Goal: Task Accomplishment & Management: Manage account settings

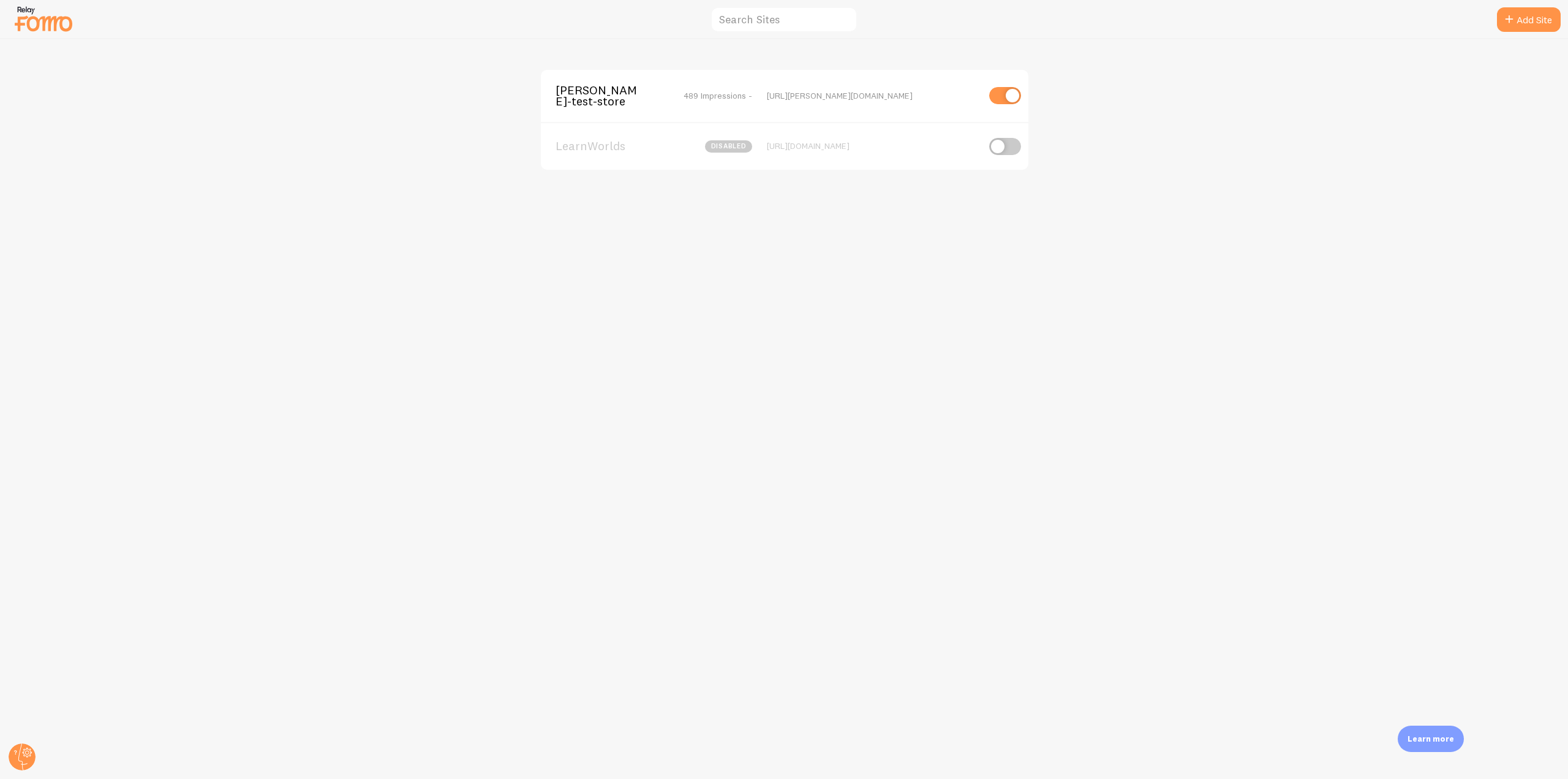
click at [602, 97] on span "[PERSON_NAME]-test-store" at bounding box center [605, 95] width 98 height 22
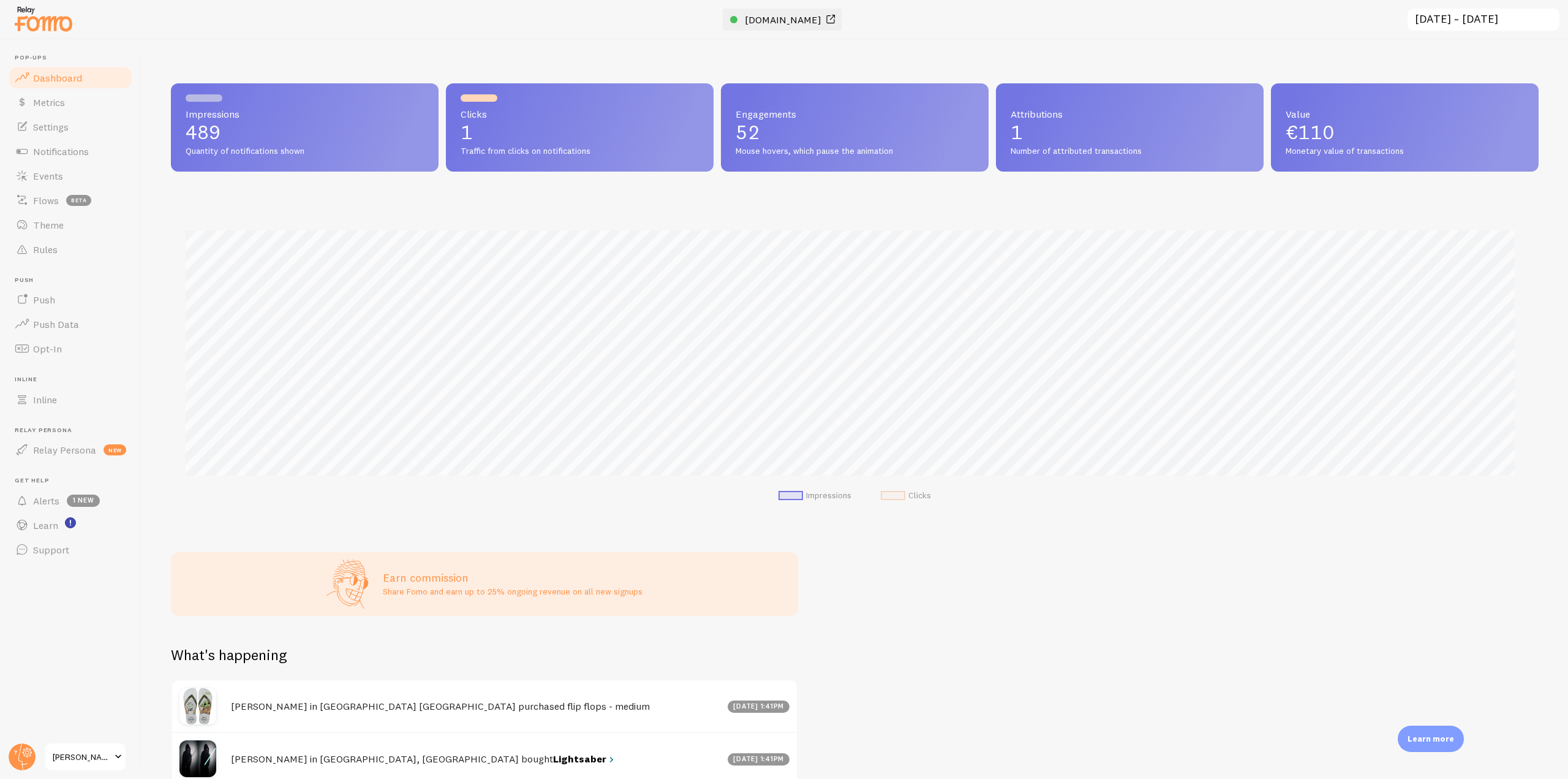
scroll to position [322, 1358]
click at [782, 19] on span "[DOMAIN_NAME]" at bounding box center [783, 19] width 77 height 12
click at [68, 408] on link "Inline" at bounding box center [70, 399] width 126 height 24
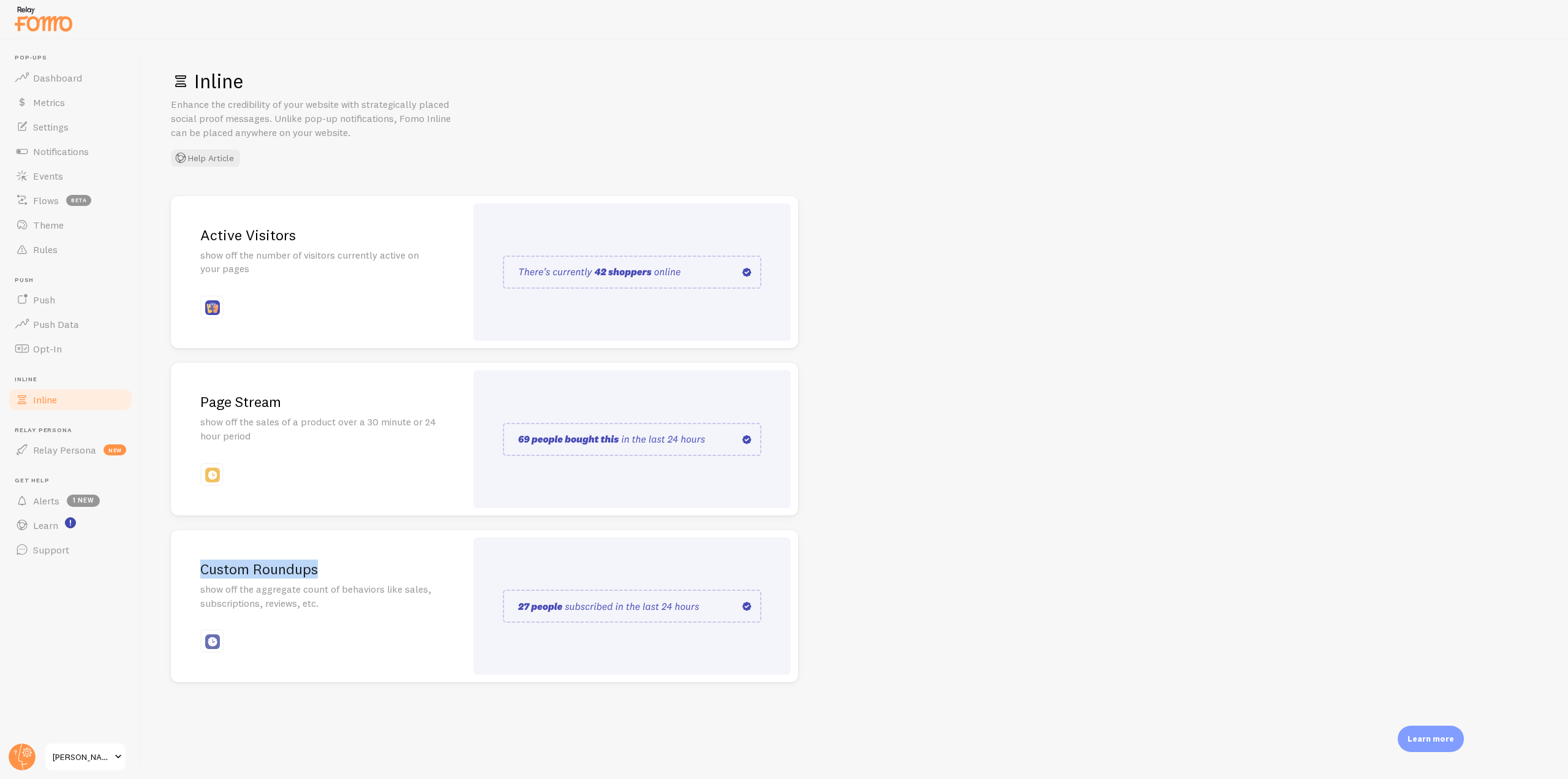
drag, startPoint x: 202, startPoint y: 577, endPoint x: 322, endPoint y: 577, distance: 120.0
click at [322, 577] on h2 "Custom Roundups" at bounding box center [318, 568] width 236 height 19
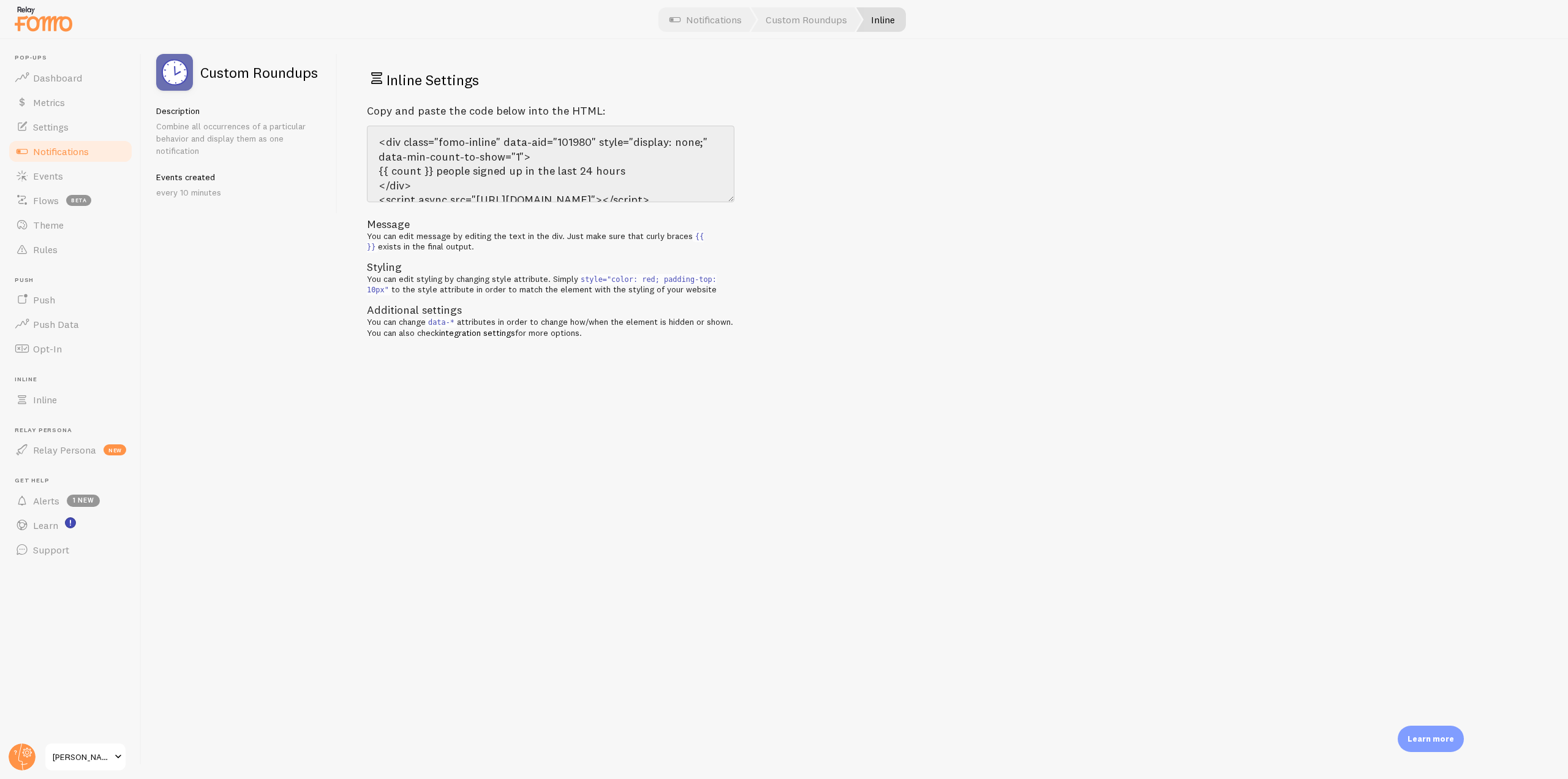
click at [100, 152] on link "Notifications" at bounding box center [70, 151] width 126 height 24
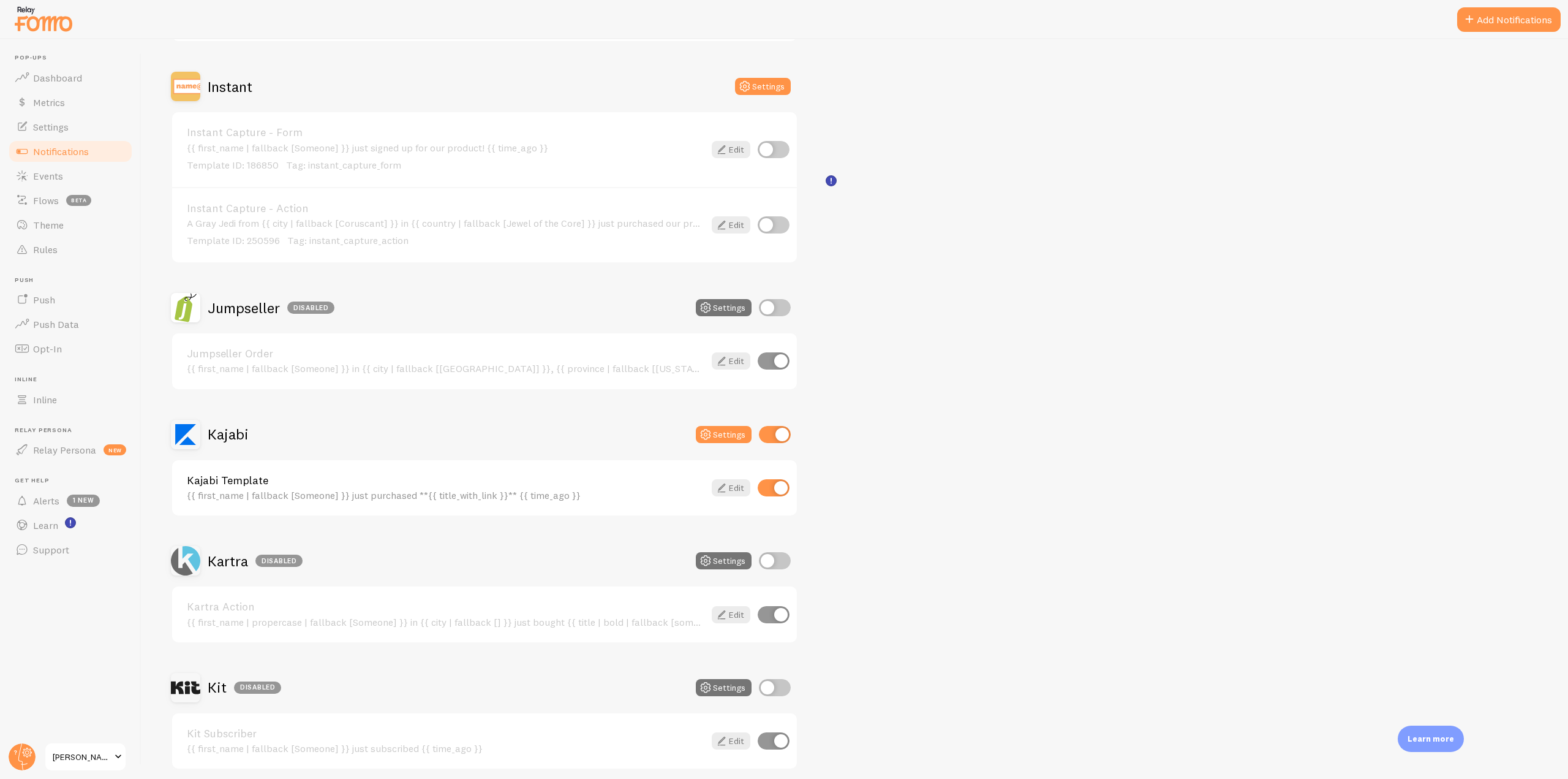
scroll to position [1655, 0]
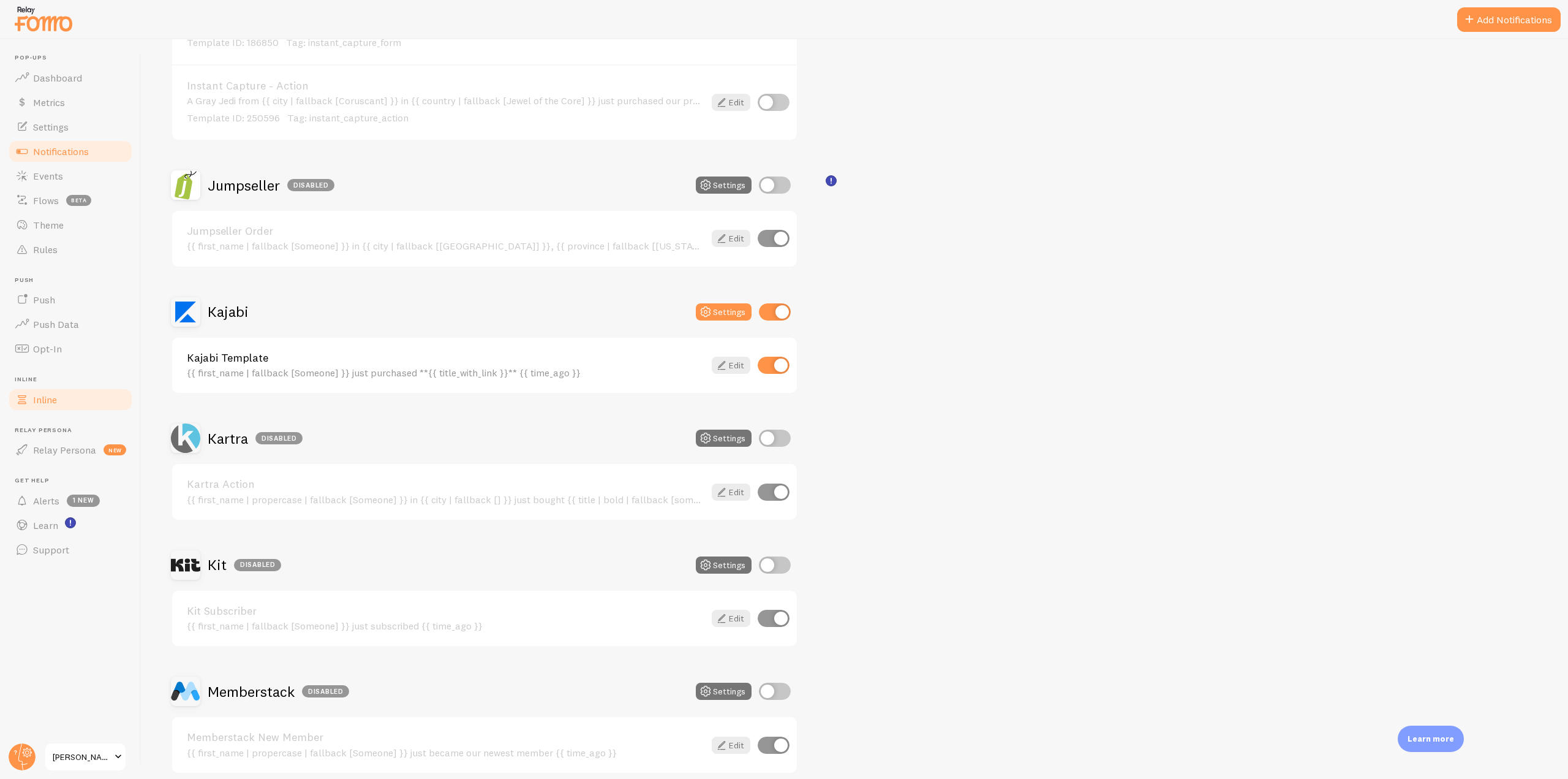
click at [63, 400] on link "Inline" at bounding box center [70, 399] width 126 height 24
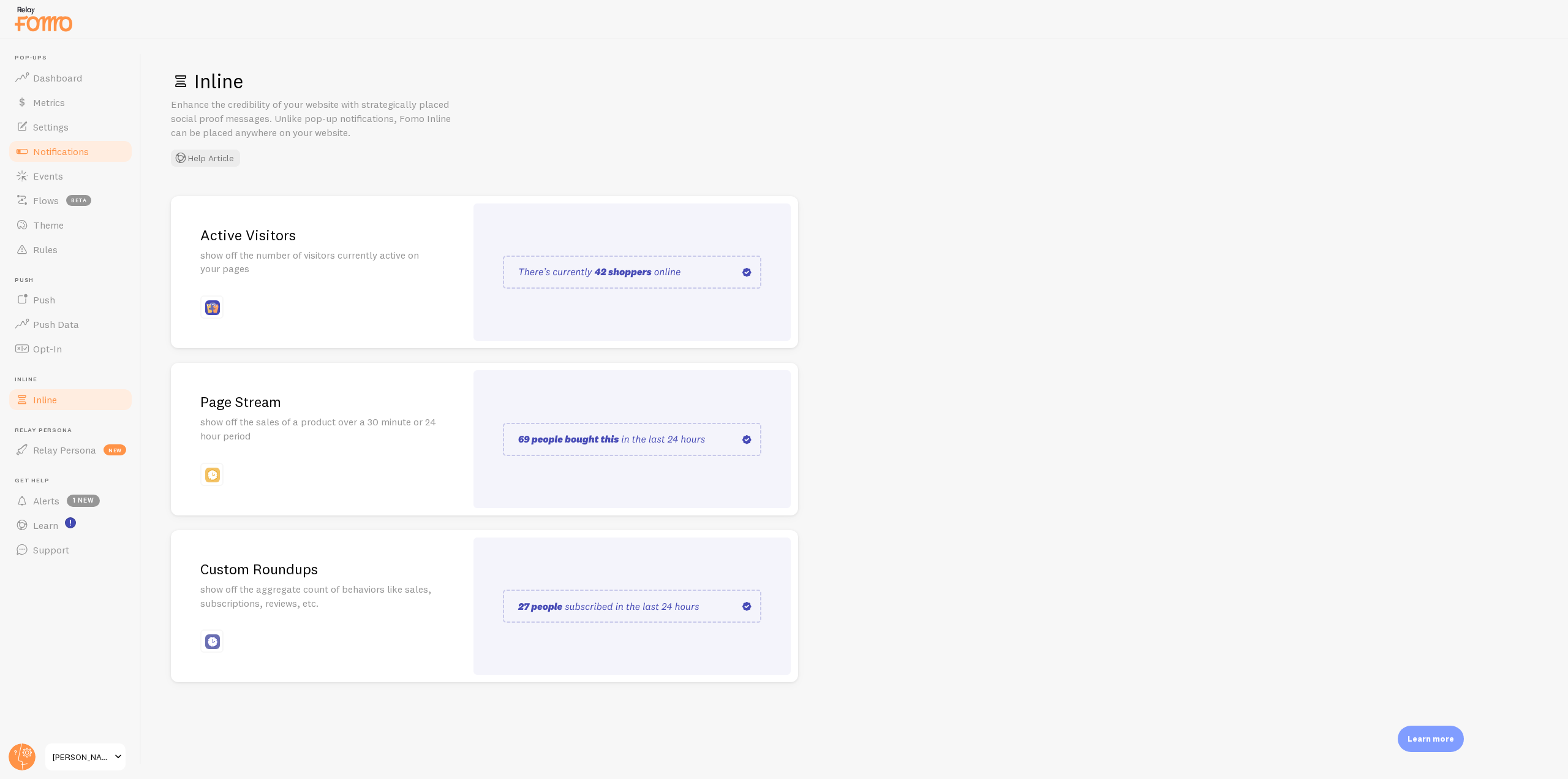
click at [96, 149] on link "Notifications" at bounding box center [70, 151] width 126 height 24
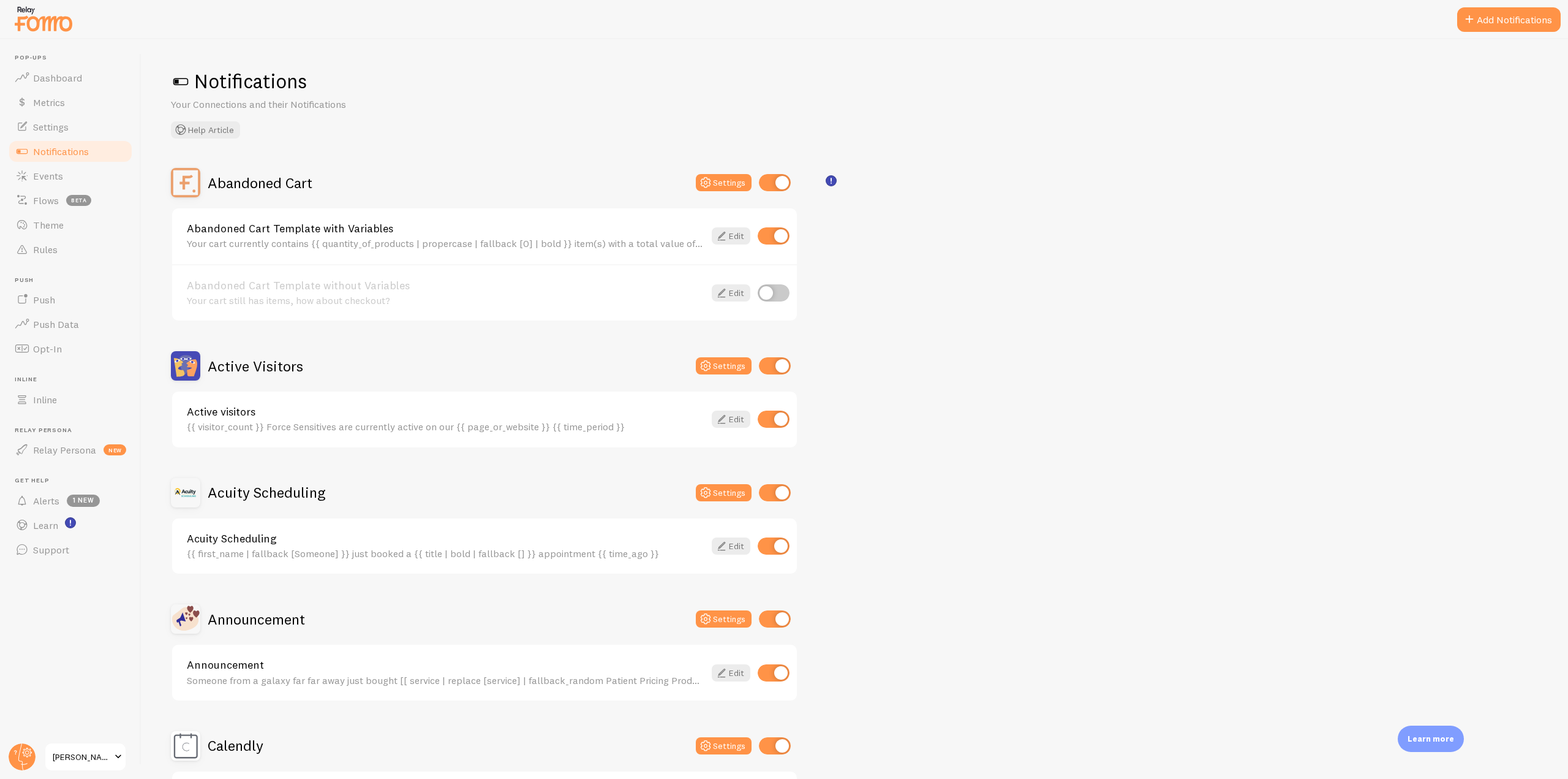
click at [251, 372] on h2 "Active Visitors" at bounding box center [255, 366] width 96 height 19
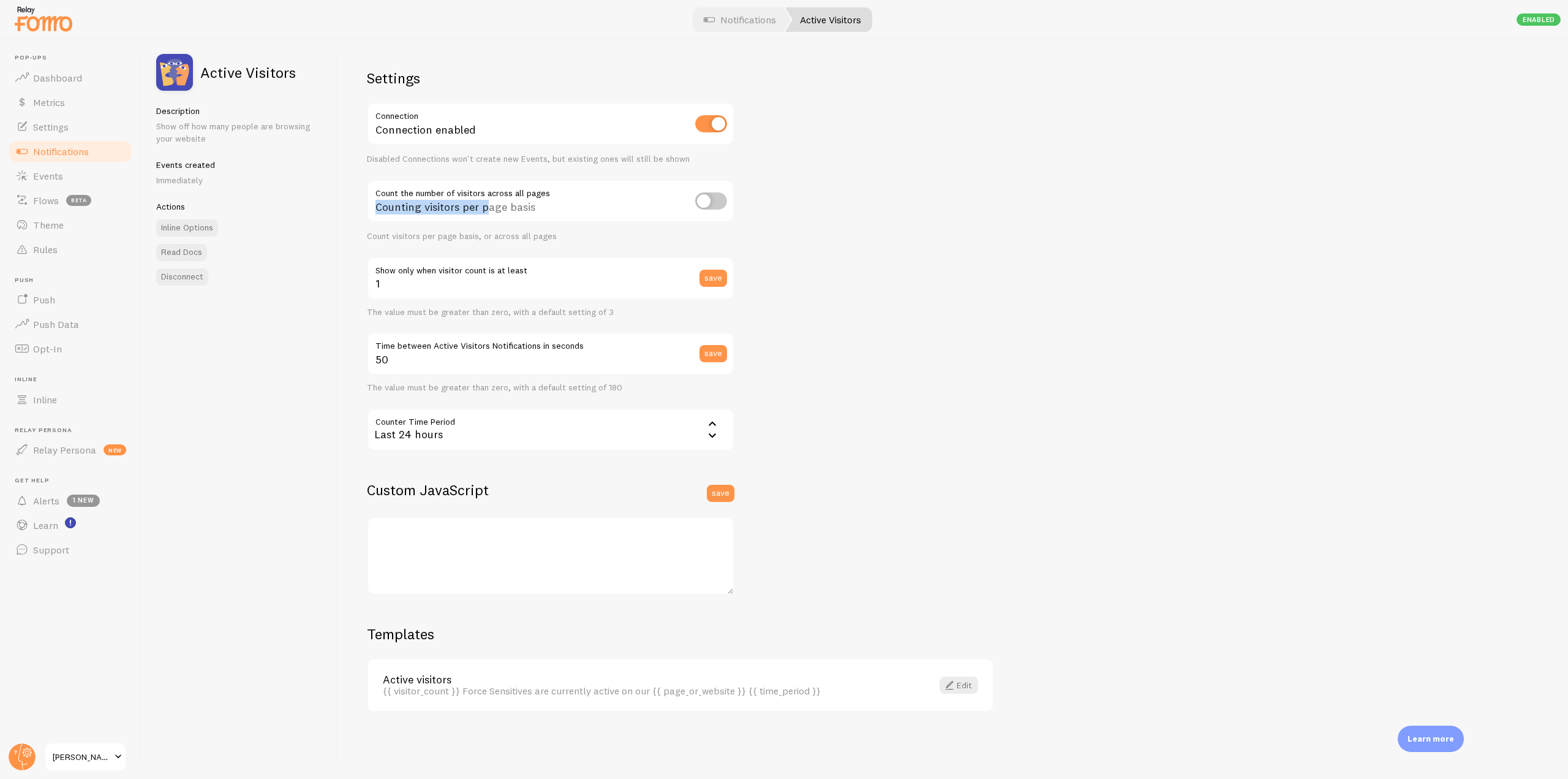
drag, startPoint x: 377, startPoint y: 206, endPoint x: 488, endPoint y: 206, distance: 111.0
click at [488, 206] on div "Counting visitors per page basis" at bounding box center [550, 202] width 367 height 45
click at [712, 196] on input "checkbox" at bounding box center [711, 201] width 32 height 17
drag, startPoint x: 576, startPoint y: 207, endPoint x: 367, endPoint y: 183, distance: 210.4
click at [367, 183] on div "Counting visitors across all pages" at bounding box center [550, 202] width 367 height 45
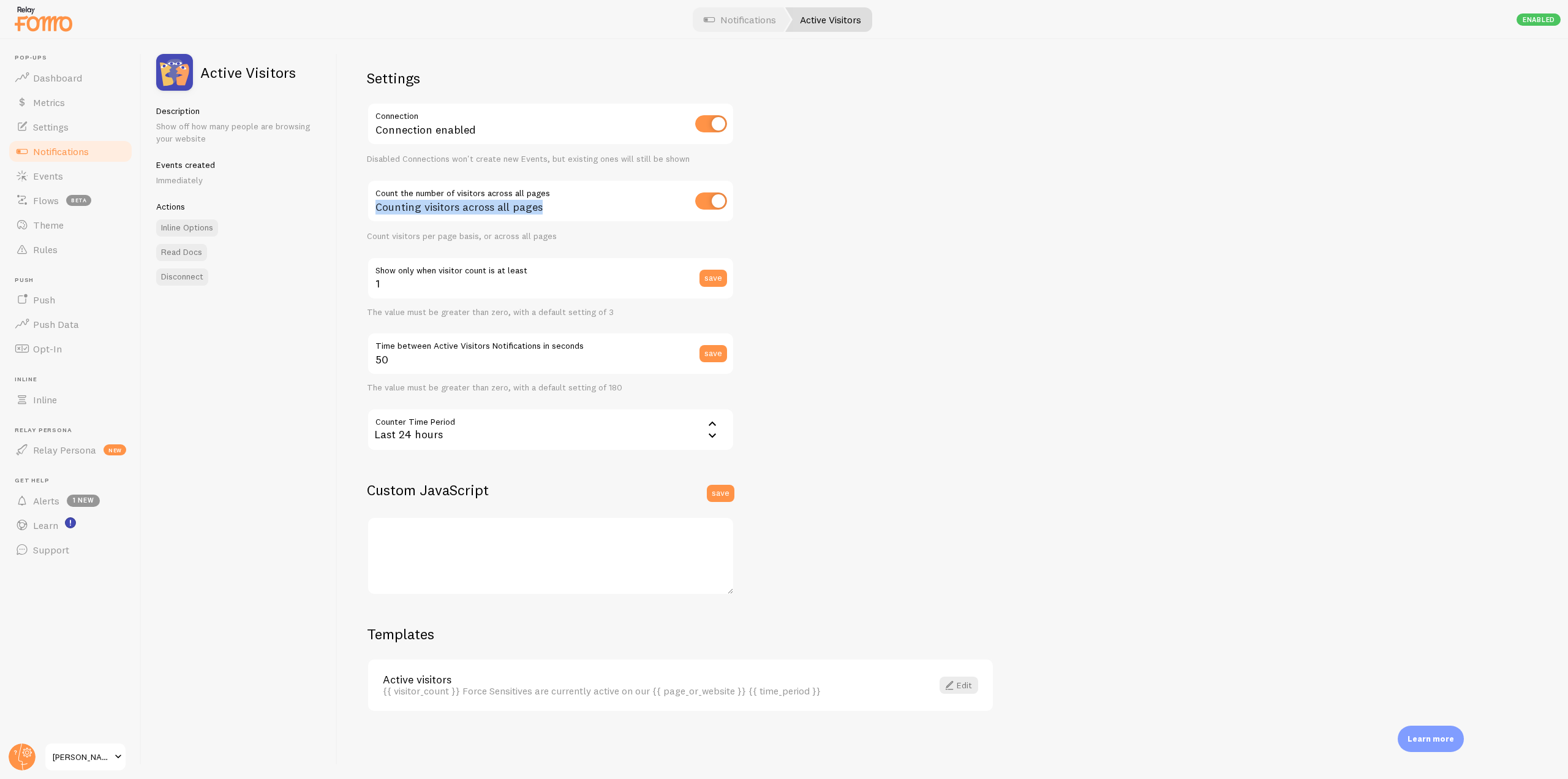
click at [716, 207] on input "checkbox" at bounding box center [711, 201] width 32 height 17
checkbox input "false"
drag, startPoint x: 550, startPoint y: 212, endPoint x: 371, endPoint y: 211, distance: 179.0
click at [371, 211] on div "Counting visitors per page basis" at bounding box center [550, 202] width 367 height 45
click at [647, 431] on div "Last 24 hours" at bounding box center [550, 429] width 367 height 42
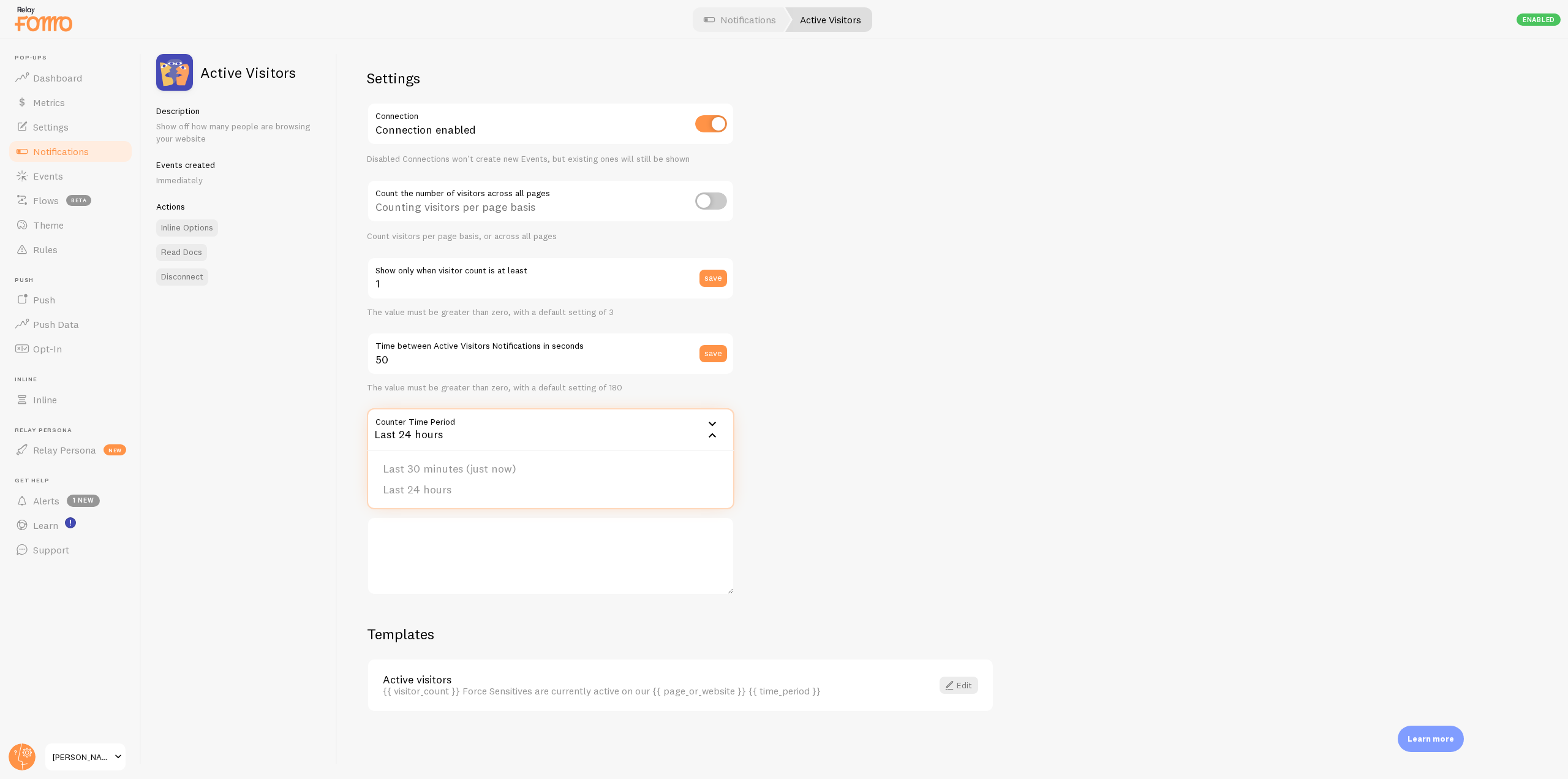
click at [885, 459] on div "Settings Connection Connection enabled Disabled Connections won't create new Ev…" at bounding box center [952, 409] width 1230 height 740
click at [177, 223] on link "Inline Options" at bounding box center [187, 227] width 62 height 17
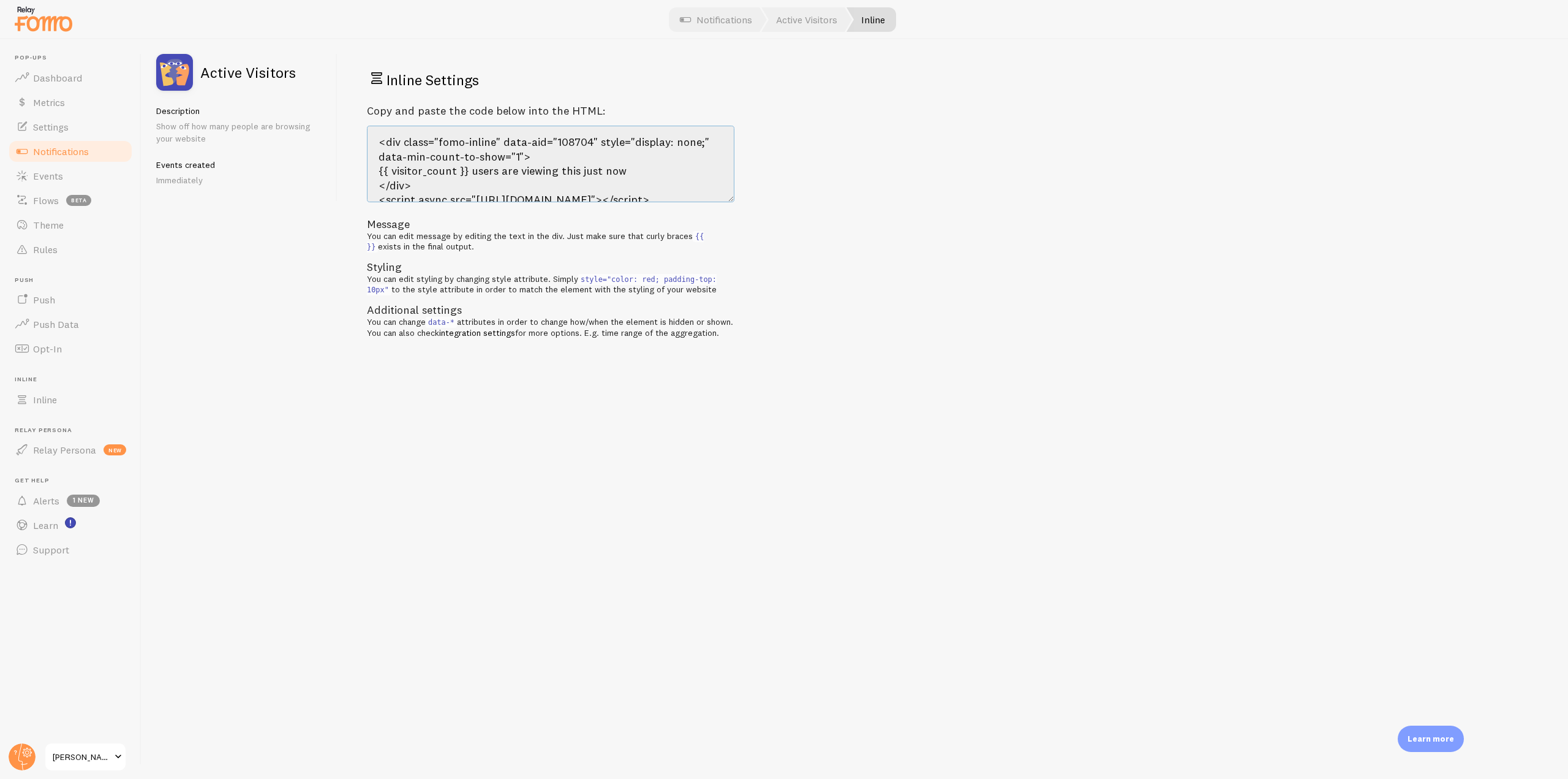
drag, startPoint x: 700, startPoint y: 189, endPoint x: 348, endPoint y: 117, distance: 359.3
click at [348, 117] on div "Inline Settings Copy and paste the code below into the HTML: <div class="fomo-i…" at bounding box center [952, 409] width 1230 height 740
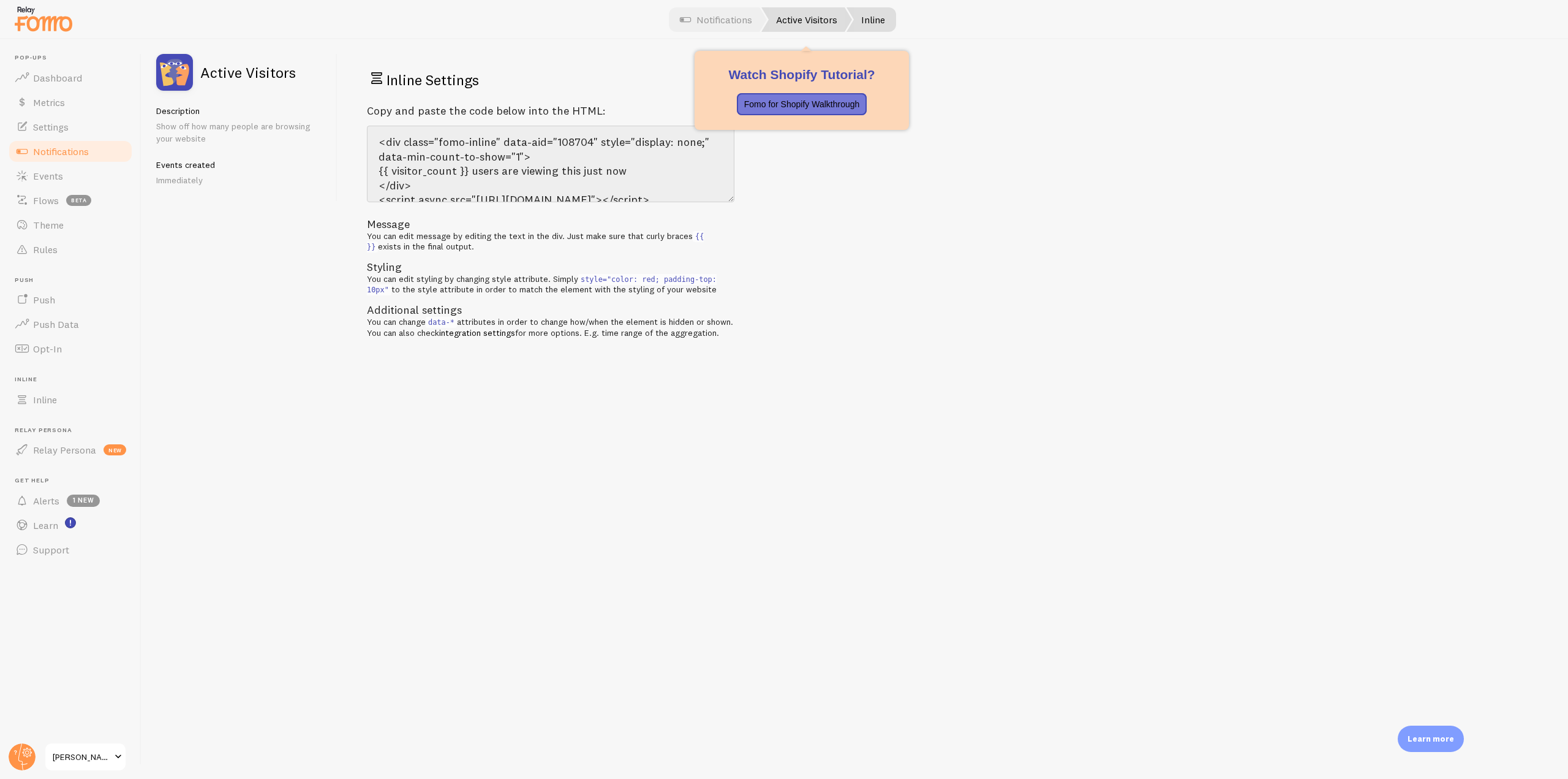
click at [800, 23] on link "Active Visitors" at bounding box center [806, 19] width 91 height 24
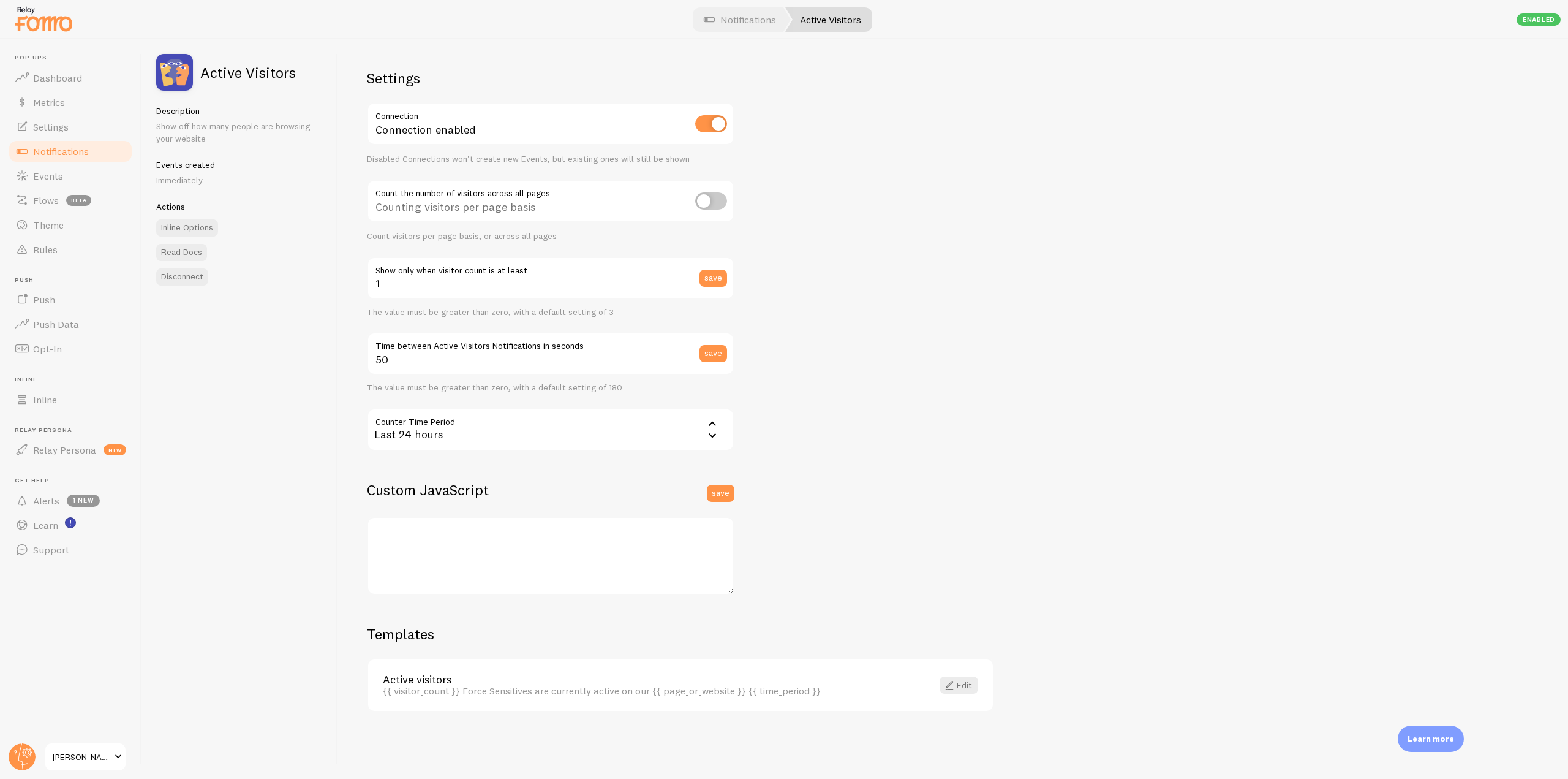
click at [713, 199] on input "checkbox" at bounding box center [711, 201] width 32 height 17
checkbox input "true"
drag, startPoint x: 602, startPoint y: 202, endPoint x: 351, endPoint y: 179, distance: 252.1
click at [351, 179] on div "Settings Connection Connection enabled Disabled Connections won't create new Ev…" at bounding box center [952, 409] width 1230 height 740
click at [204, 223] on link "Inline Options" at bounding box center [187, 227] width 62 height 17
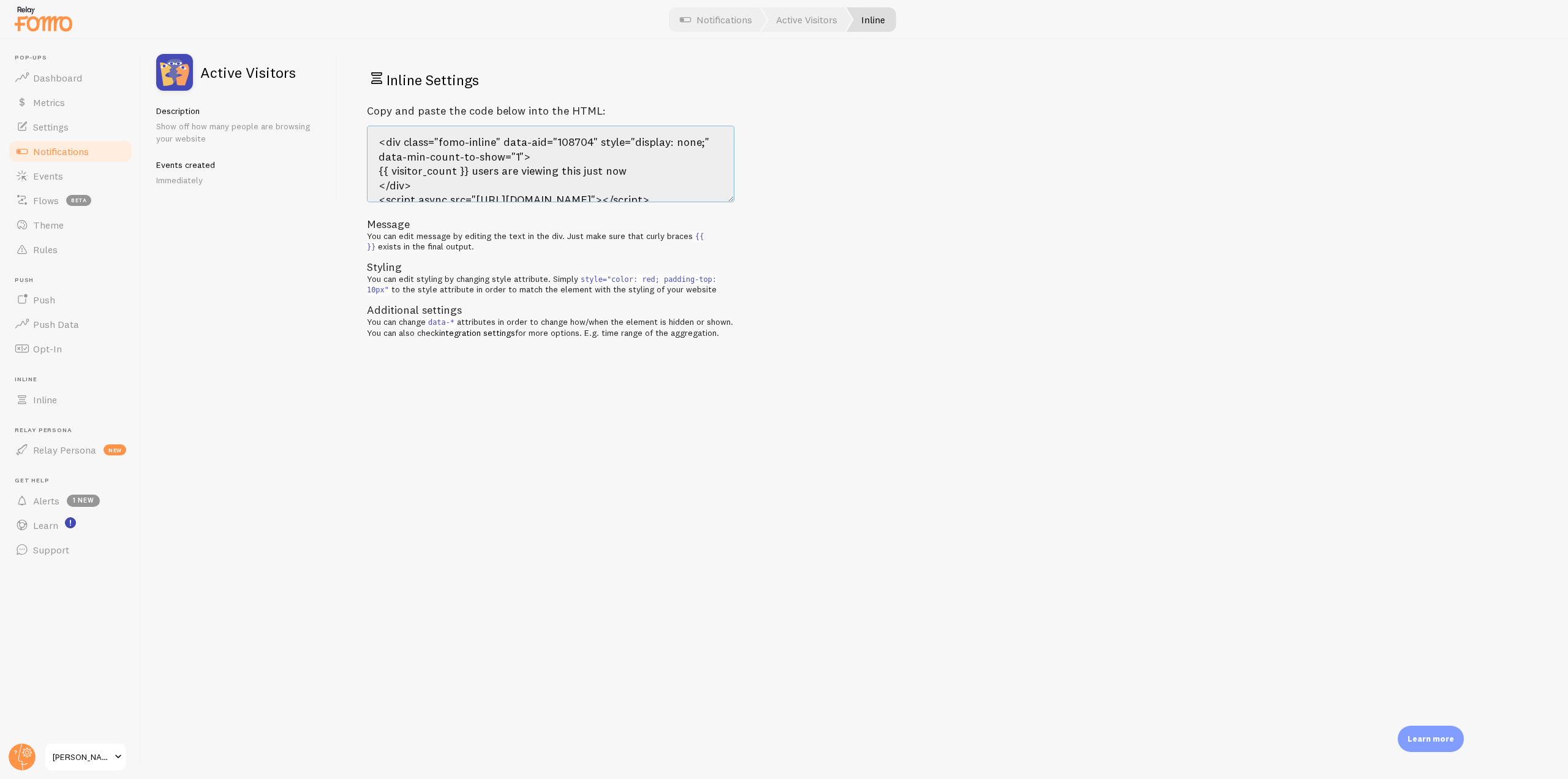
drag, startPoint x: 699, startPoint y: 183, endPoint x: 360, endPoint y: 129, distance: 343.3
click at [360, 129] on div "Inline Settings Copy and paste the code below into the HTML: <div class="fomo-i…" at bounding box center [952, 409] width 1230 height 740
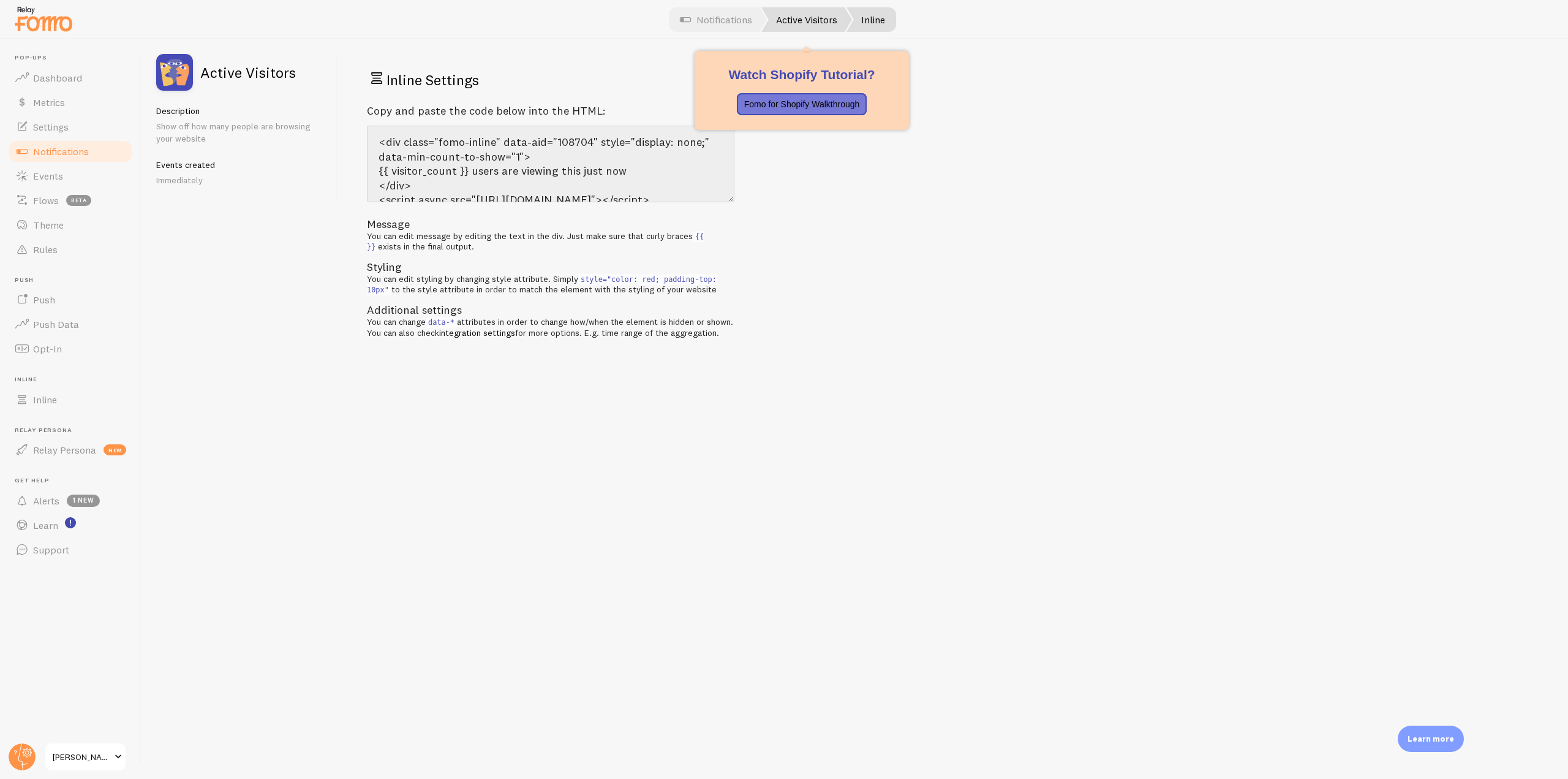
click at [809, 24] on link "Active Visitors" at bounding box center [806, 19] width 91 height 24
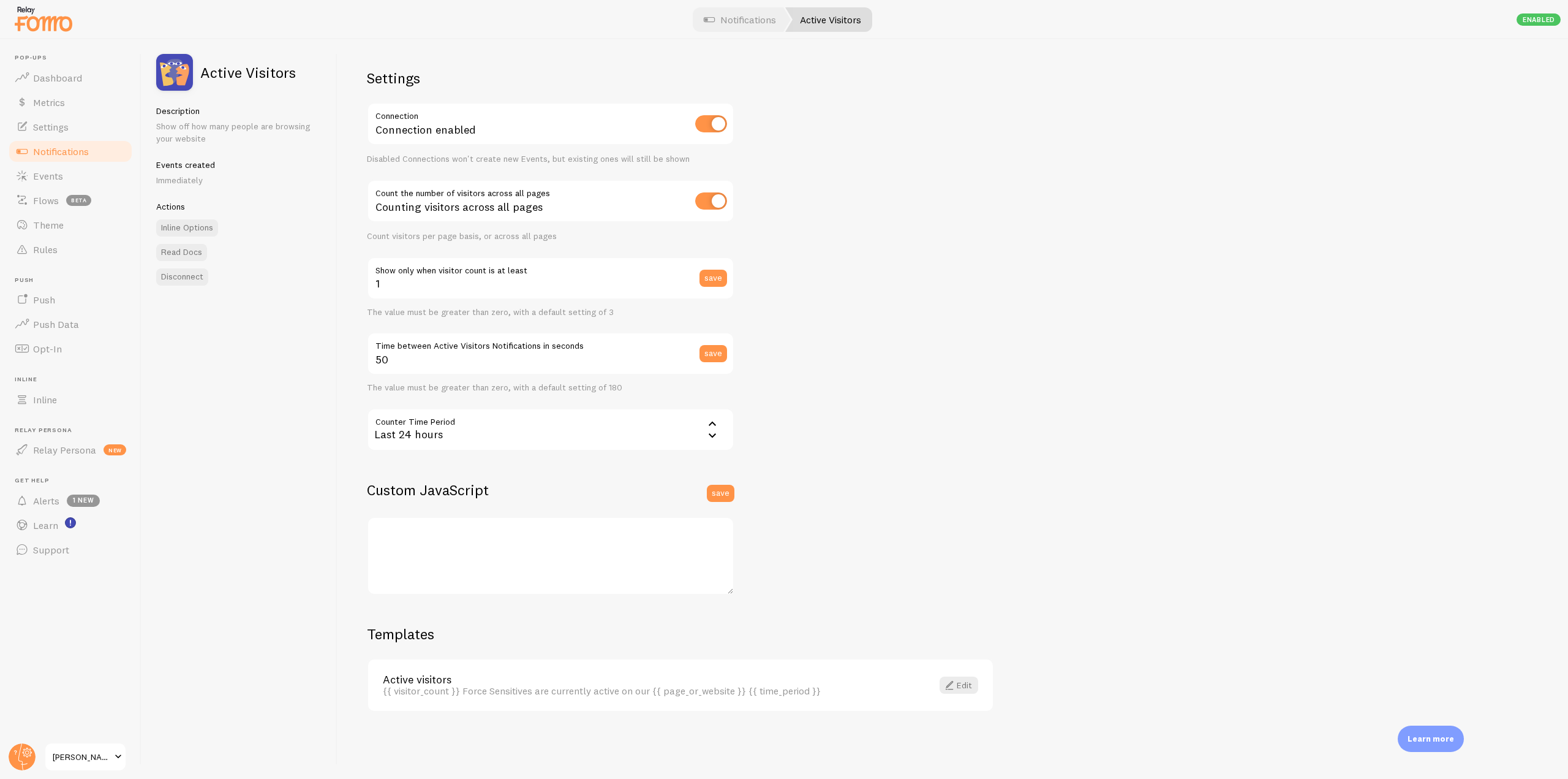
click at [714, 199] on input "checkbox" at bounding box center [711, 201] width 32 height 17
checkbox input "false"
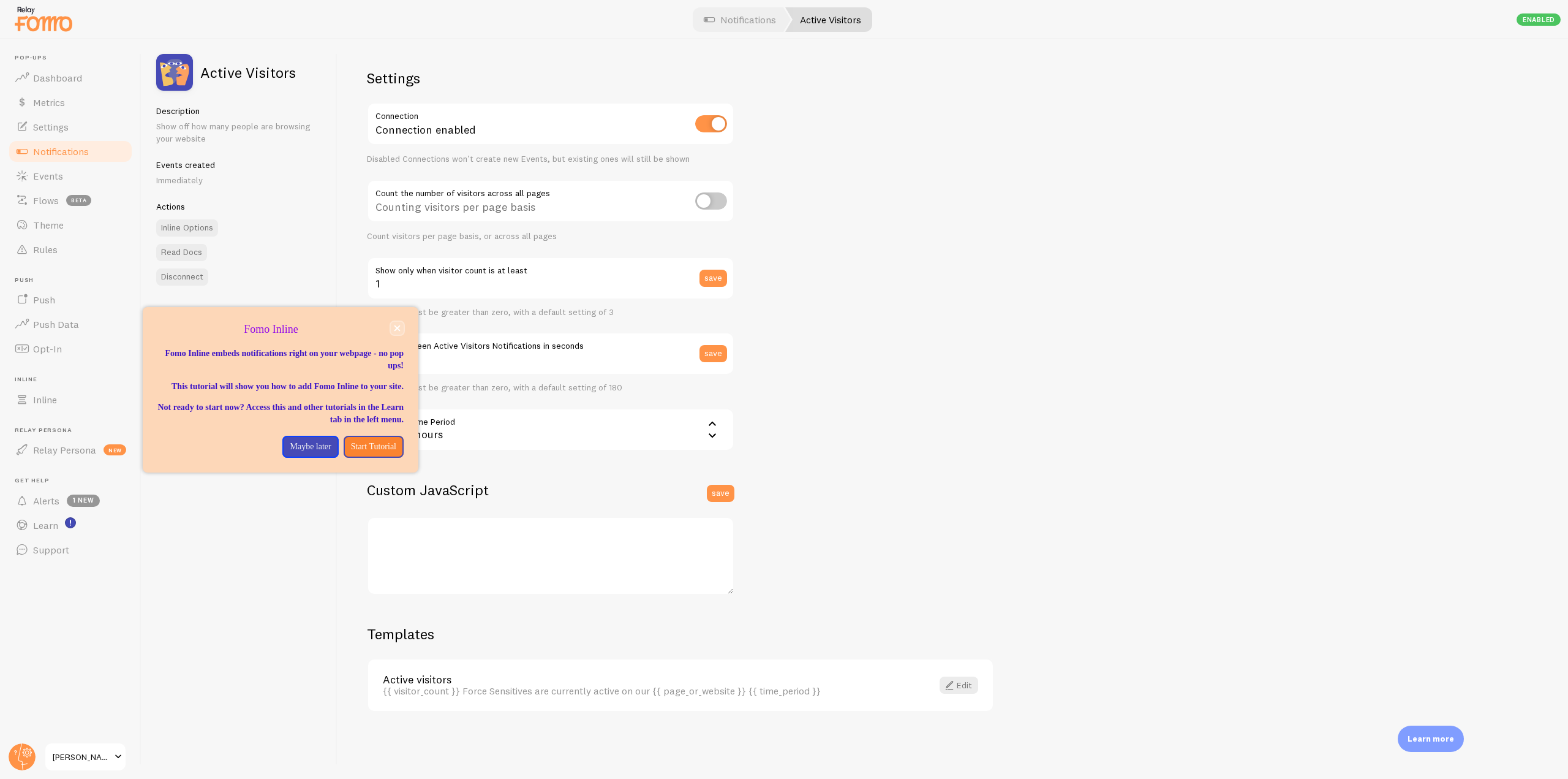
click at [392, 329] on button "close," at bounding box center [396, 327] width 12 height 12
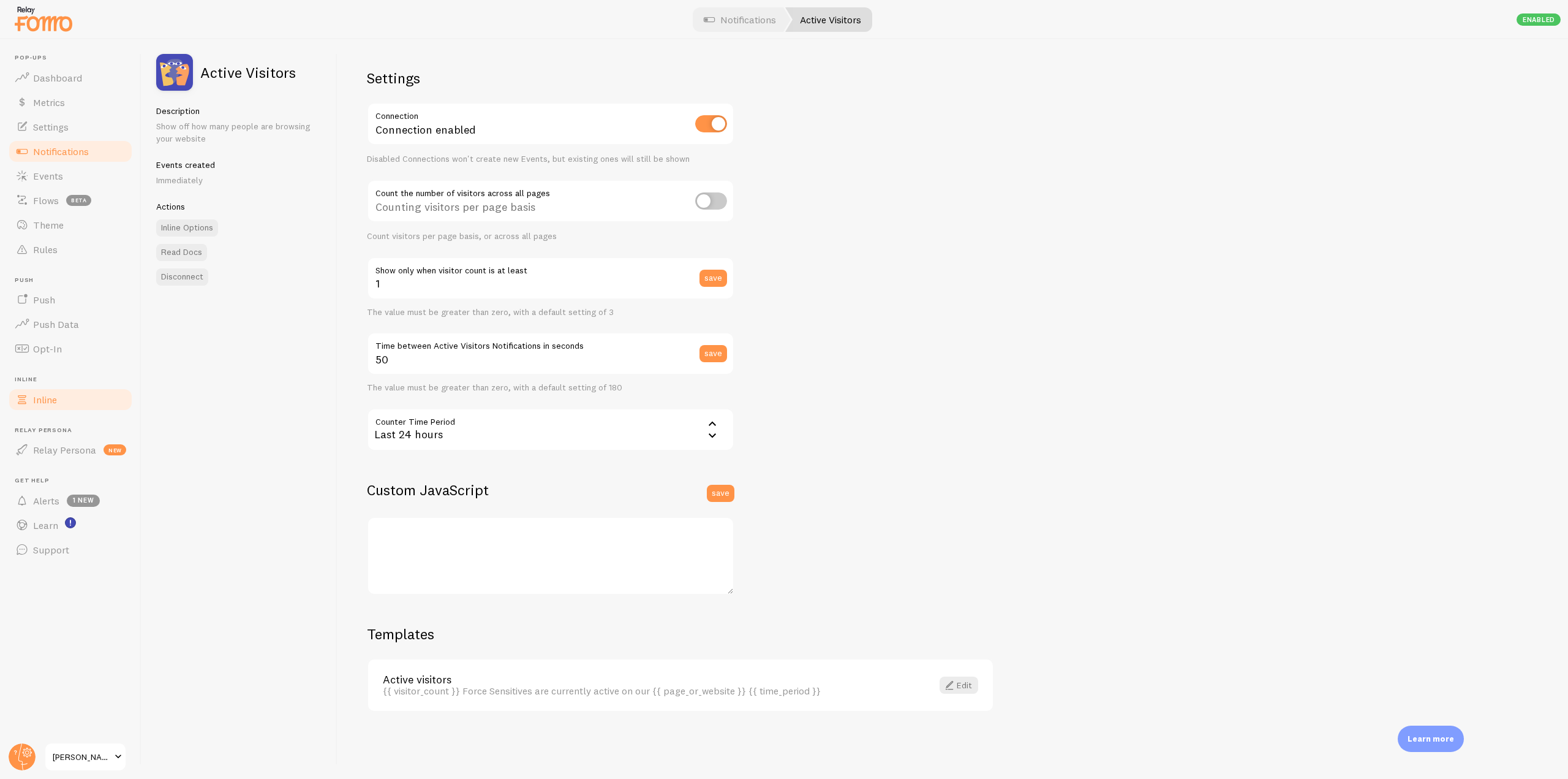
click at [57, 398] on link "Inline" at bounding box center [70, 399] width 126 height 24
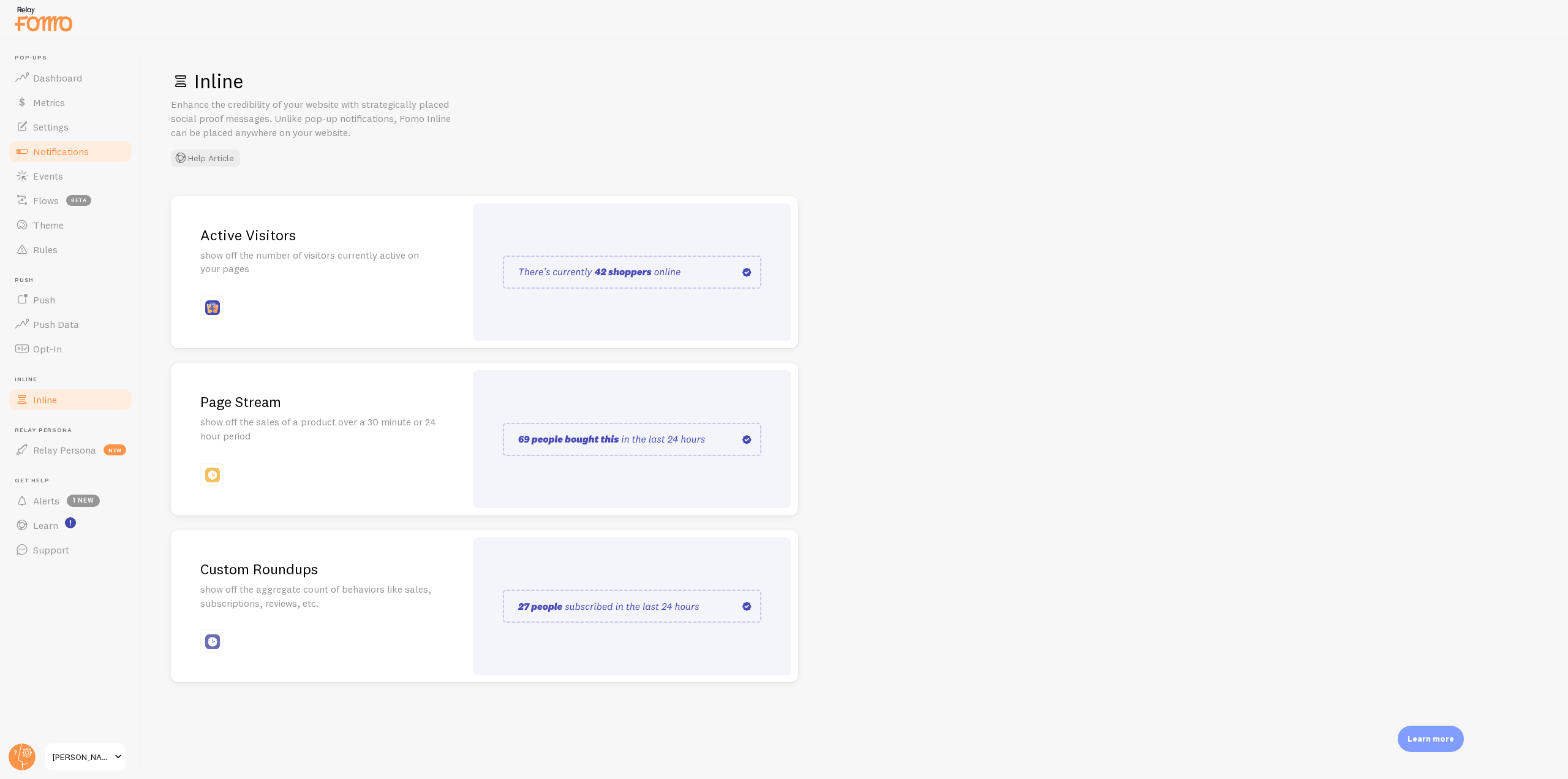
click at [54, 157] on span "Notifications" at bounding box center [61, 151] width 56 height 12
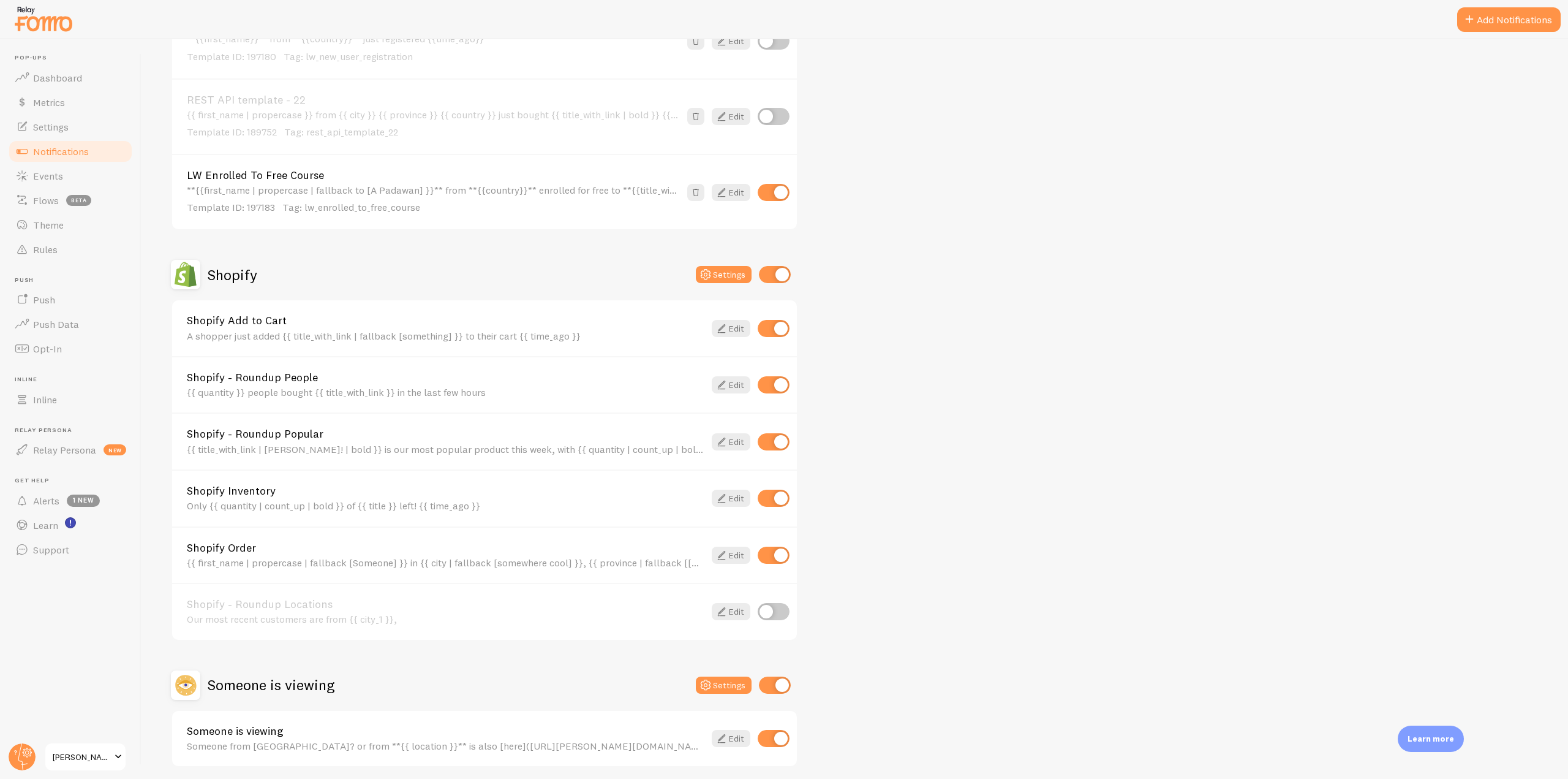
scroll to position [2941, 0]
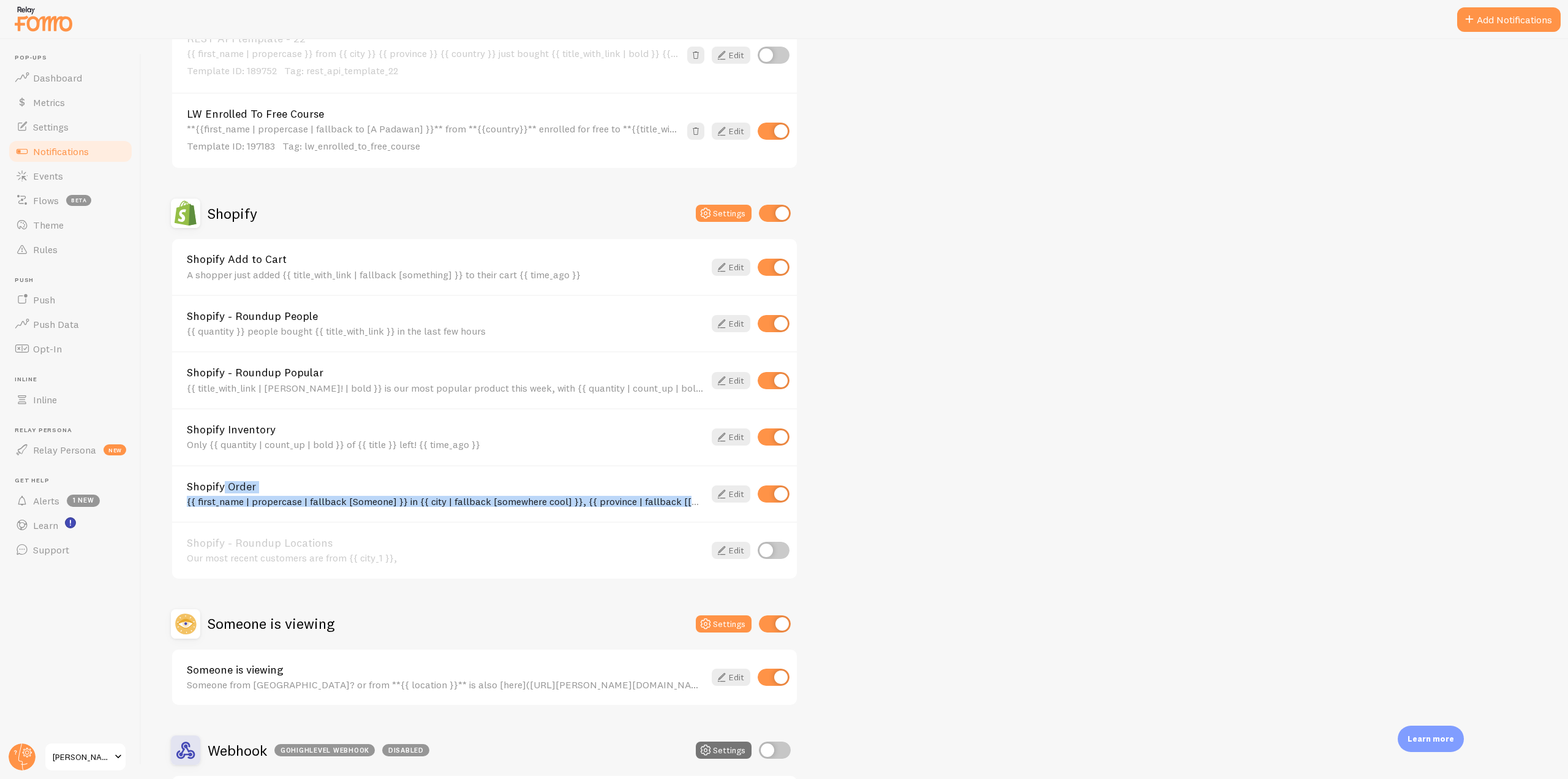
drag, startPoint x: 187, startPoint y: 488, endPoint x: 711, endPoint y: 506, distance: 524.3
click at [711, 506] on div "Shopify Order {{ first_name | propercase | fallback [Someone] }} in {{ city | f…" at bounding box center [485, 493] width 625 height 57
click at [267, 477] on div "Shopify Order {{ first_name | propercase | fallback [Someone] }} in {{ city | f…" at bounding box center [485, 493] width 625 height 57
drag, startPoint x: 189, startPoint y: 489, endPoint x: 703, endPoint y: 517, distance: 514.8
click at [703, 517] on div "Shopify Order {{ first_name | propercase | fallback [Someone] }} in {{ city | f…" at bounding box center [485, 493] width 625 height 57
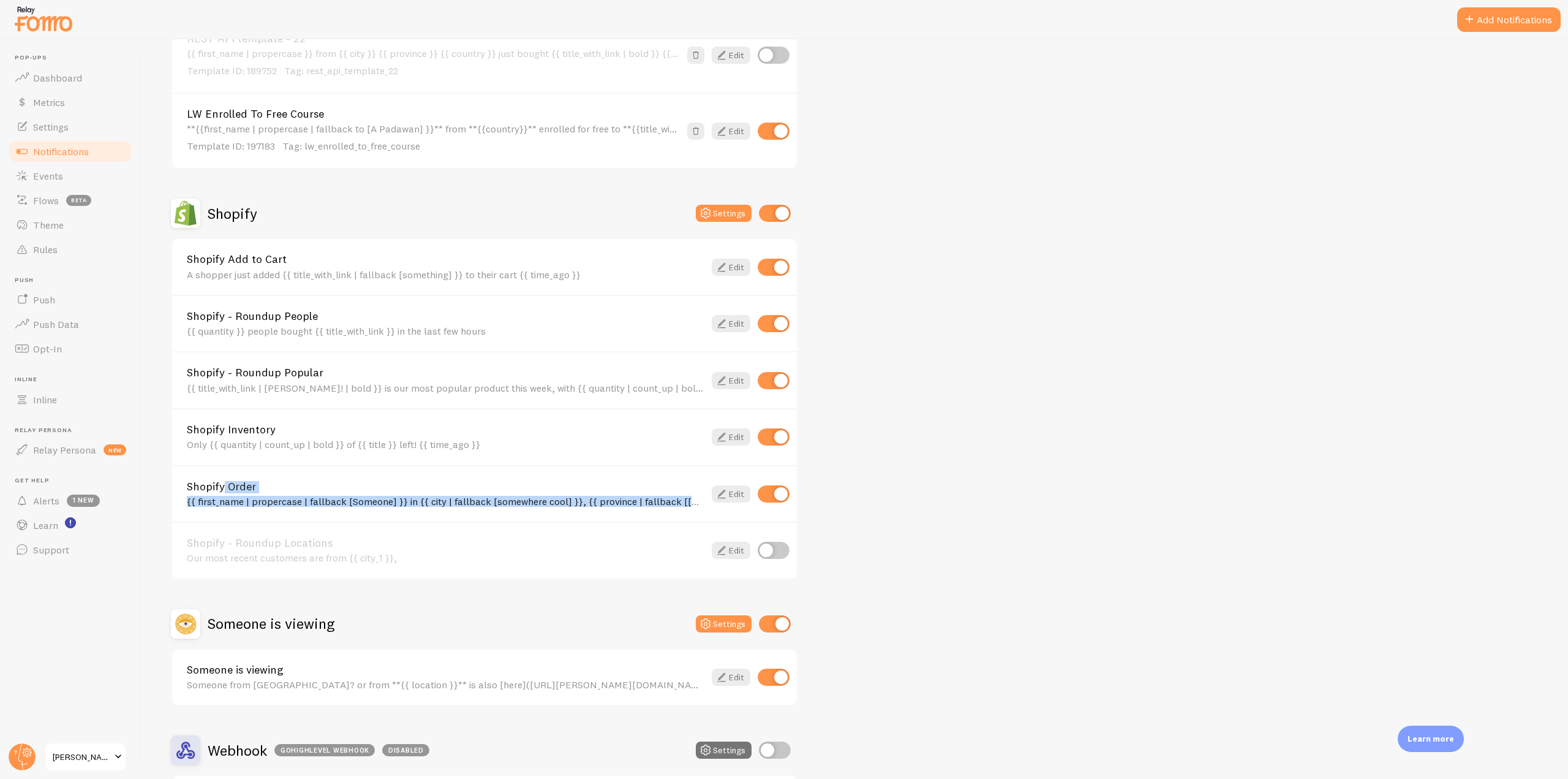
click at [386, 490] on link "Shopify Order" at bounding box center [445, 486] width 517 height 11
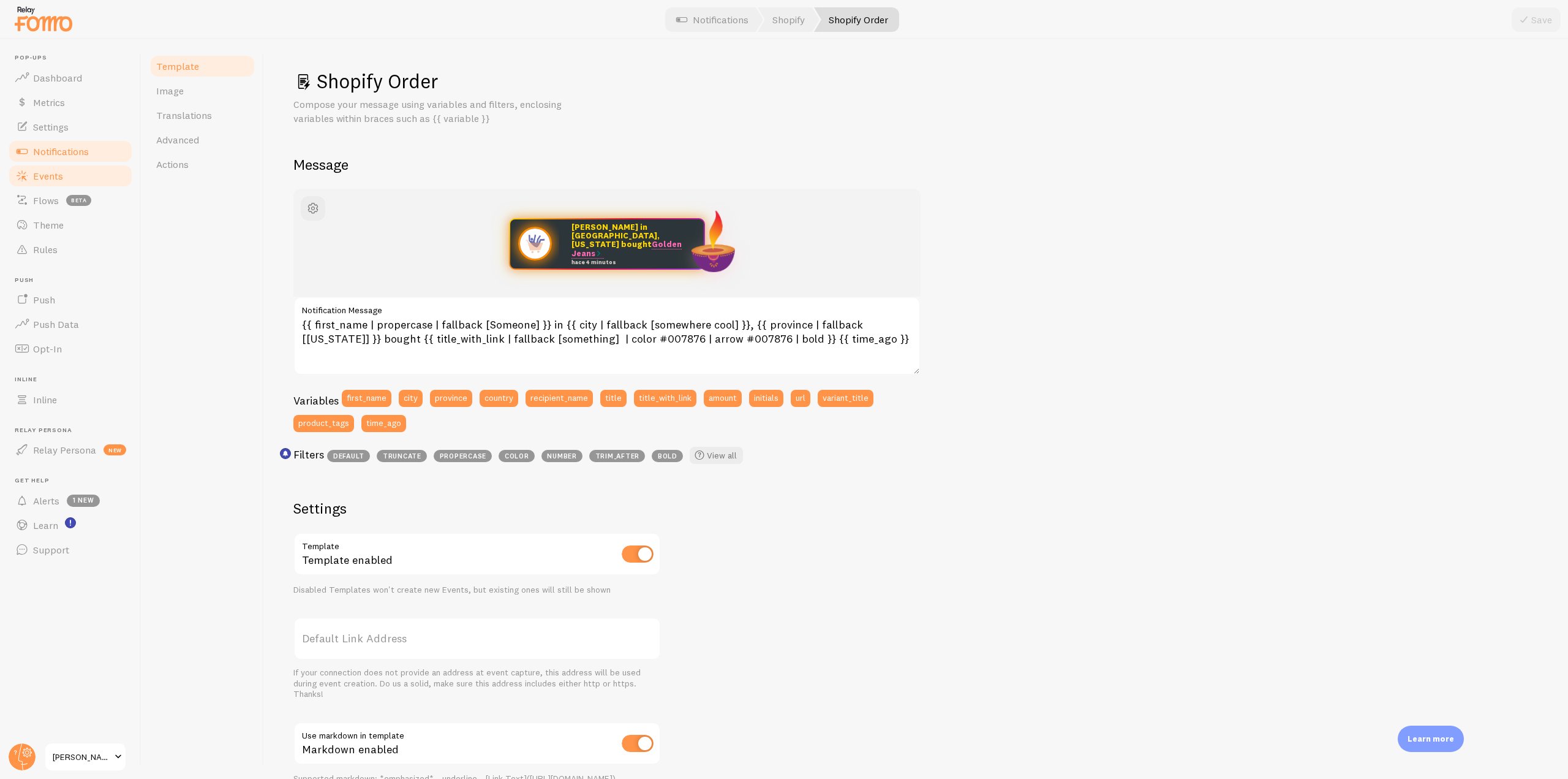
click at [56, 175] on span "Events" at bounding box center [48, 176] width 30 height 12
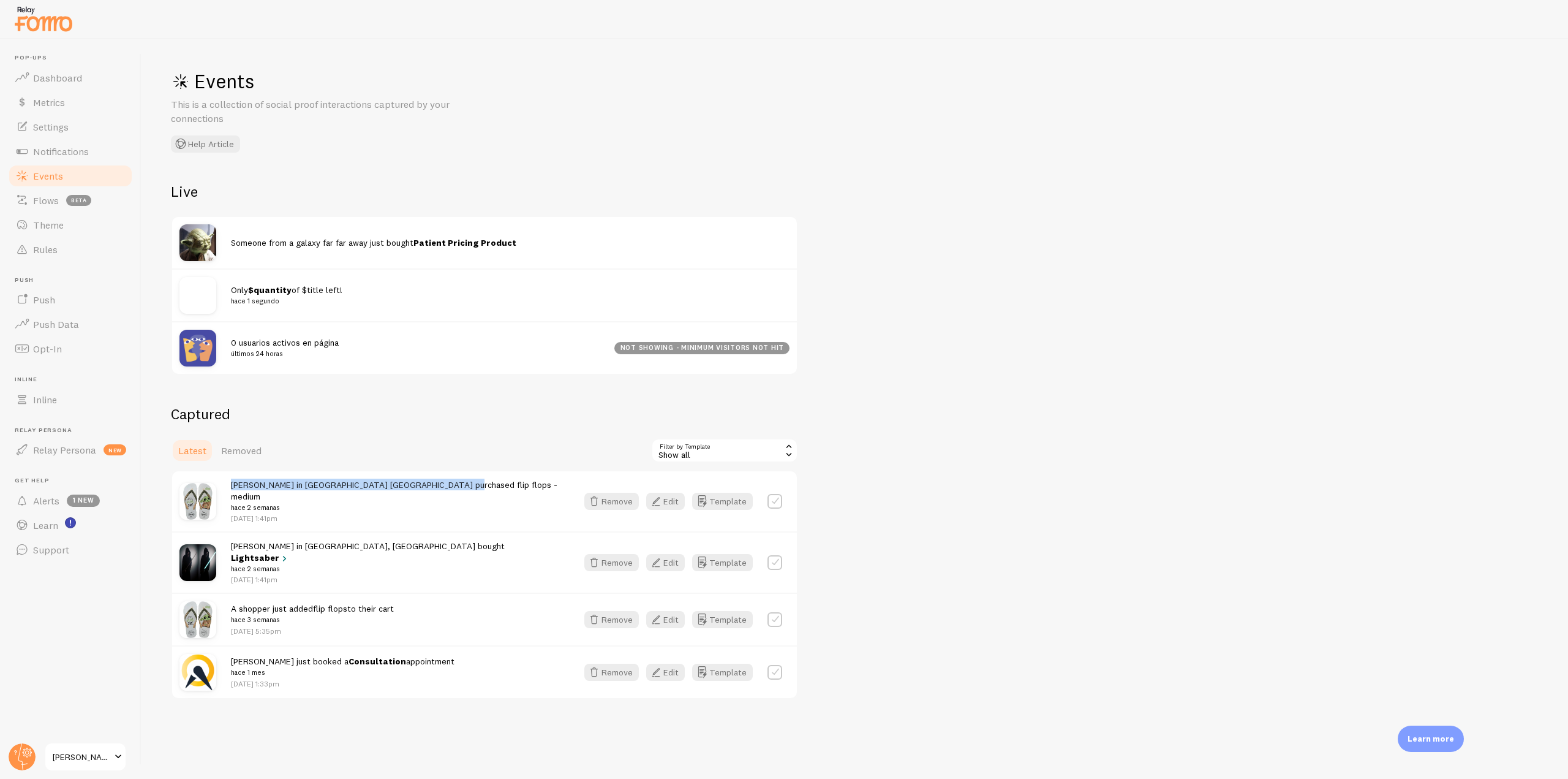
drag, startPoint x: 461, startPoint y: 479, endPoint x: 220, endPoint y: 478, distance: 241.0
click at [225, 487] on div "[PERSON_NAME] in [GEOGRAPHIC_DATA] [GEOGRAPHIC_DATA] purchased flip flops - med…" at bounding box center [485, 502] width 625 height 60
click at [76, 152] on span "Notifications" at bounding box center [61, 151] width 56 height 12
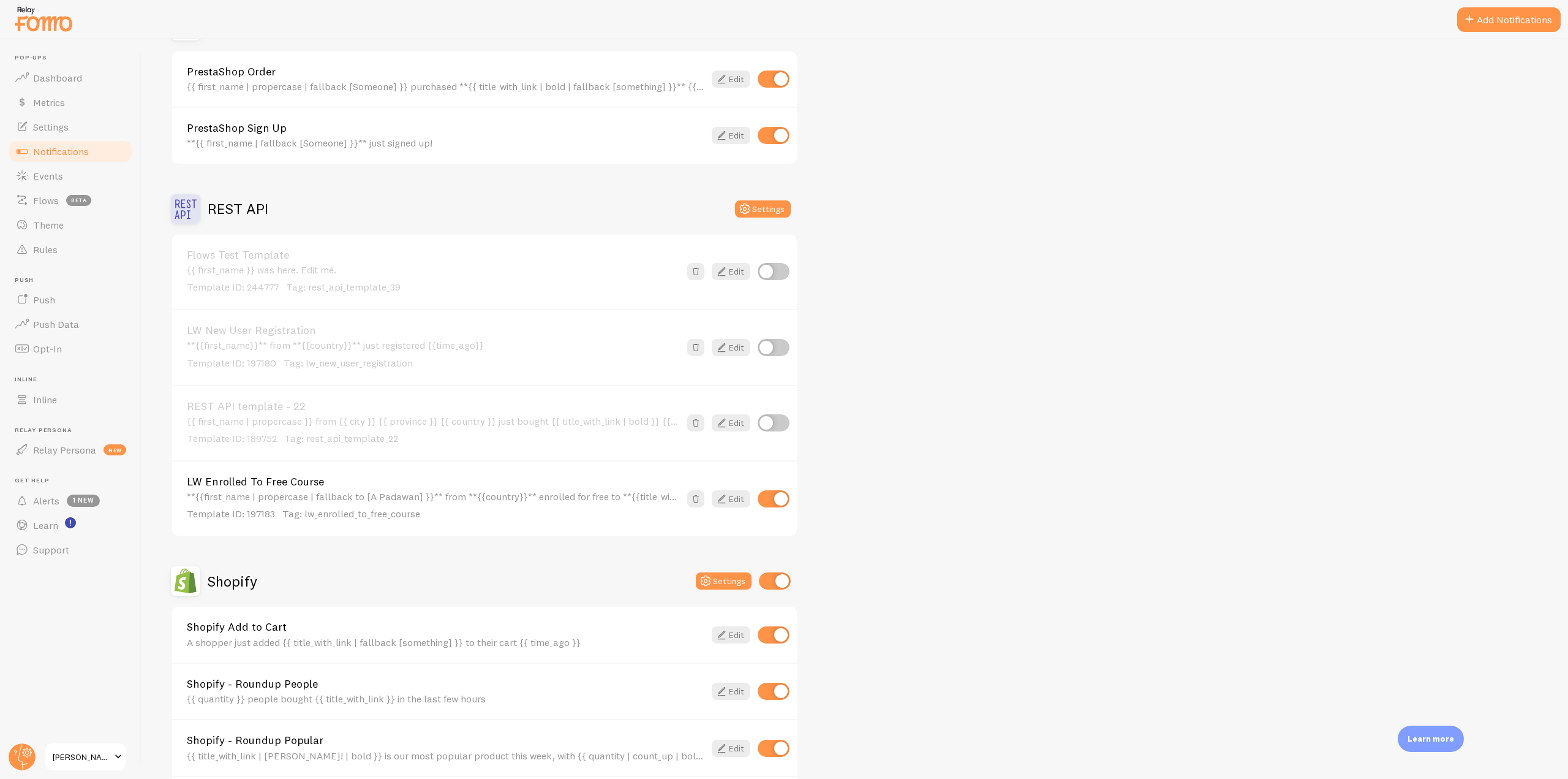
scroll to position [2880, 0]
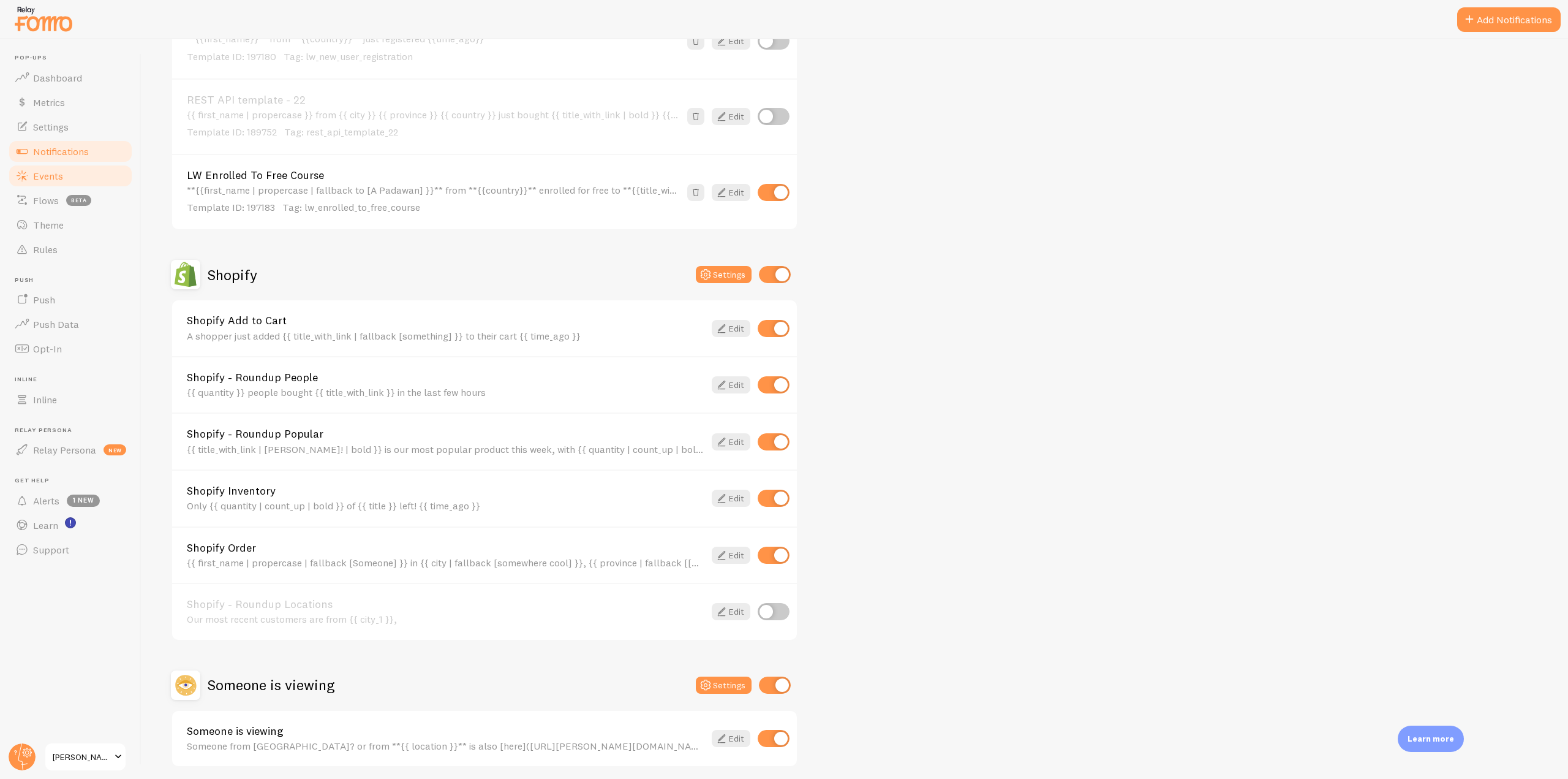
click at [78, 181] on link "Events" at bounding box center [70, 175] width 126 height 24
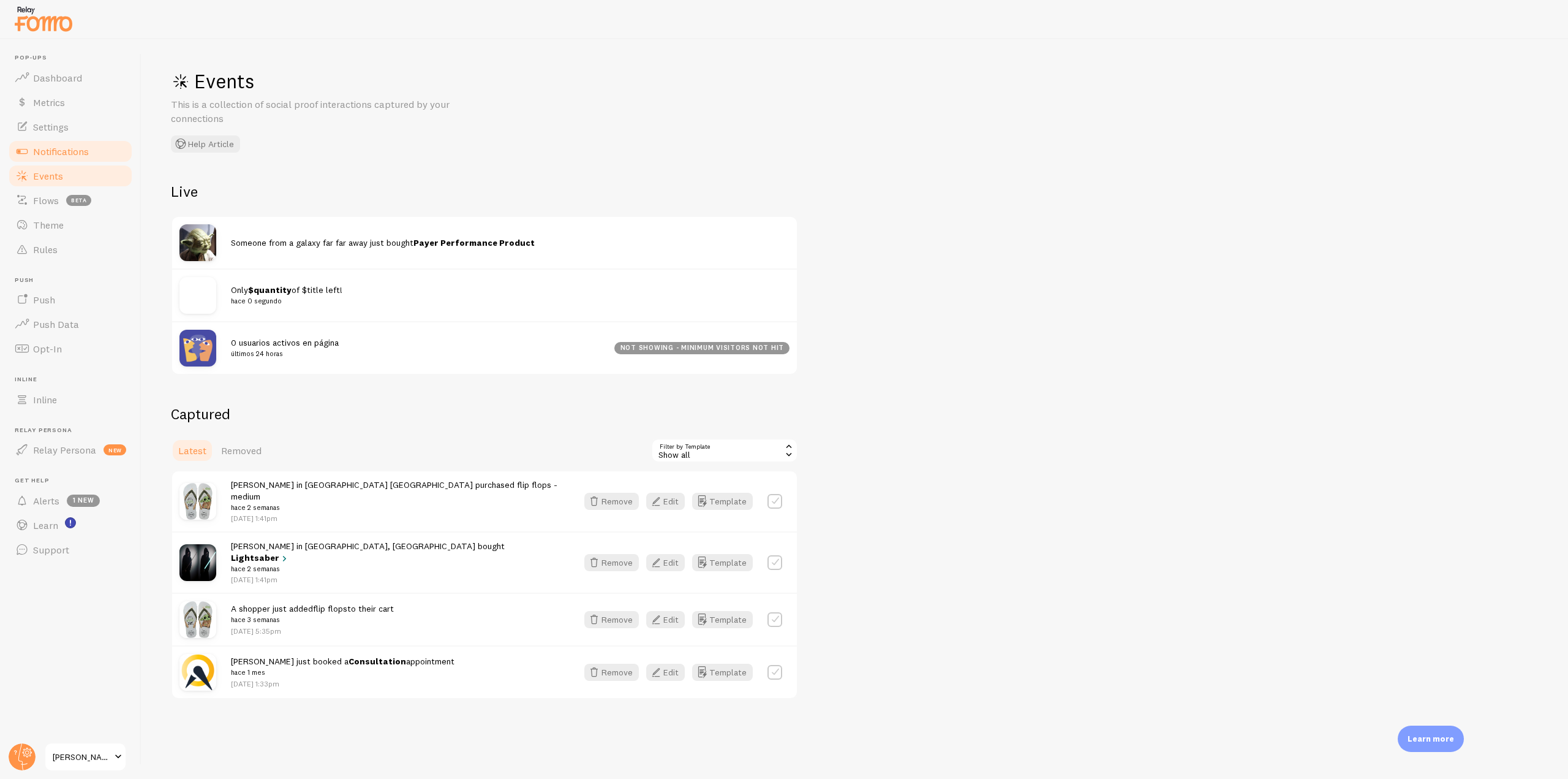
click at [104, 152] on link "Notifications" at bounding box center [70, 151] width 126 height 24
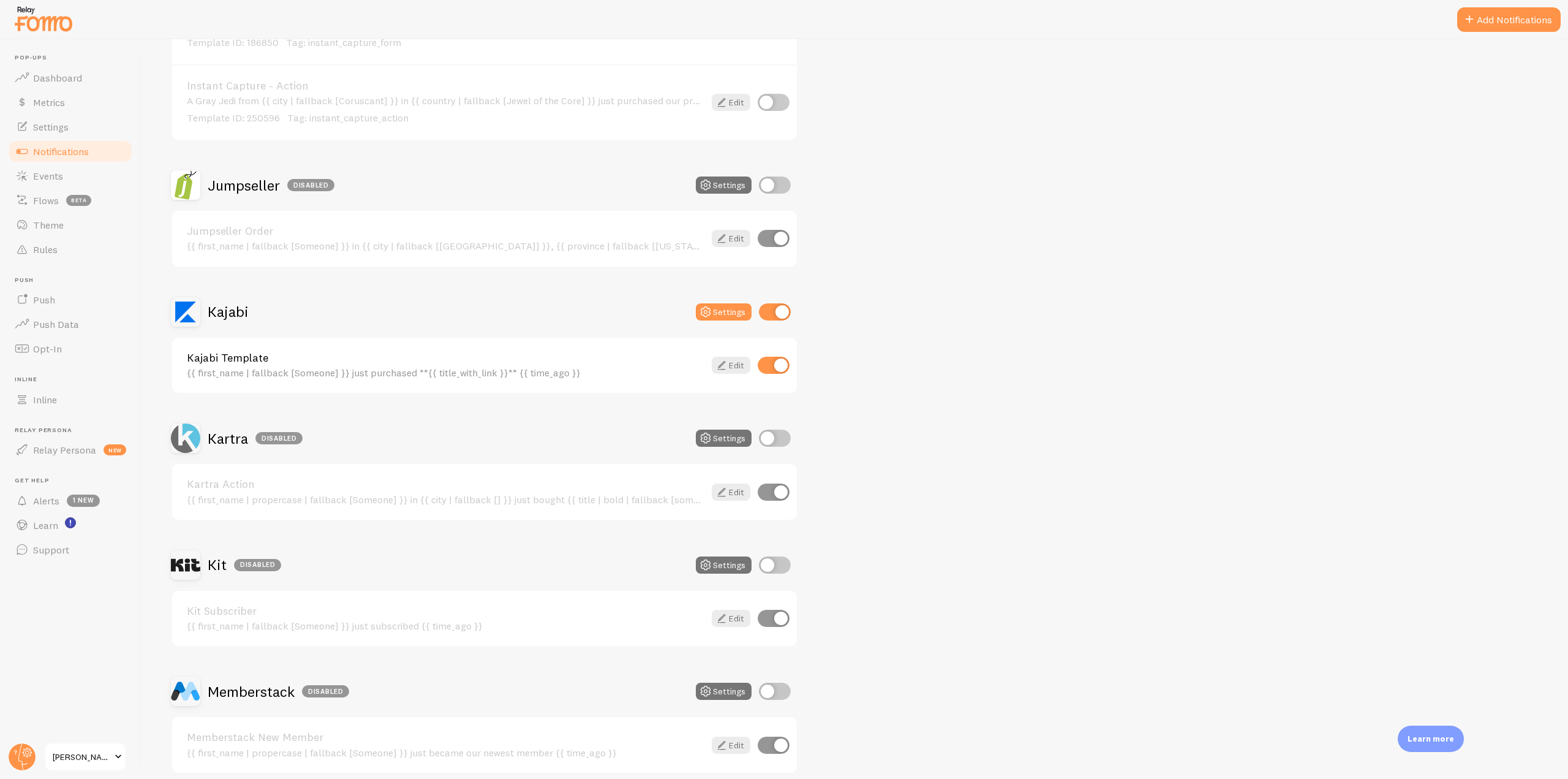
scroll to position [2022, 0]
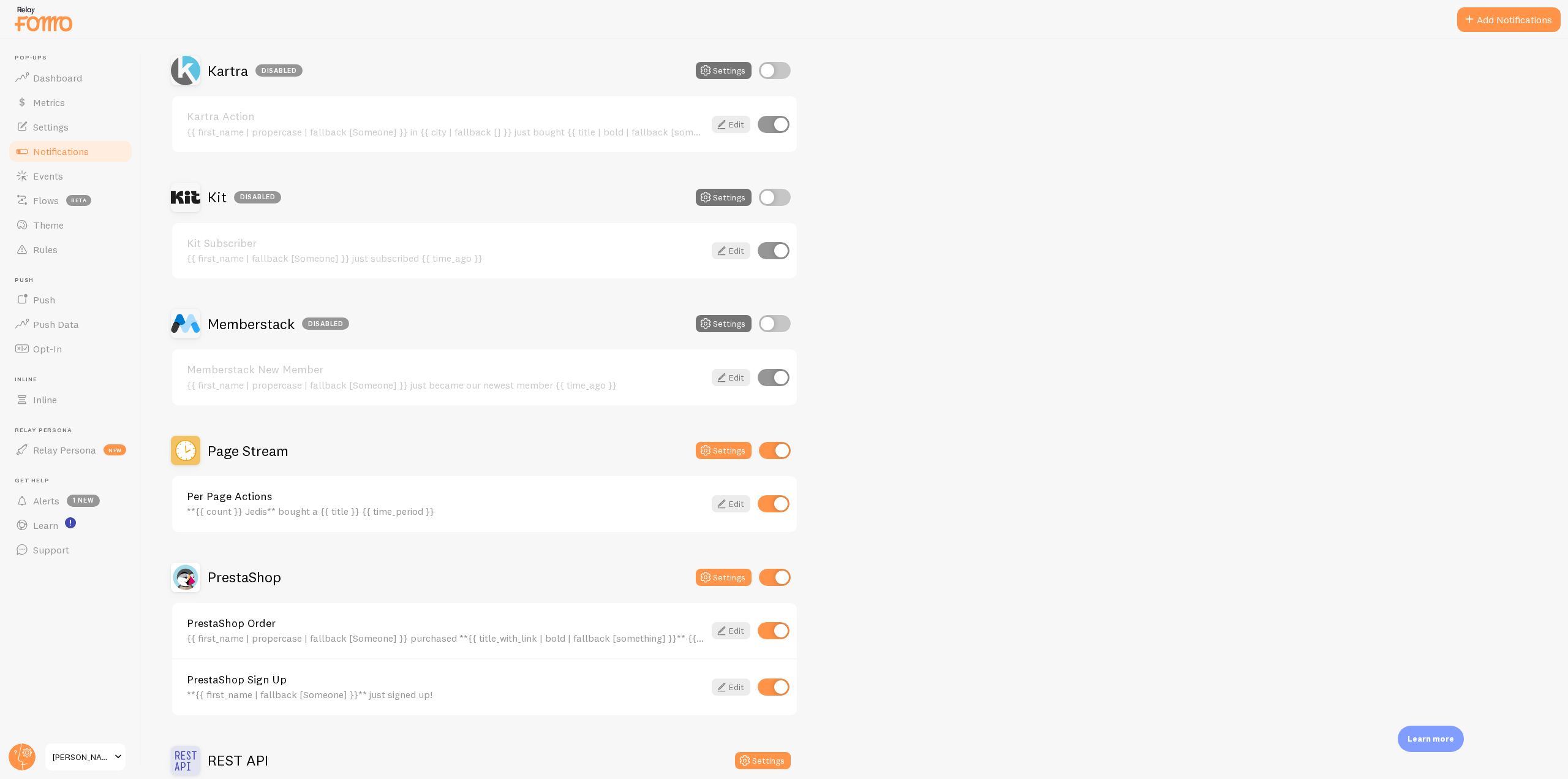
click at [249, 451] on h2 "Page Stream" at bounding box center [247, 451] width 81 height 19
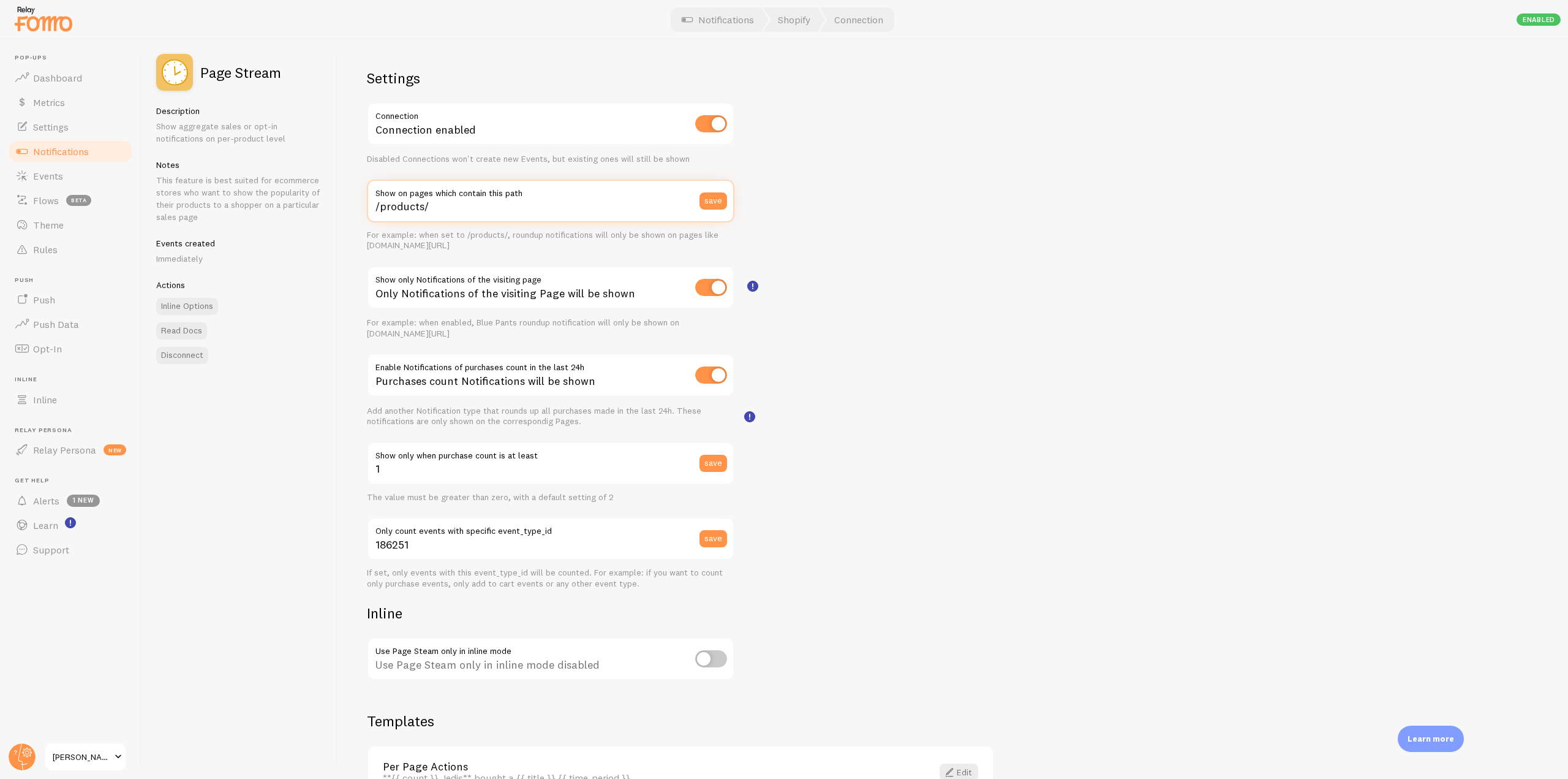
drag, startPoint x: 522, startPoint y: 207, endPoint x: 370, endPoint y: 207, distance: 152.0
click at [370, 207] on input "/products/" at bounding box center [550, 200] width 367 height 42
click at [422, 208] on input "/products/" at bounding box center [550, 200] width 367 height 42
drag, startPoint x: 446, startPoint y: 208, endPoint x: 366, endPoint y: 208, distance: 80.0
click at [366, 208] on div "Settings Connection Connection enabled Disabled Connections won't create new Ev…" at bounding box center [952, 409] width 1230 height 740
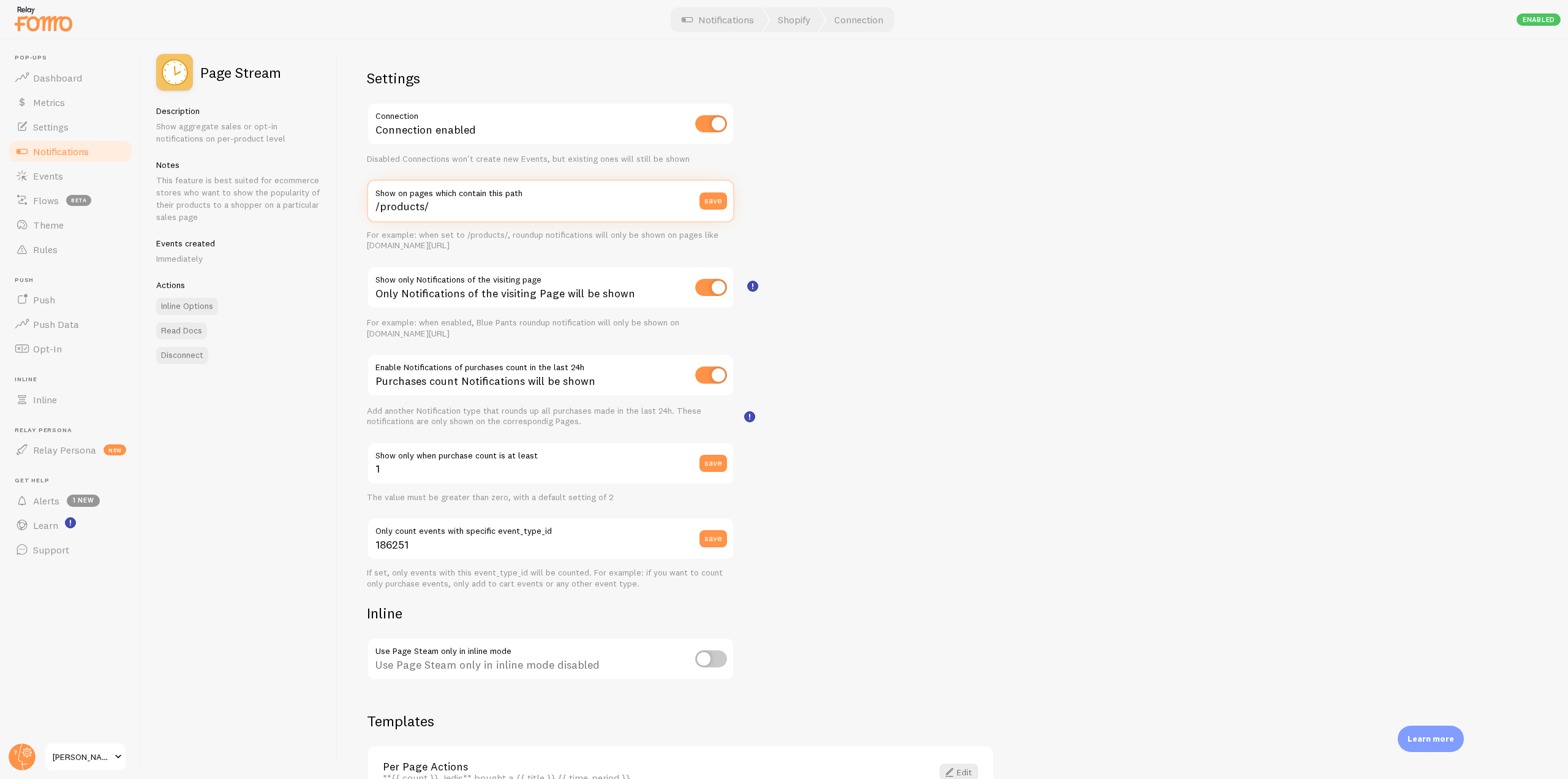
click at [446, 200] on input "/products/" at bounding box center [550, 200] width 367 height 42
drag, startPoint x: 452, startPoint y: 214, endPoint x: 359, endPoint y: 212, distance: 93.0
click at [359, 212] on div "Settings Connection Connection enabled Disabled Connections won't create new Ev…" at bounding box center [952, 409] width 1230 height 740
click at [516, 194] on label "Show on pages which contain this path" at bounding box center [550, 189] width 367 height 21
click at [516, 194] on input "/products/" at bounding box center [550, 200] width 367 height 42
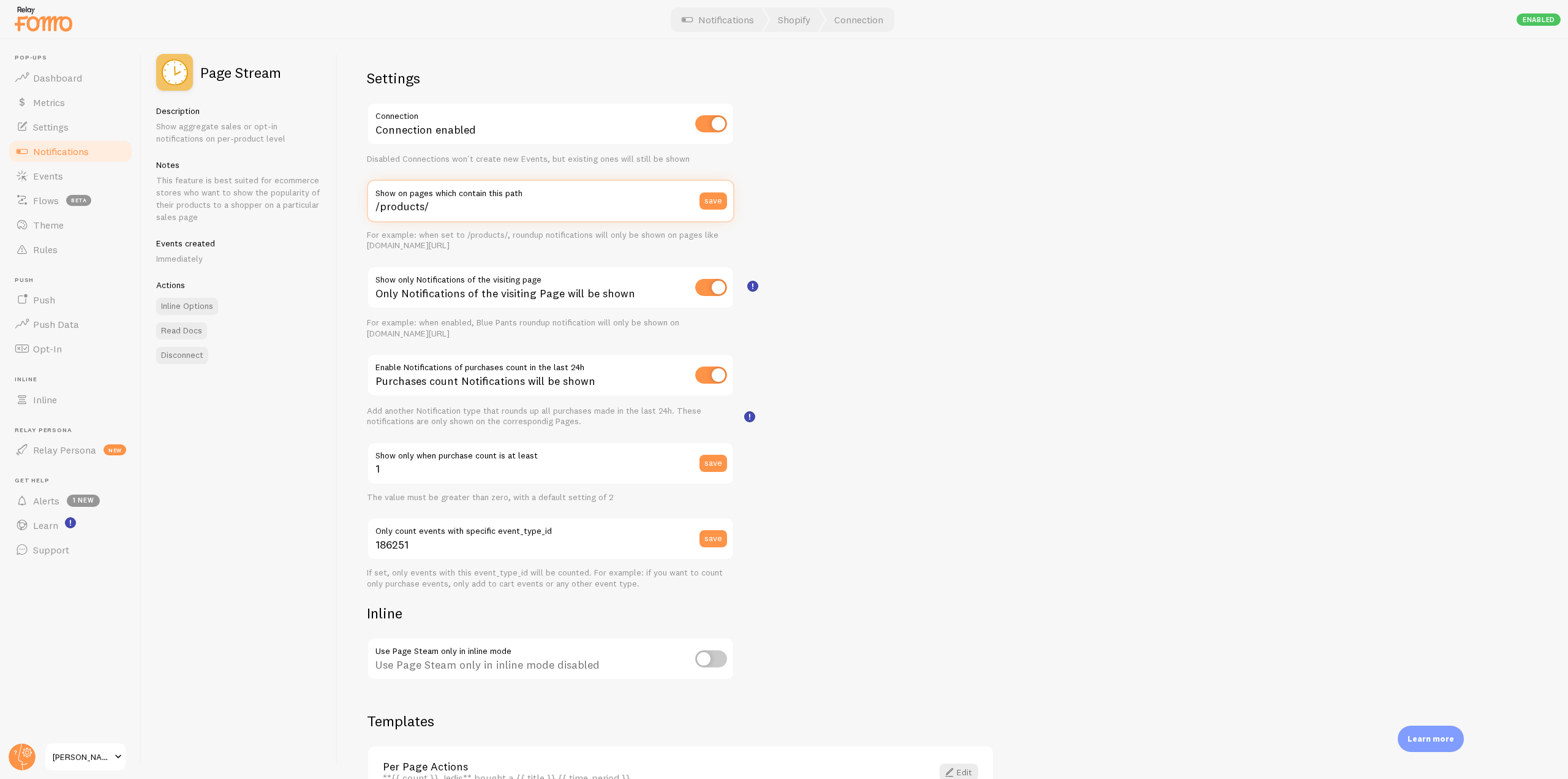
click at [504, 214] on input "/products/" at bounding box center [550, 200] width 367 height 42
drag, startPoint x: 503, startPoint y: 218, endPoint x: 362, endPoint y: 214, distance: 141.1
click at [362, 214] on div "Settings Connection Connection enabled Disabled Connections won't create new Ev…" at bounding box center [952, 409] width 1230 height 740
drag, startPoint x: 429, startPoint y: 478, endPoint x: 367, endPoint y: 467, distance: 63.0
click at [367, 467] on input "1" at bounding box center [550, 462] width 367 height 42
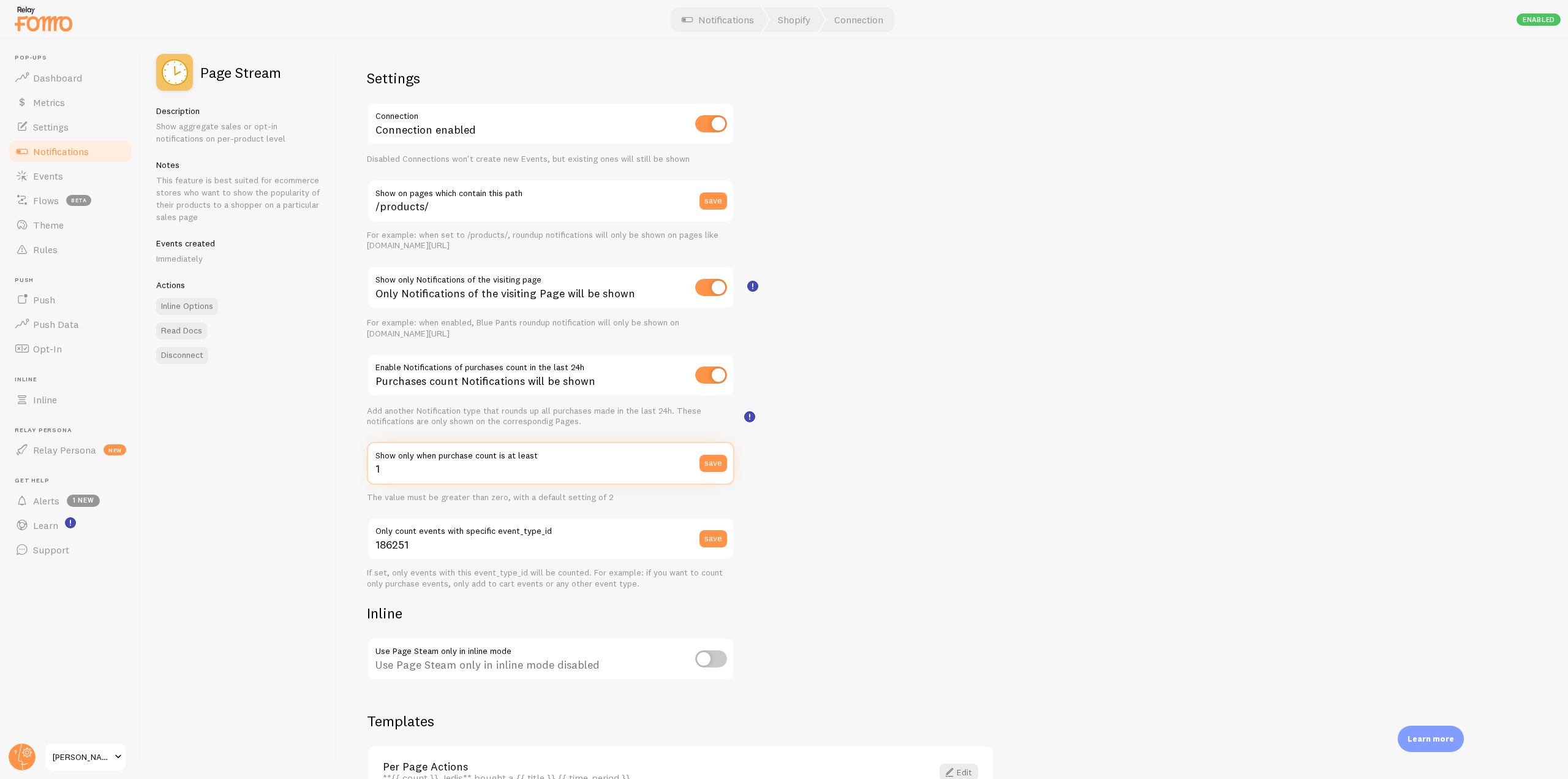
click at [474, 468] on input "1" at bounding box center [550, 462] width 367 height 42
drag, startPoint x: 562, startPoint y: 455, endPoint x: 452, endPoint y: 455, distance: 110.0
click at [452, 455] on label "Show only when purchase count is at least" at bounding box center [550, 452] width 367 height 21
click at [426, 469] on input "1" at bounding box center [550, 462] width 367 height 42
drag, startPoint x: 426, startPoint y: 469, endPoint x: 370, endPoint y: 469, distance: 56.0
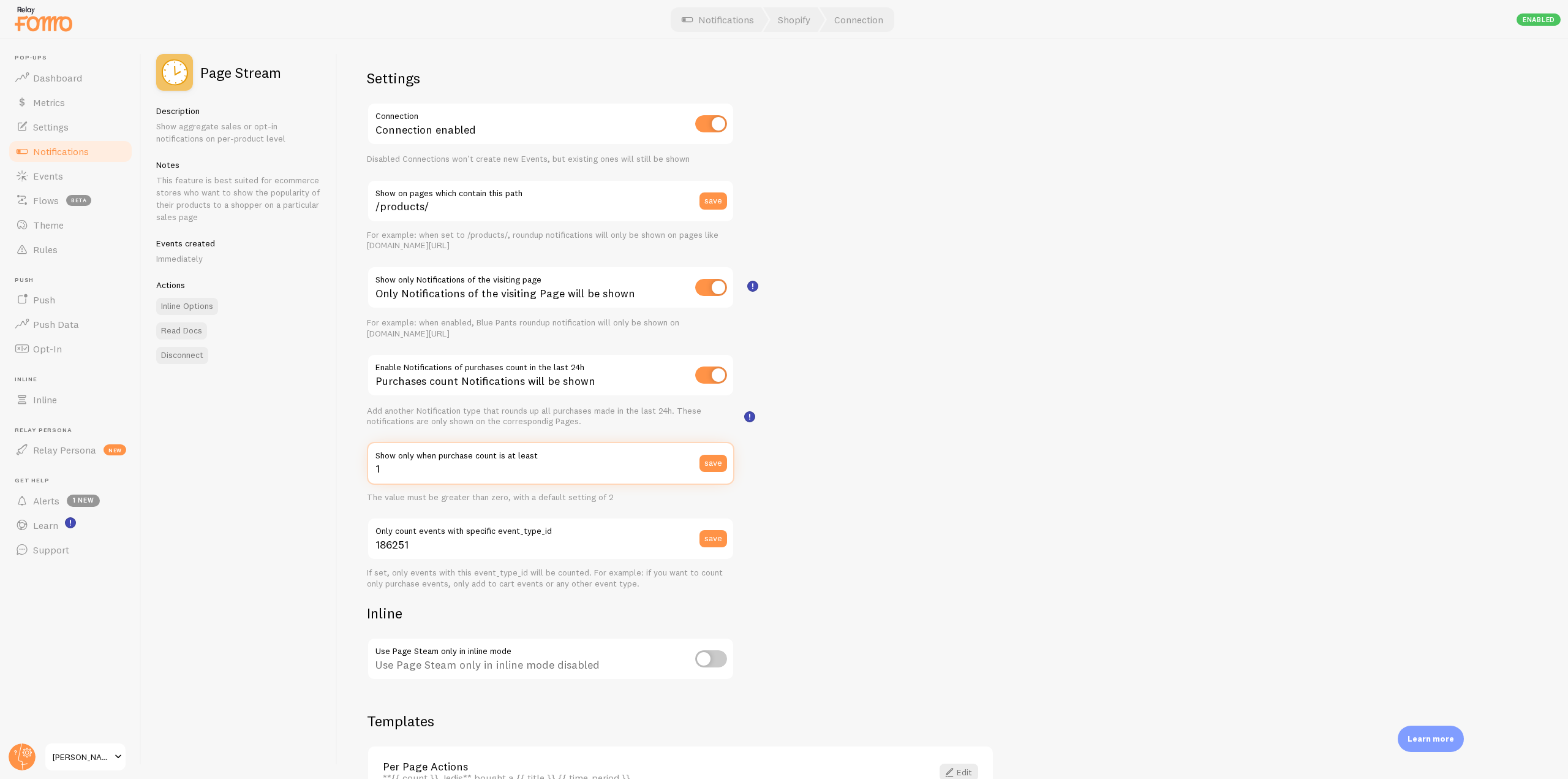
click at [370, 469] on input "1" at bounding box center [550, 462] width 367 height 42
click at [392, 476] on input "1" at bounding box center [550, 462] width 367 height 42
click at [421, 470] on input "1" at bounding box center [550, 462] width 367 height 42
drag, startPoint x: 413, startPoint y: 473, endPoint x: 361, endPoint y: 446, distance: 58.6
click at [361, 446] on div "Settings Connection Connection enabled Disabled Connections won't create new Ev…" at bounding box center [952, 409] width 1230 height 740
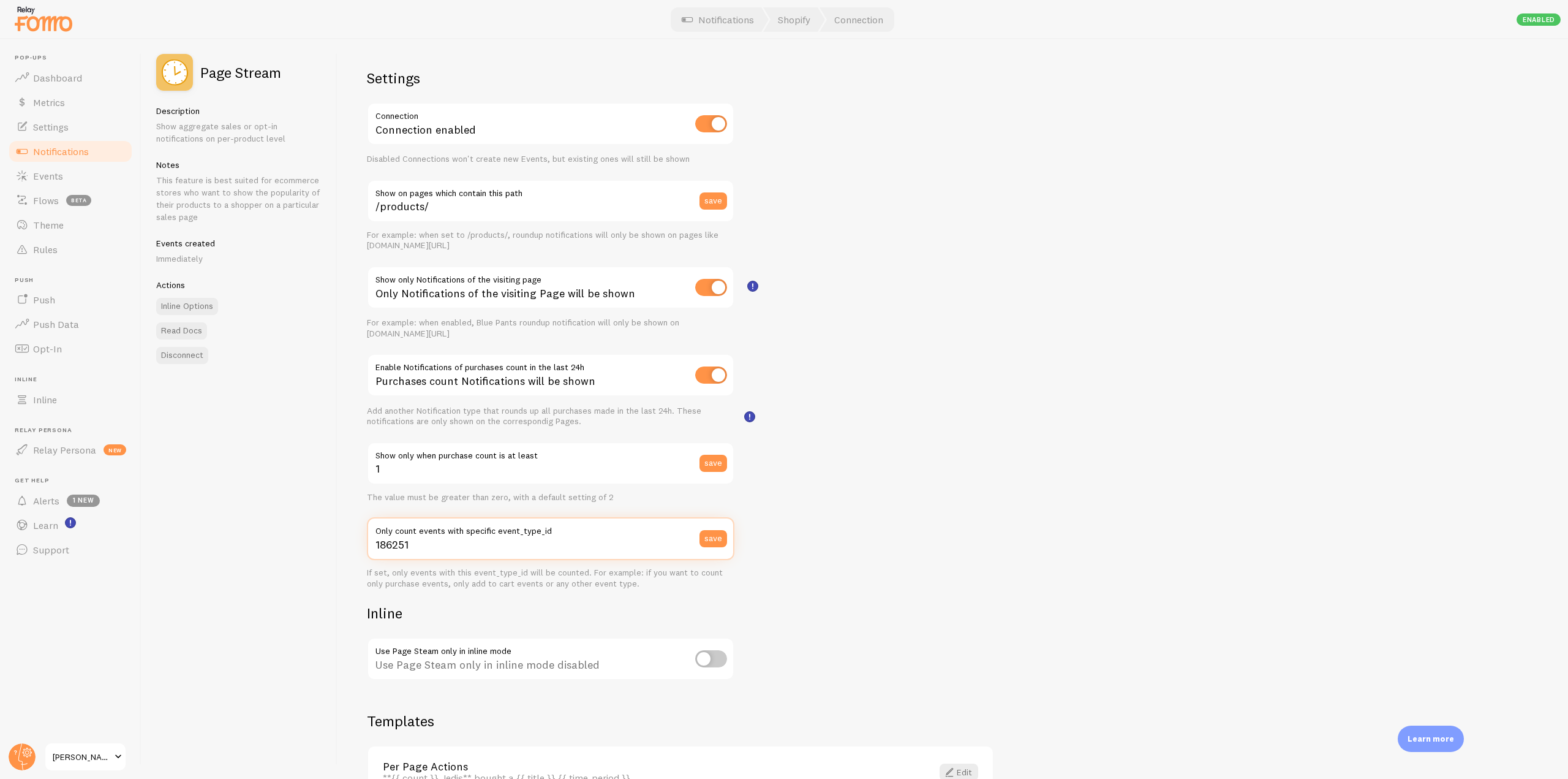
drag, startPoint x: 564, startPoint y: 552, endPoint x: 349, endPoint y: 523, distance: 216.9
click at [349, 523] on div "Settings Connection Connection enabled Disabled Connections won't create new Ev…" at bounding box center [952, 409] width 1230 height 740
click at [79, 154] on span "Notifications" at bounding box center [61, 151] width 56 height 12
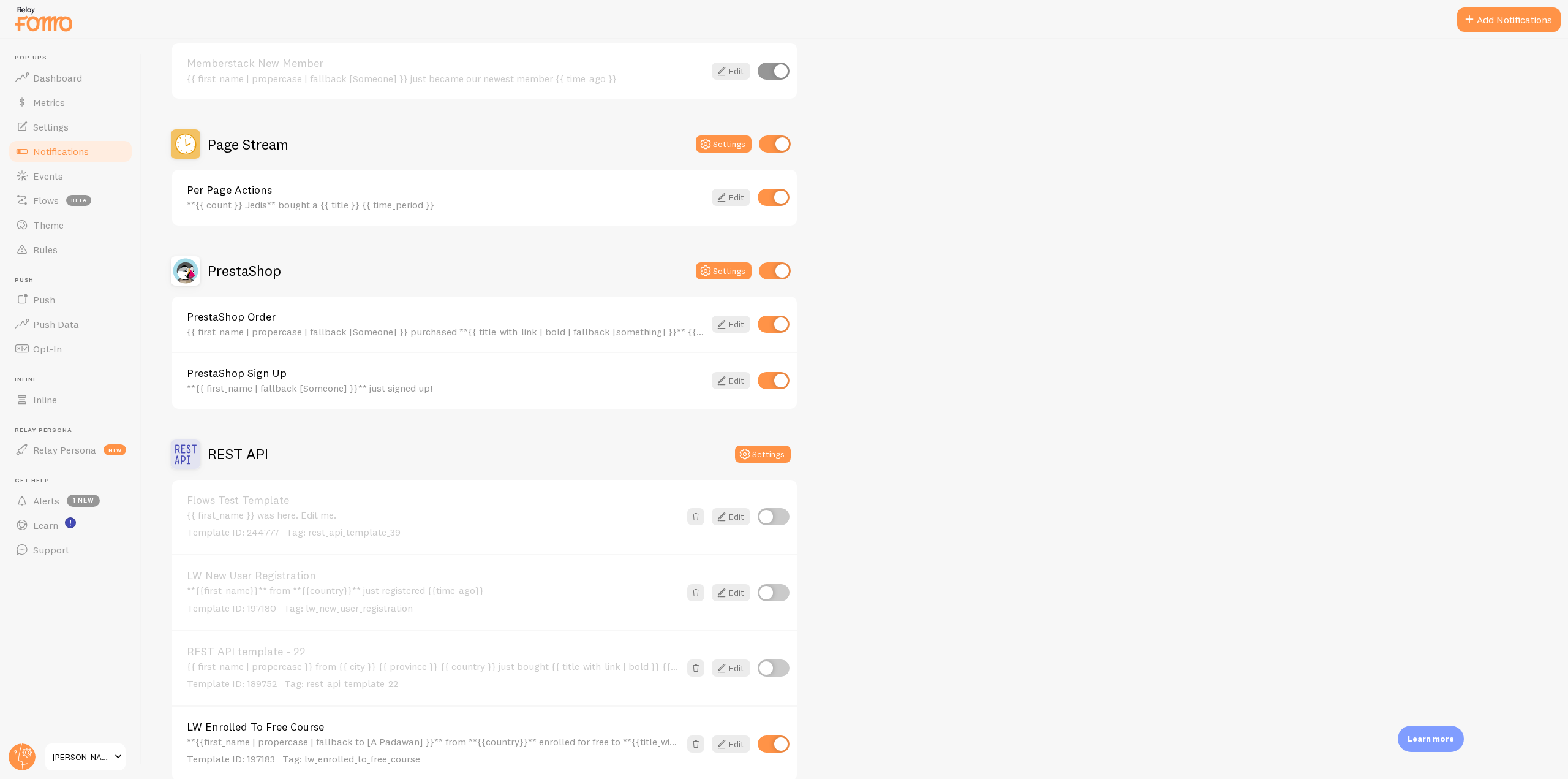
scroll to position [2083, 0]
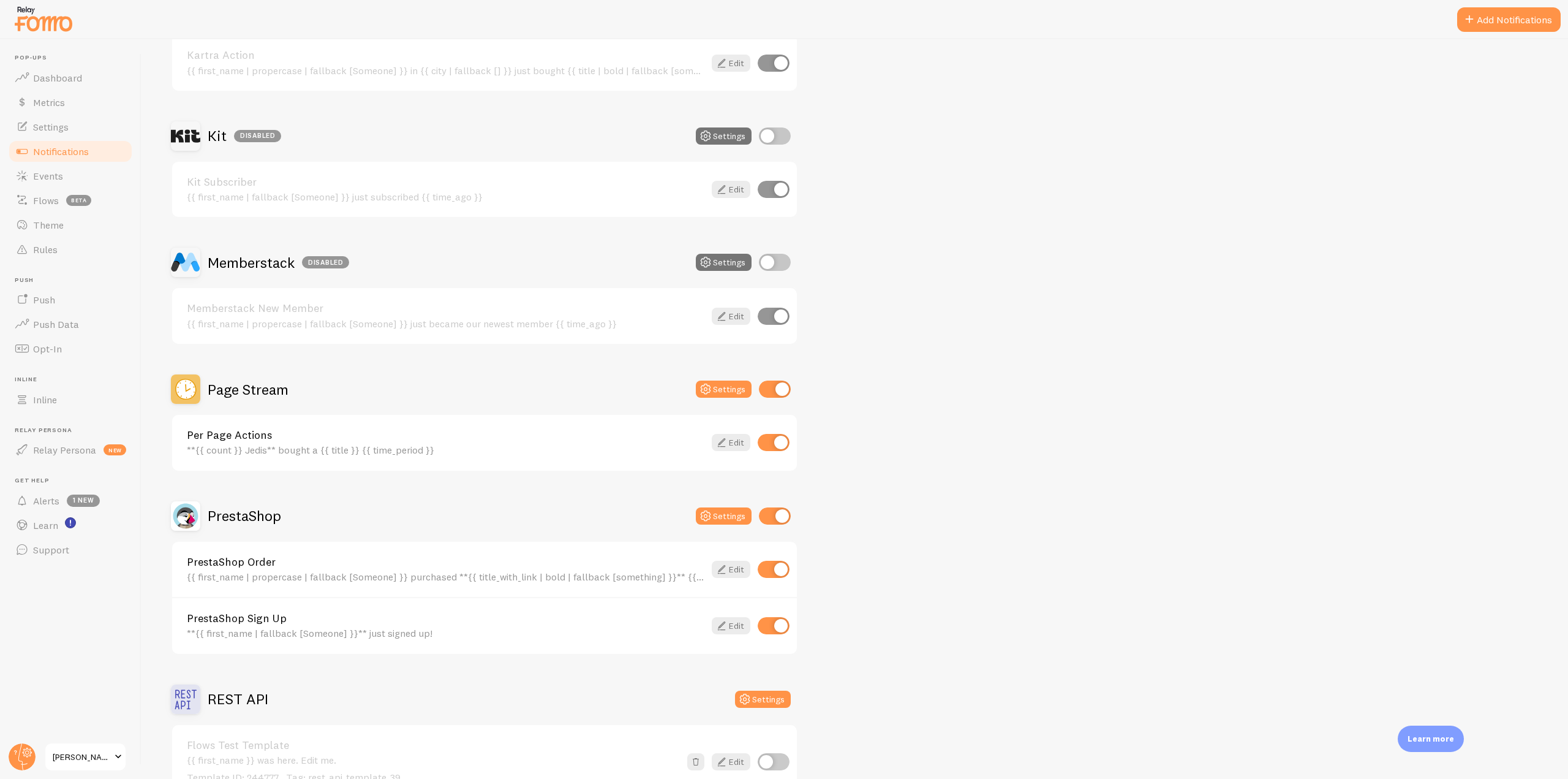
click at [247, 389] on h2 "Page Stream" at bounding box center [247, 389] width 81 height 19
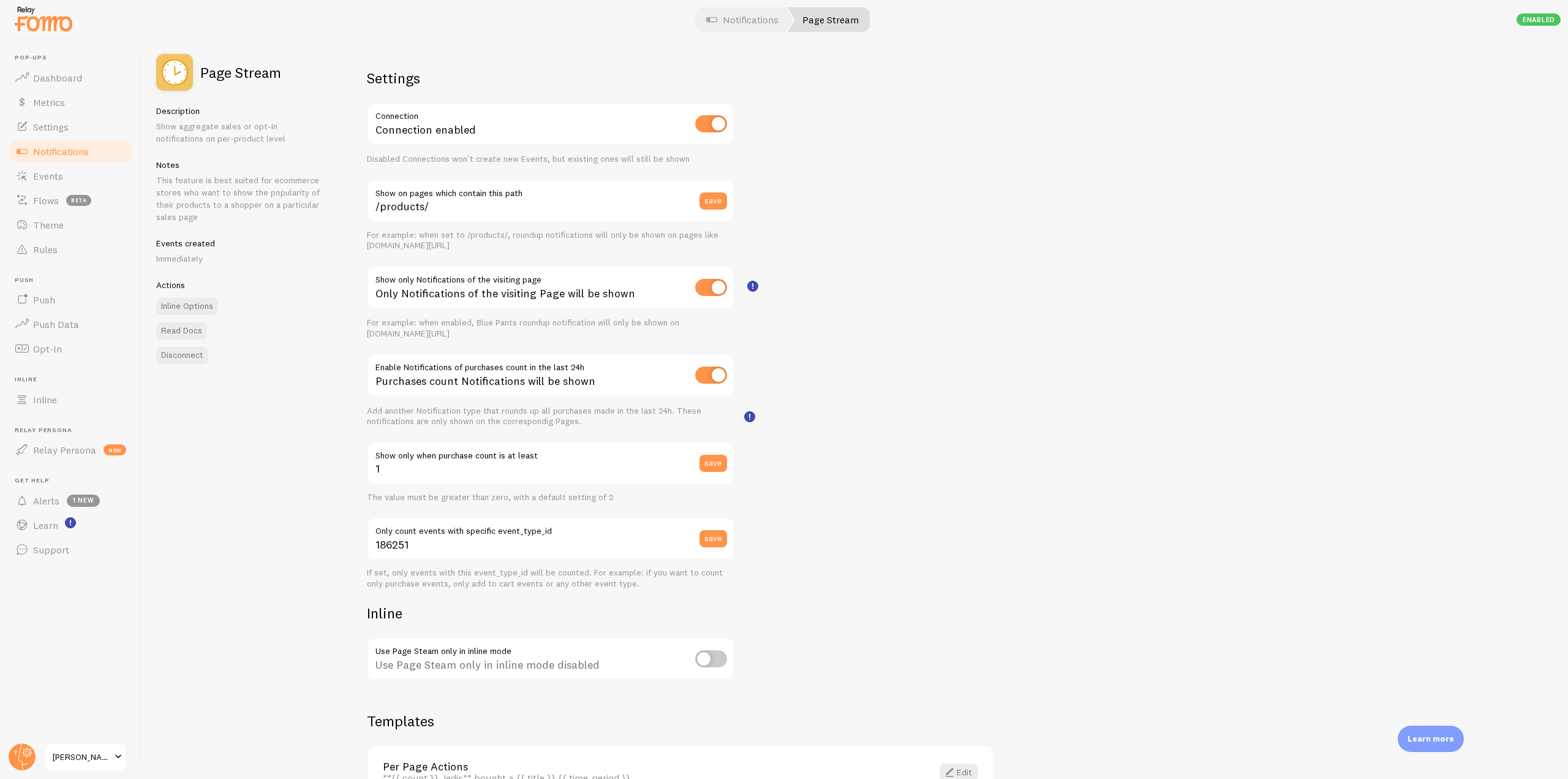
click at [725, 286] on input "checkbox" at bounding box center [711, 287] width 32 height 17
checkbox input "false"
drag, startPoint x: 371, startPoint y: 369, endPoint x: 598, endPoint y: 382, distance: 227.4
click at [598, 382] on div "Purchases count Notifications will be shown" at bounding box center [550, 376] width 367 height 45
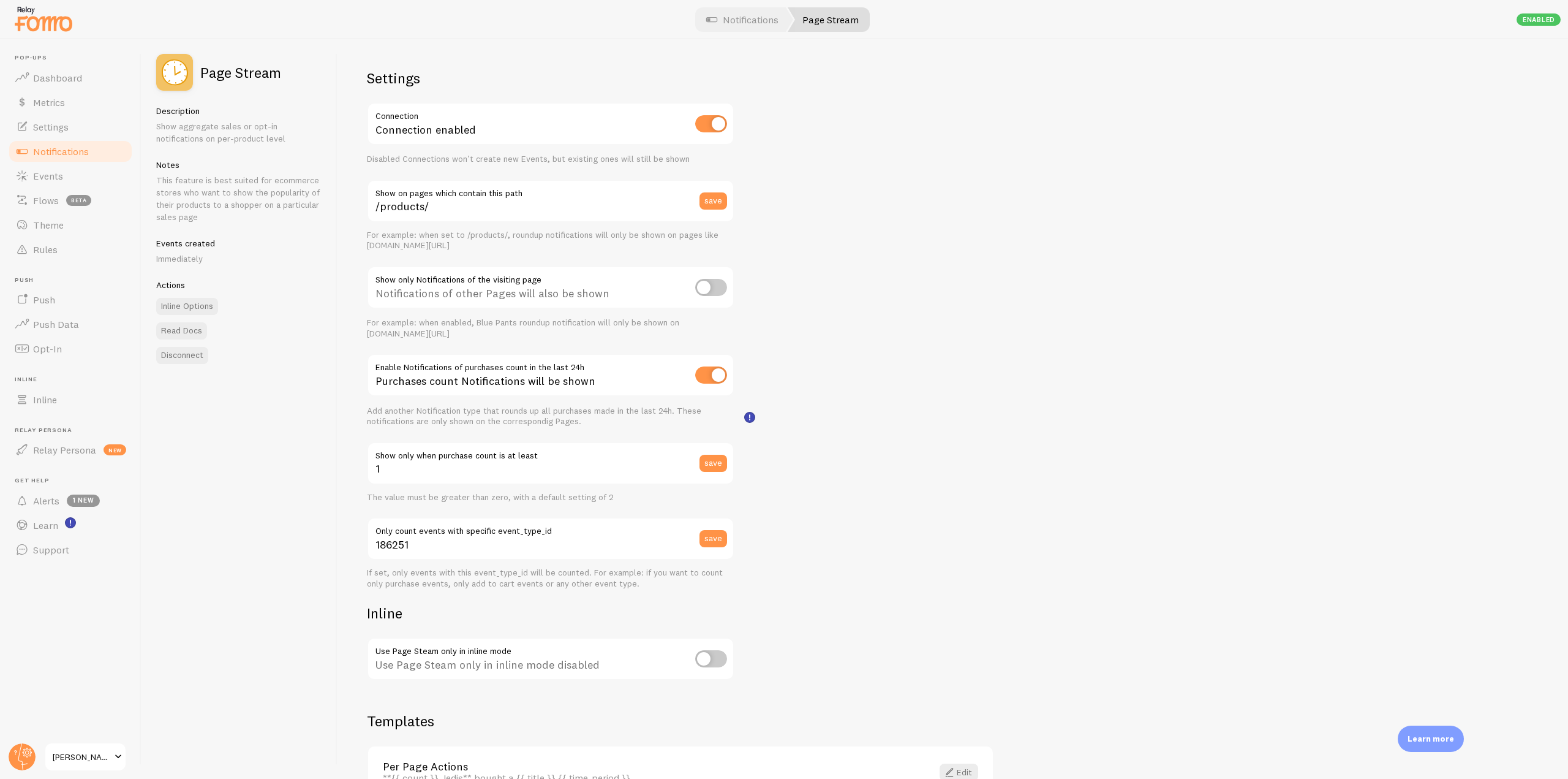
scroll to position [79, 0]
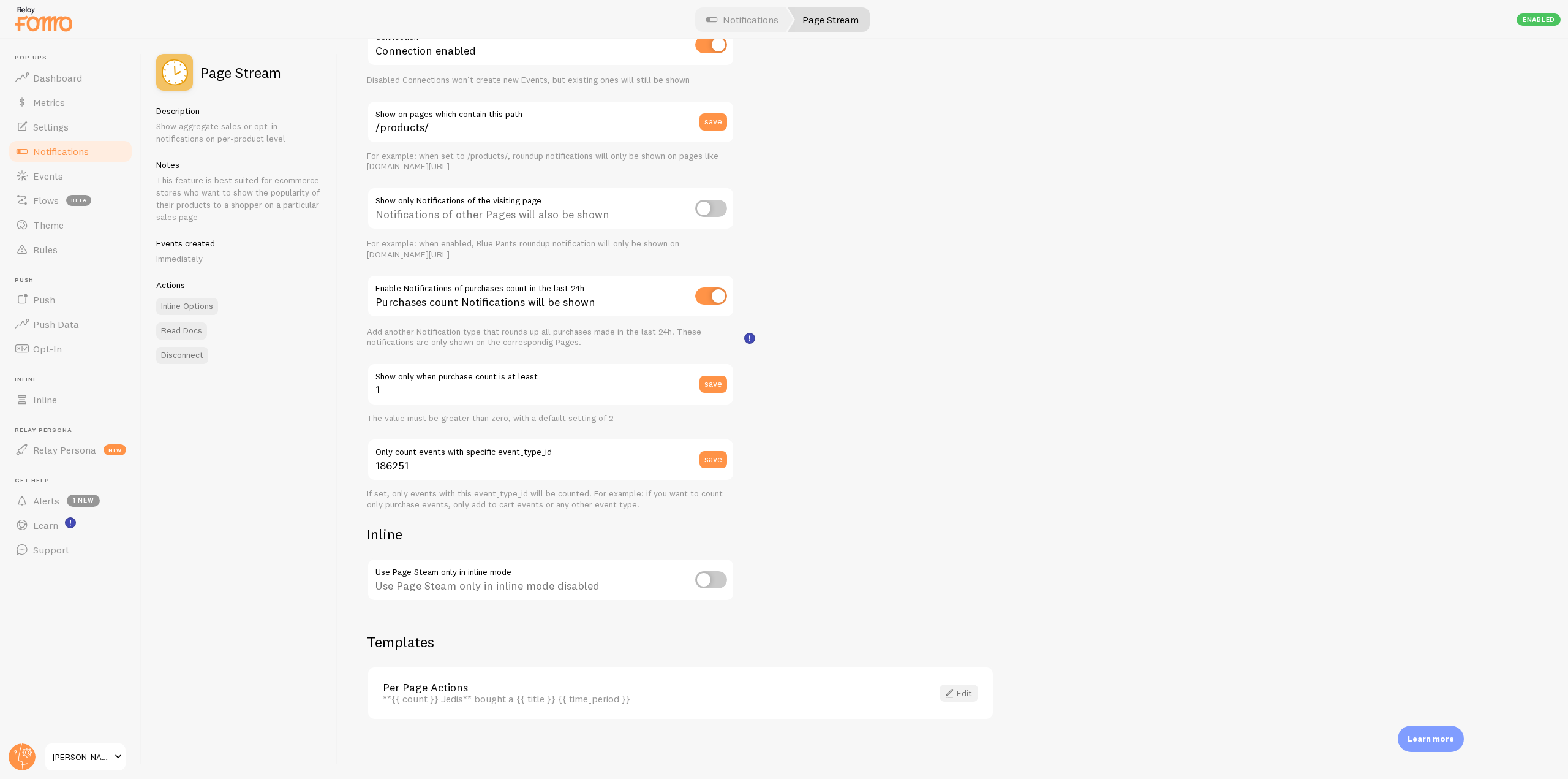
click at [967, 687] on link "Edit" at bounding box center [958, 692] width 38 height 17
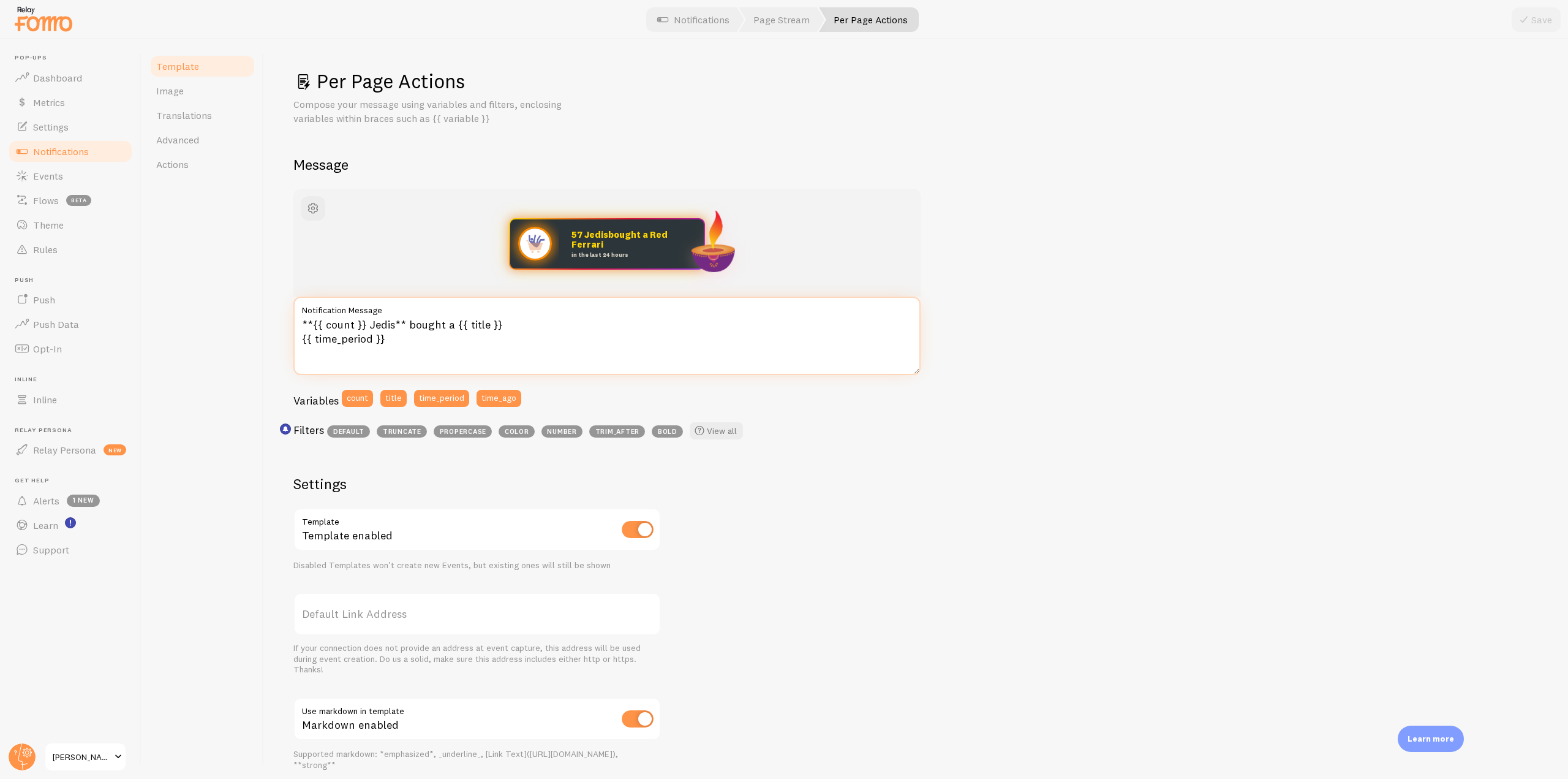
drag, startPoint x: 526, startPoint y: 332, endPoint x: 305, endPoint y: 327, distance: 221.1
click at [305, 327] on textarea "**{{ count }} Jedis** bought a {{ title }} {{ time_period }}" at bounding box center [606, 336] width 627 height 78
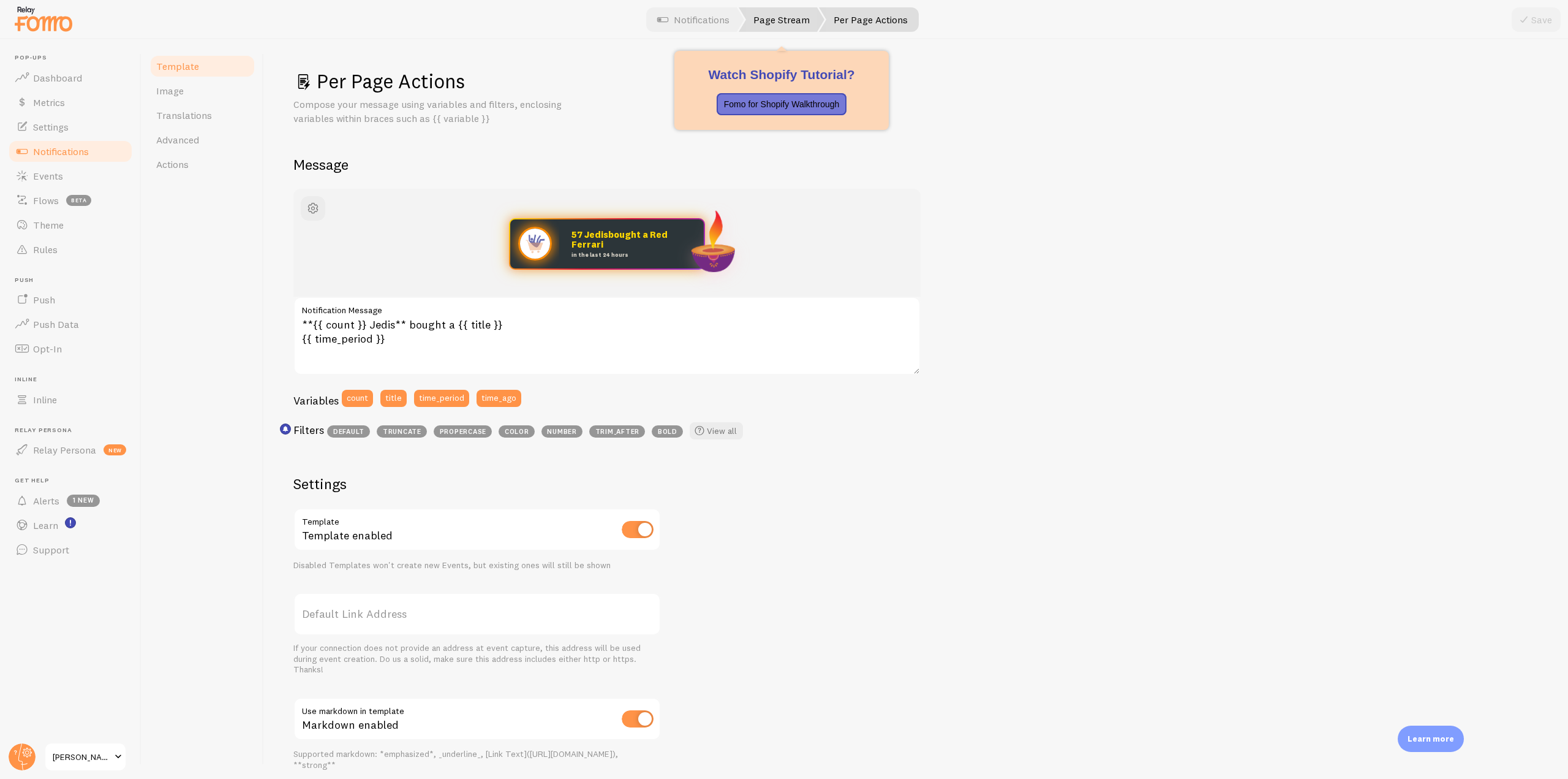
click at [789, 25] on link "Page Stream" at bounding box center [781, 19] width 86 height 24
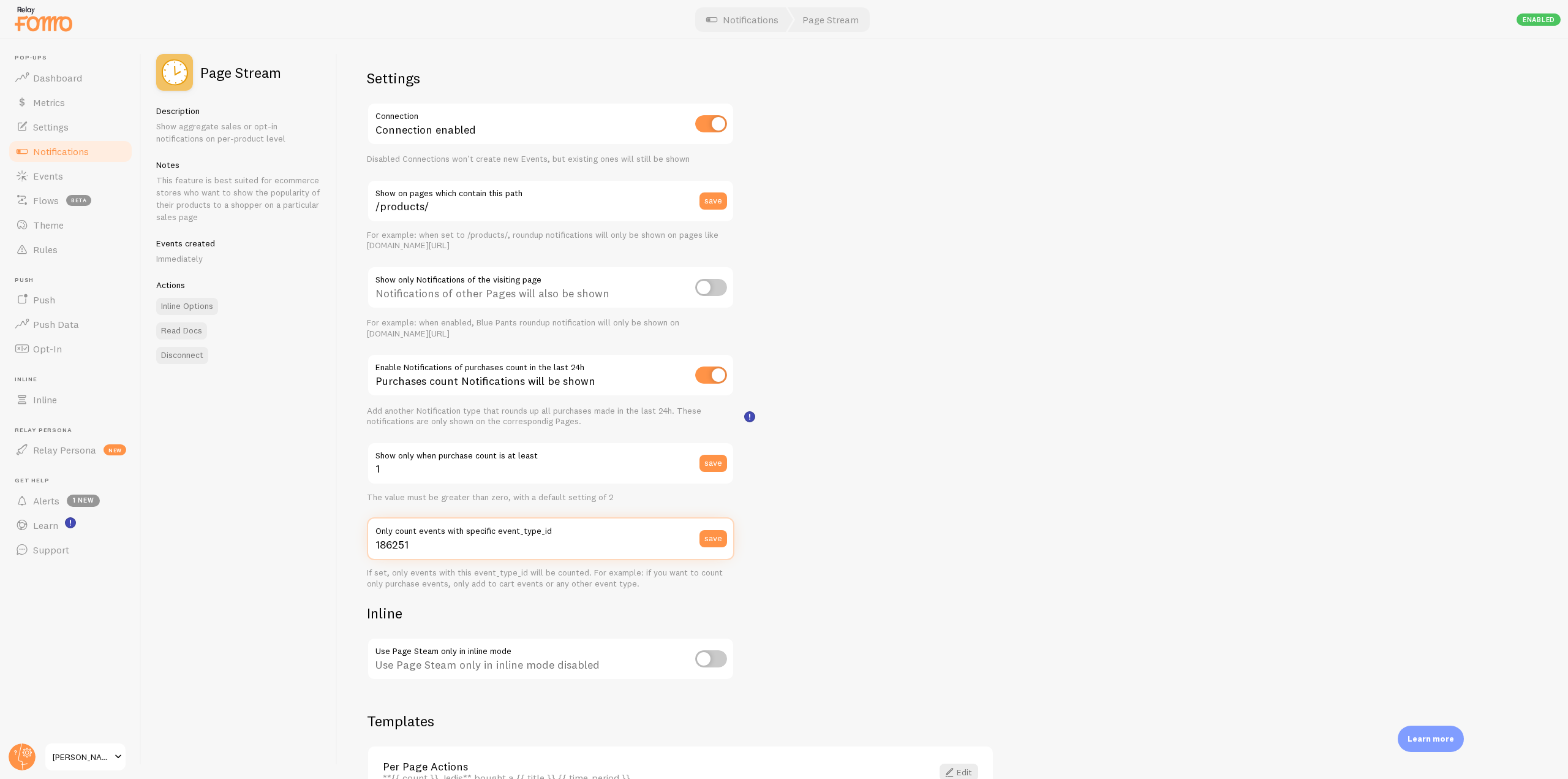
drag, startPoint x: 467, startPoint y: 551, endPoint x: 366, endPoint y: 531, distance: 103.0
click at [366, 531] on div "Settings Connection Connection enabled Disabled Connections won't create new Ev…" at bounding box center [952, 409] width 1230 height 740
drag, startPoint x: 469, startPoint y: 532, endPoint x: 546, endPoint y: 532, distance: 77.0
click at [546, 532] on label "Only count events with specific event_type_id" at bounding box center [550, 527] width 367 height 21
click at [519, 541] on input "186251" at bounding box center [550, 538] width 367 height 42
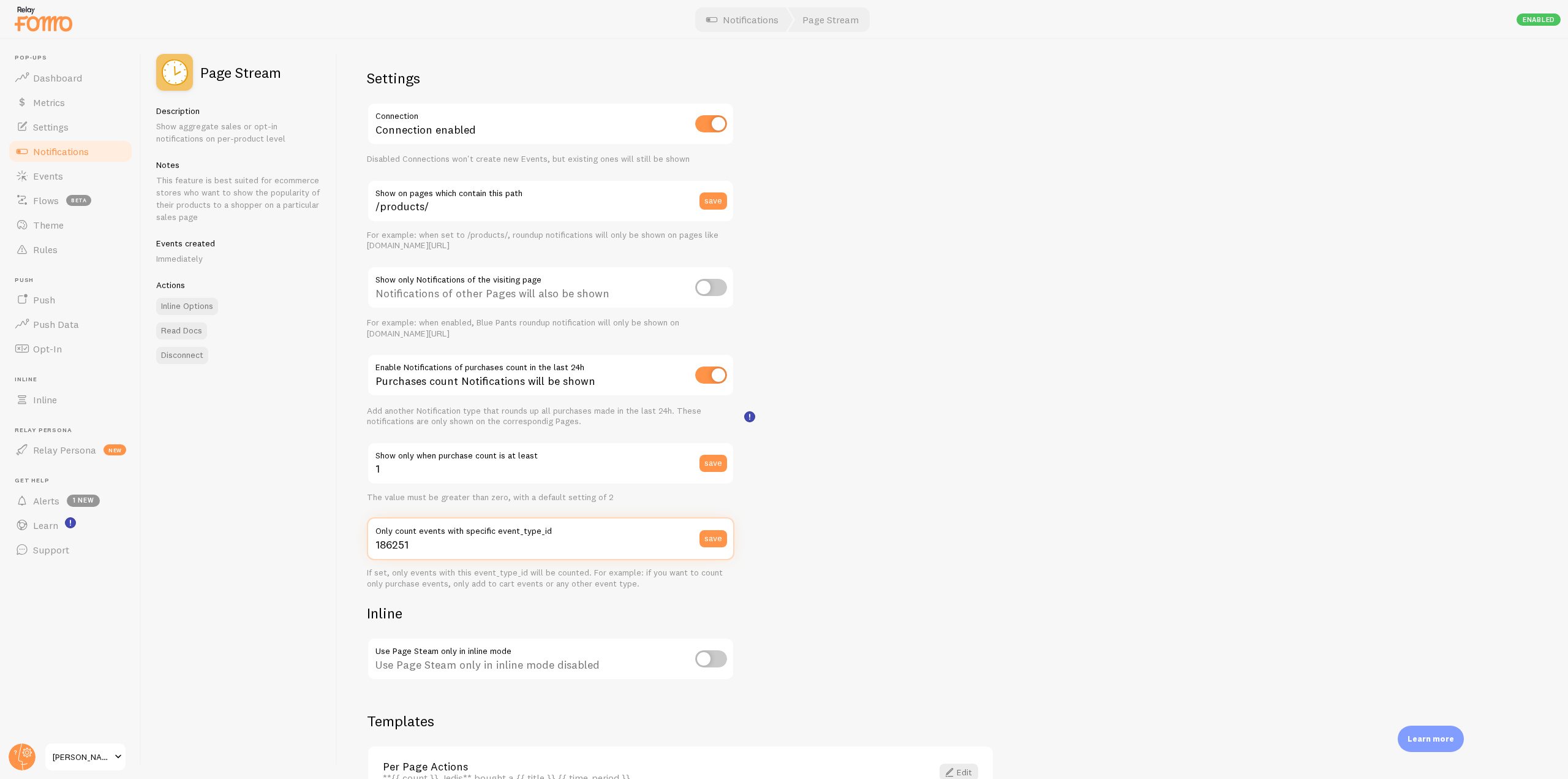
drag, startPoint x: 437, startPoint y: 552, endPoint x: 373, endPoint y: 543, distance: 64.6
click at [373, 543] on input "186251" at bounding box center [550, 538] width 367 height 42
click at [424, 547] on input "186251" at bounding box center [550, 538] width 367 height 42
click at [73, 158] on link "Notifications" at bounding box center [70, 151] width 126 height 24
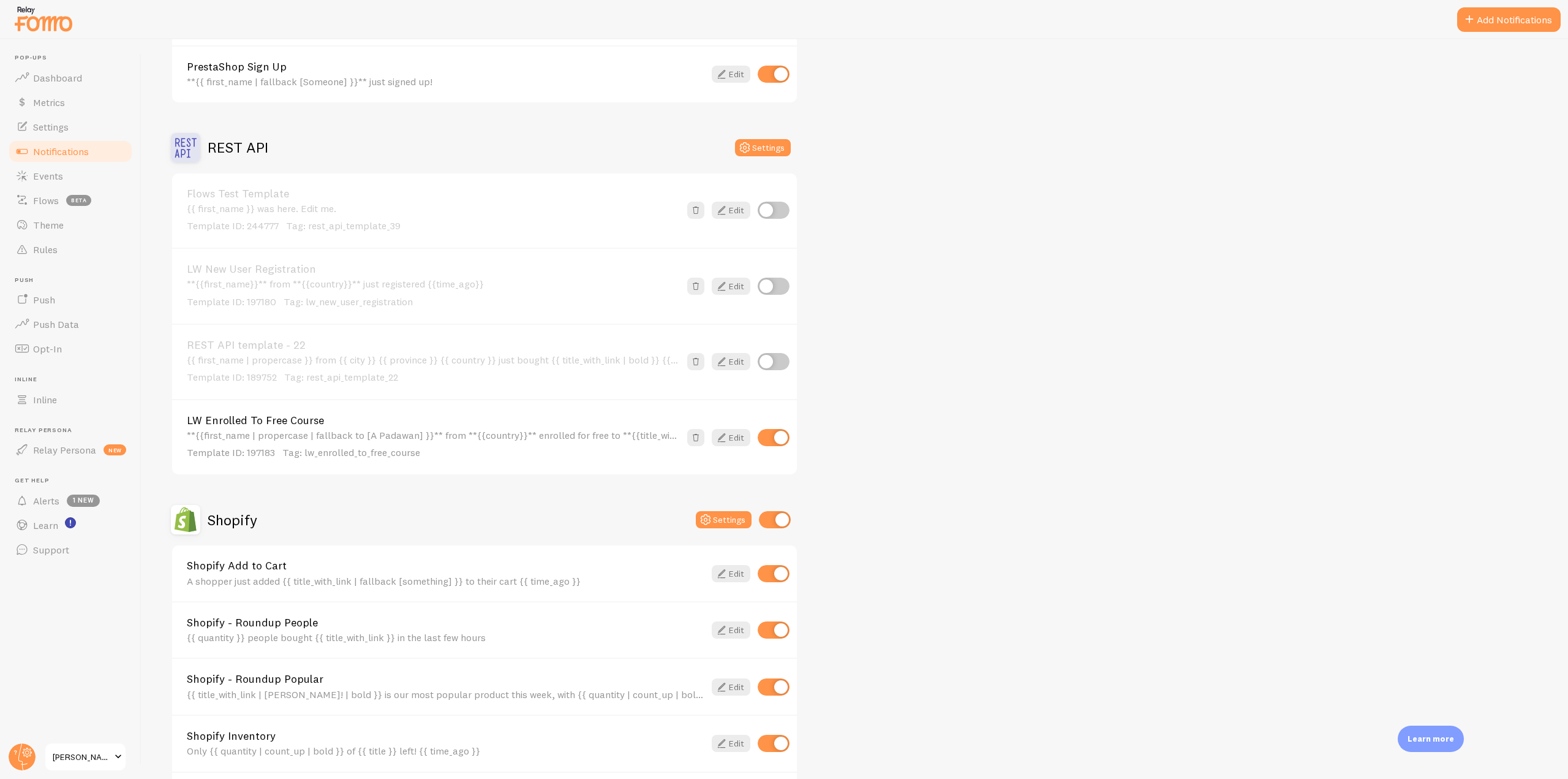
scroll to position [2819, 0]
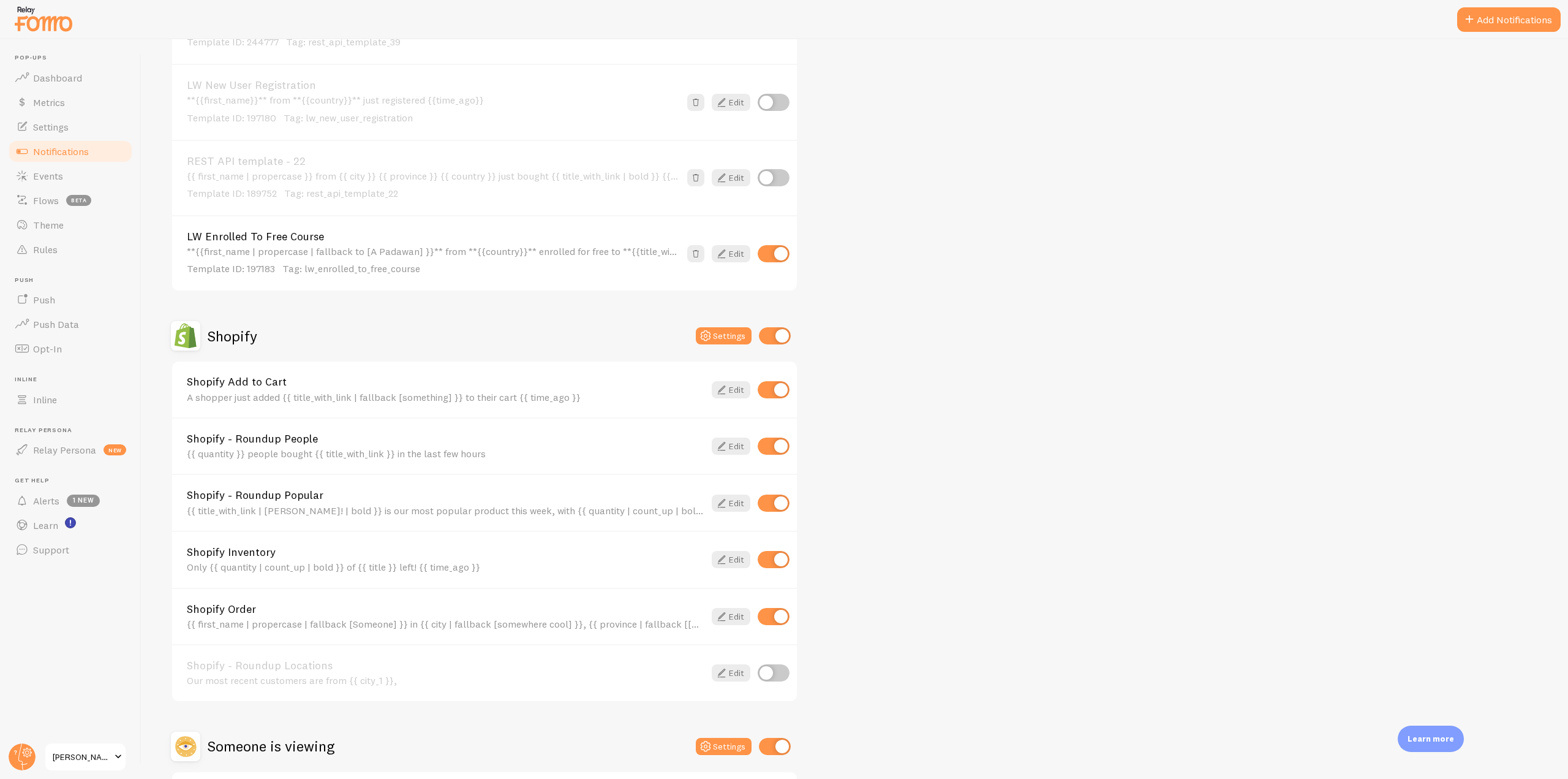
click at [267, 392] on div "A shopper just added {{ title_with_link | fallback [something] }} to their cart…" at bounding box center [445, 397] width 517 height 11
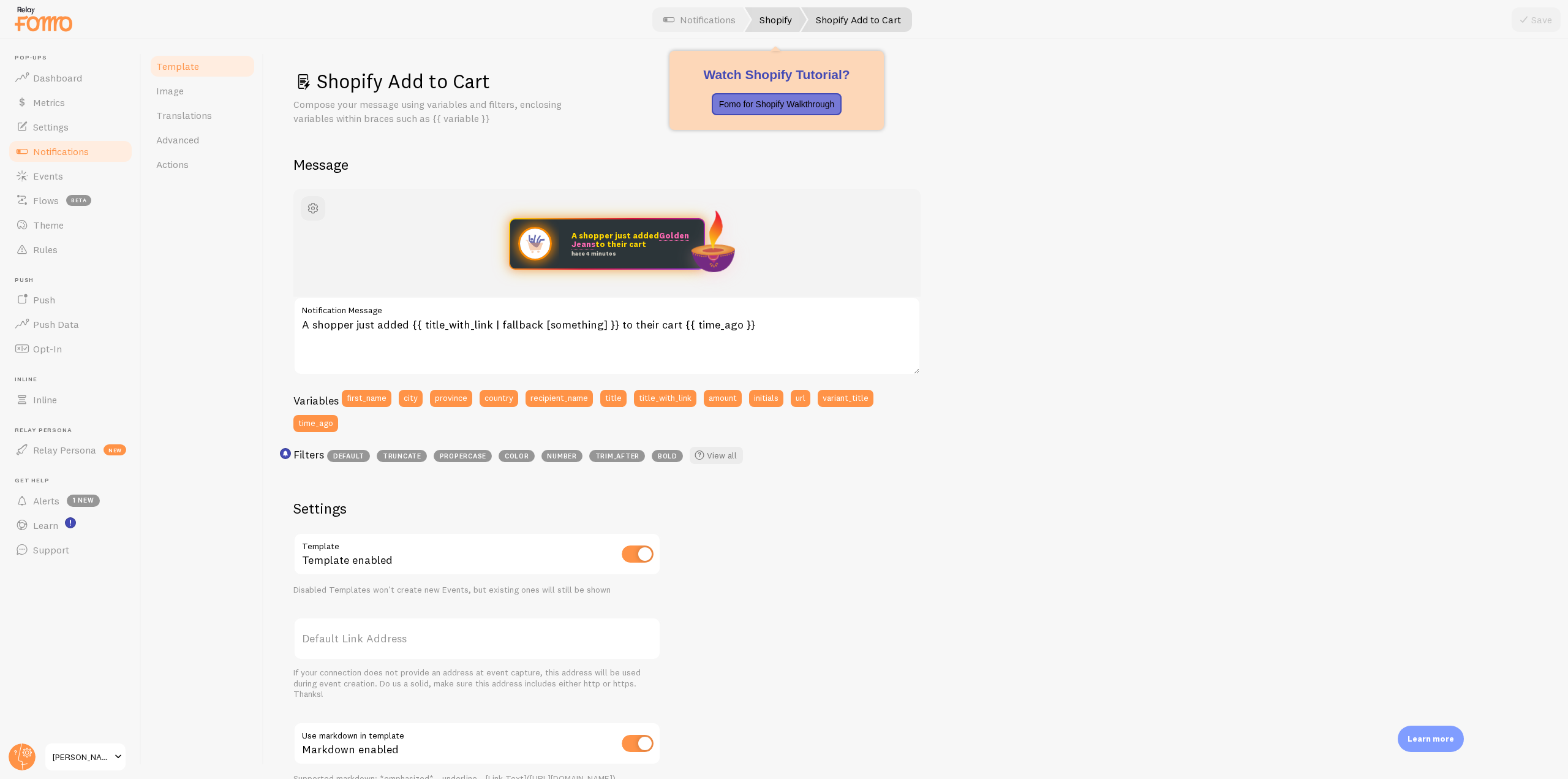
click at [760, 29] on link "Shopify" at bounding box center [775, 19] width 62 height 24
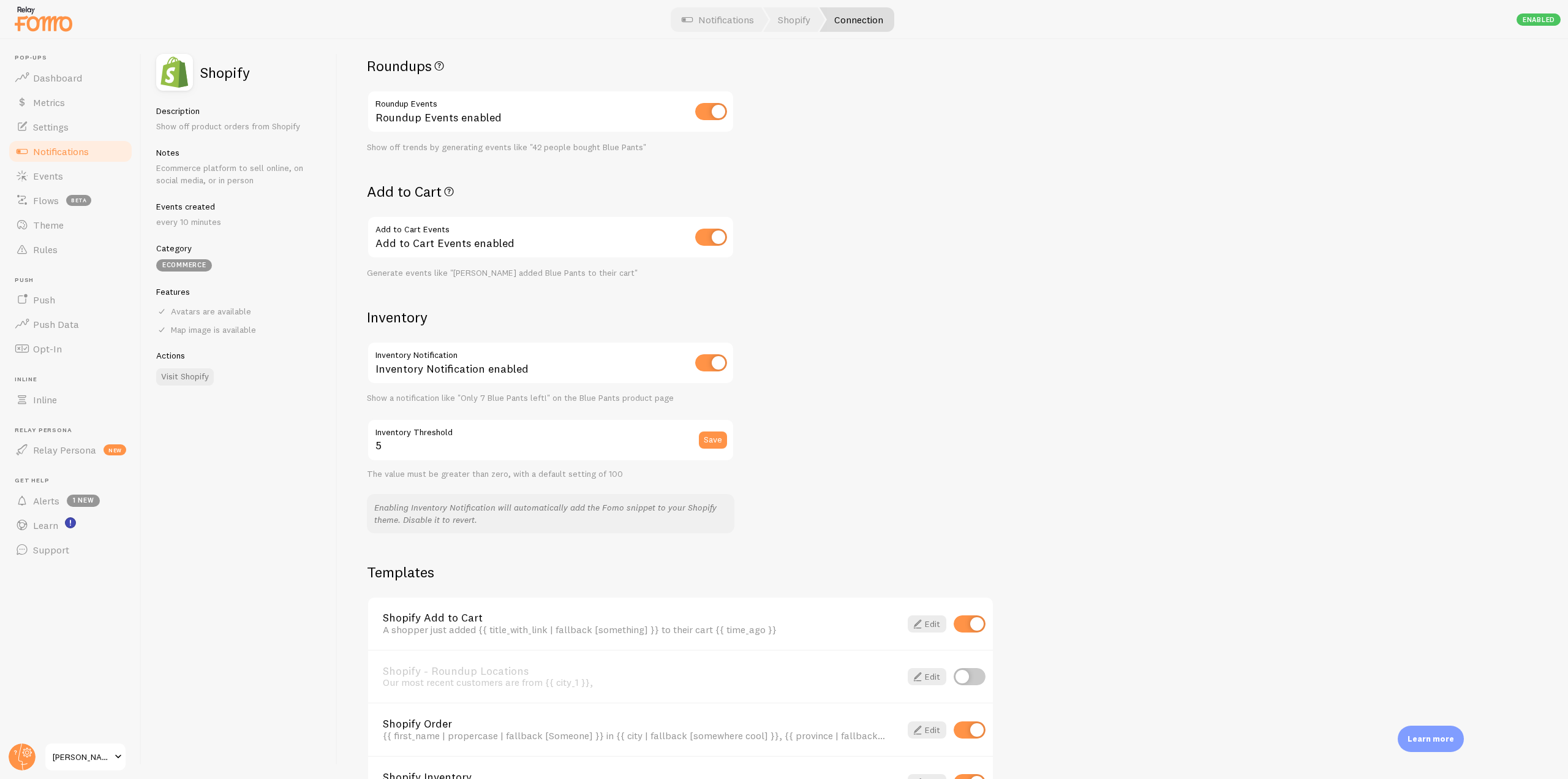
scroll to position [564, 0]
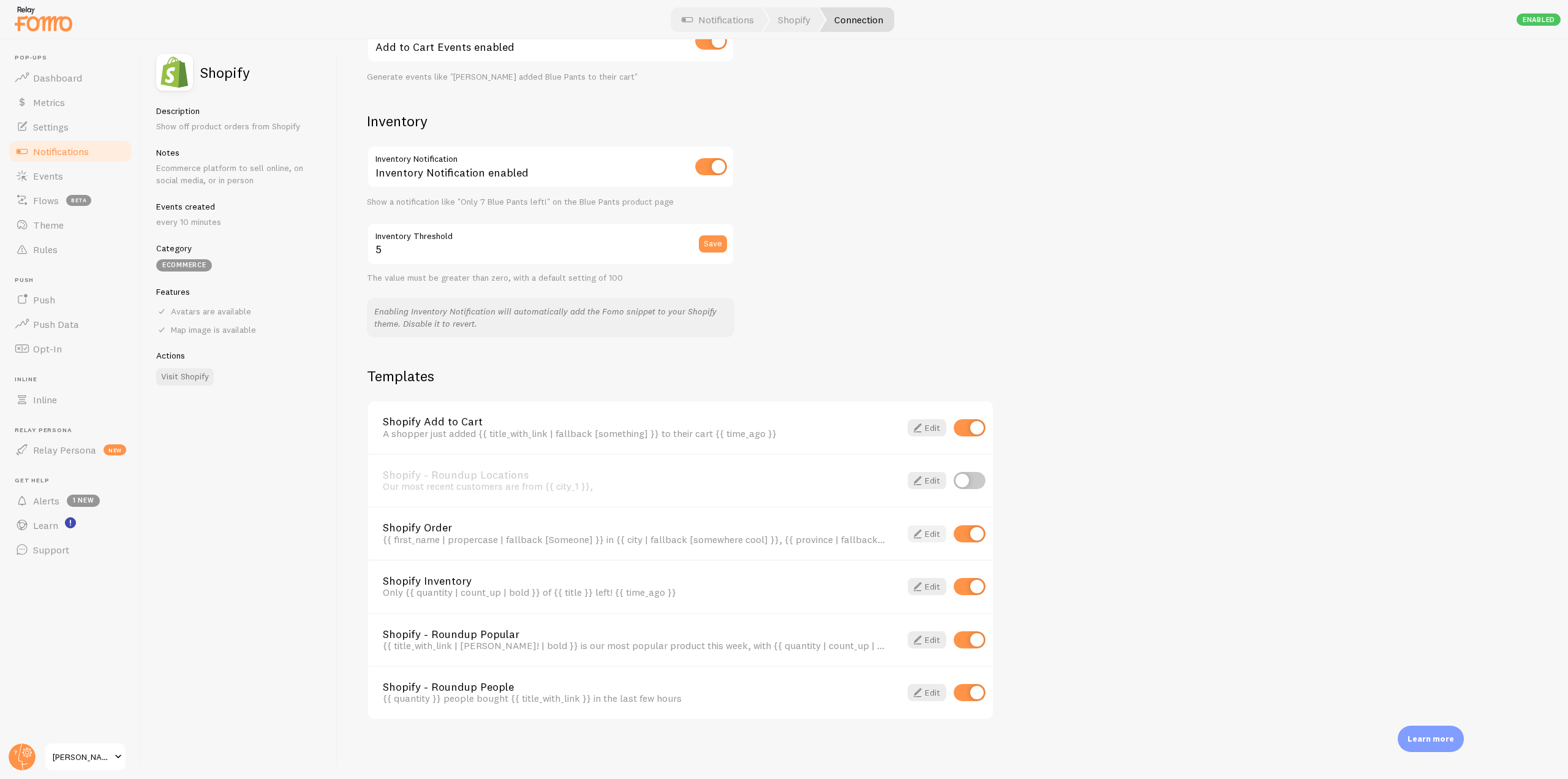
click at [921, 541] on span at bounding box center [918, 534] width 15 height 15
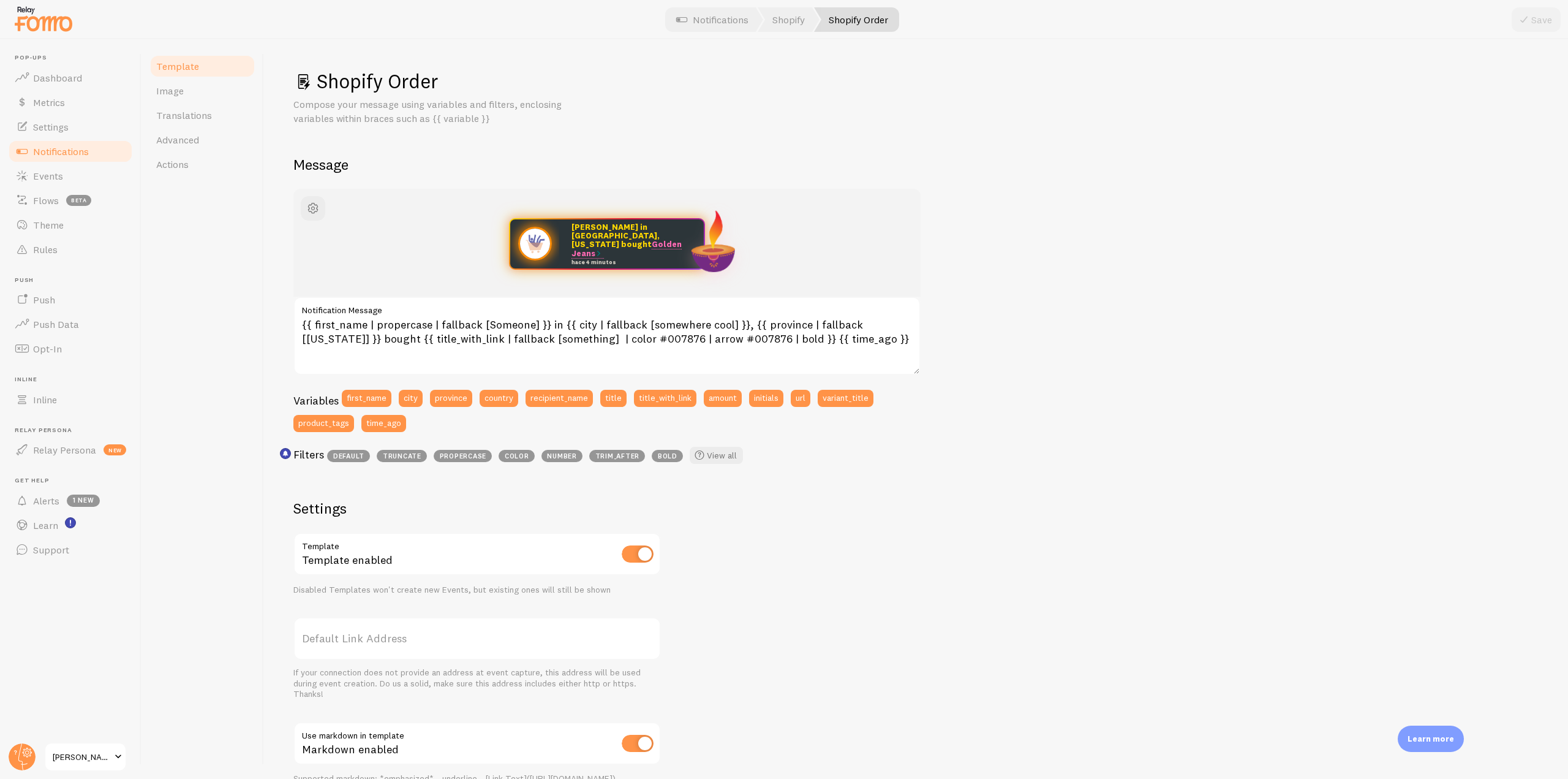
click at [96, 157] on link "Notifications" at bounding box center [70, 151] width 126 height 24
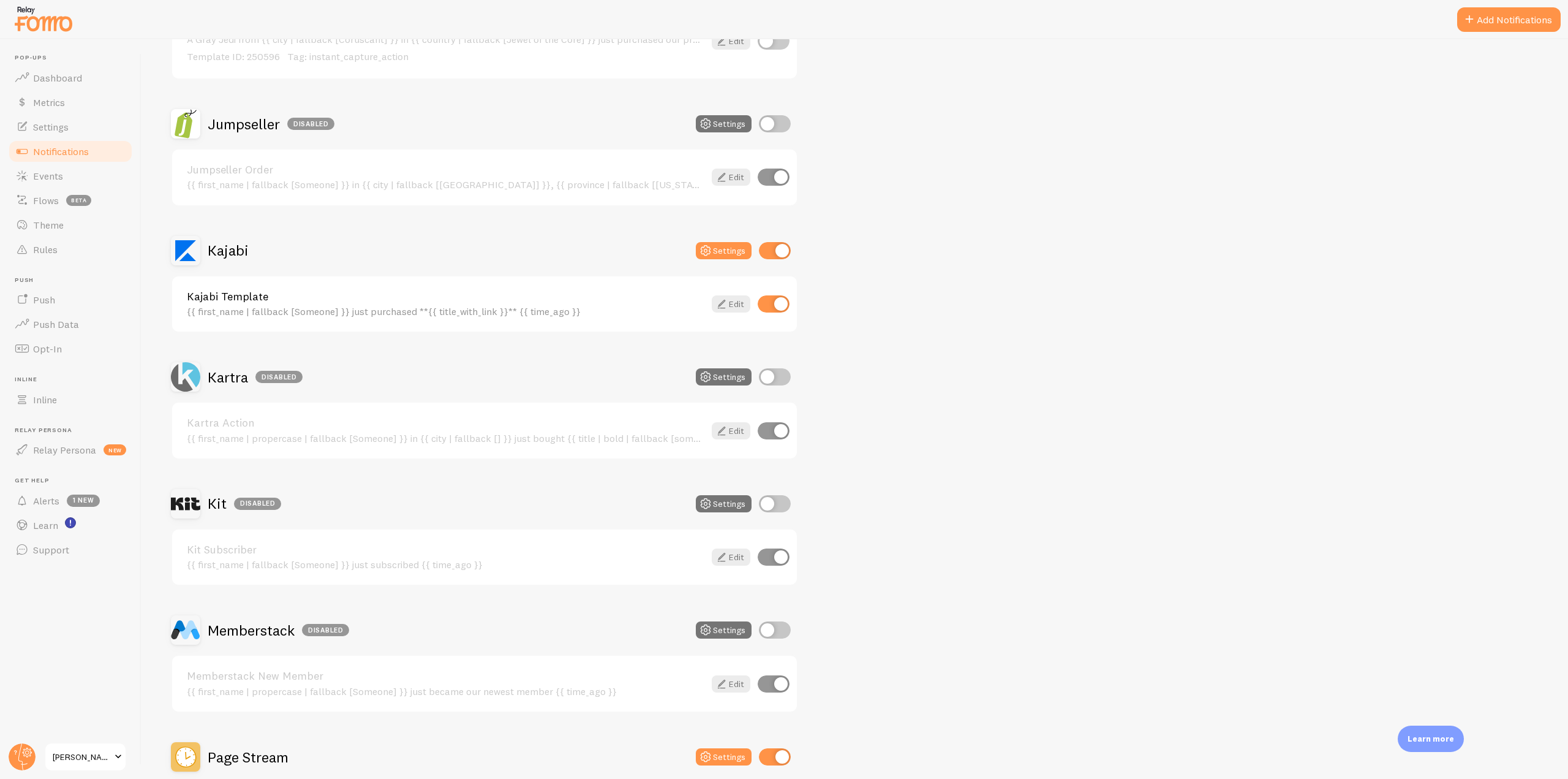
scroll to position [1960, 0]
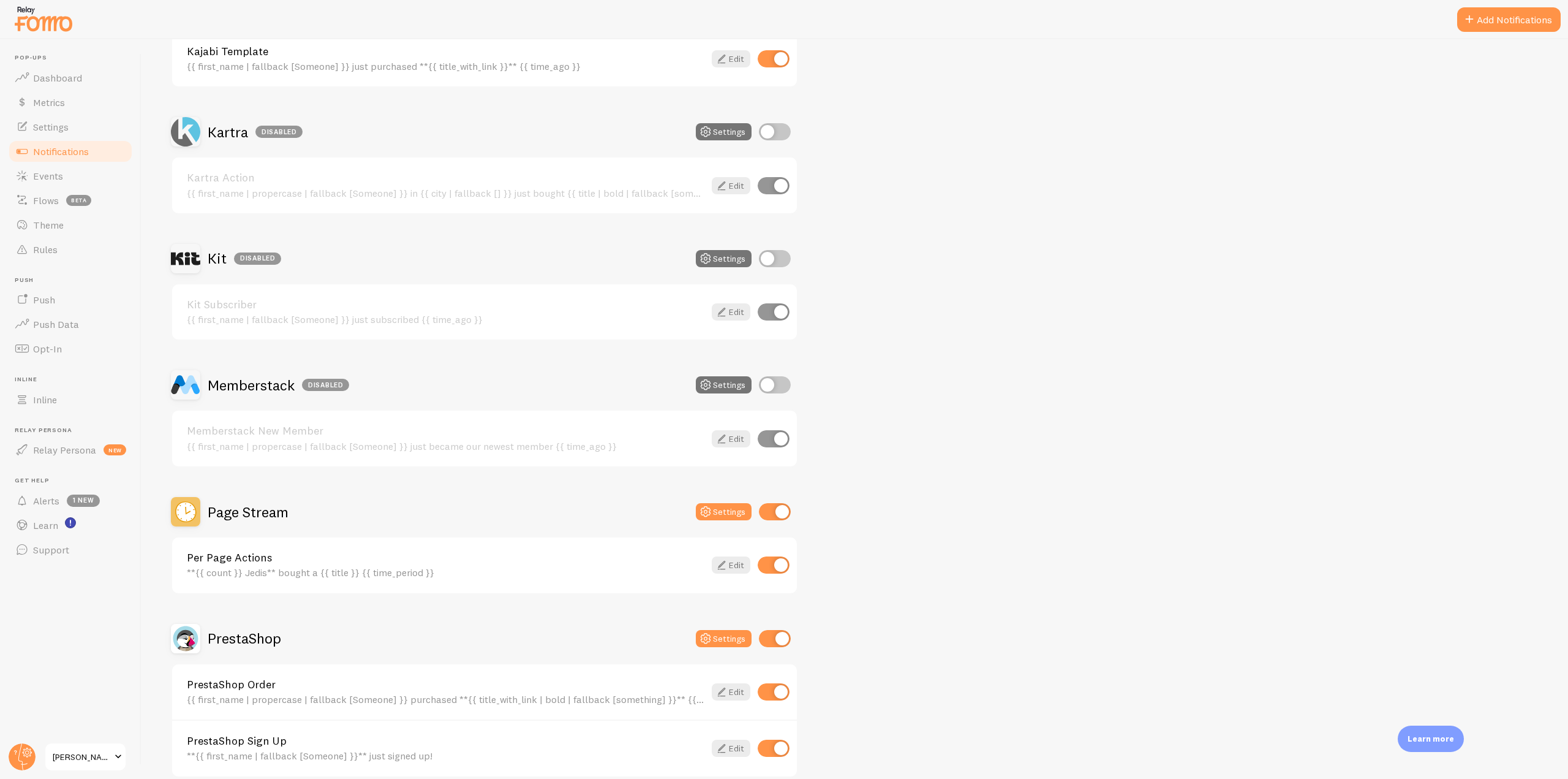
click at [288, 509] on h2 "Page Stream" at bounding box center [247, 512] width 81 height 19
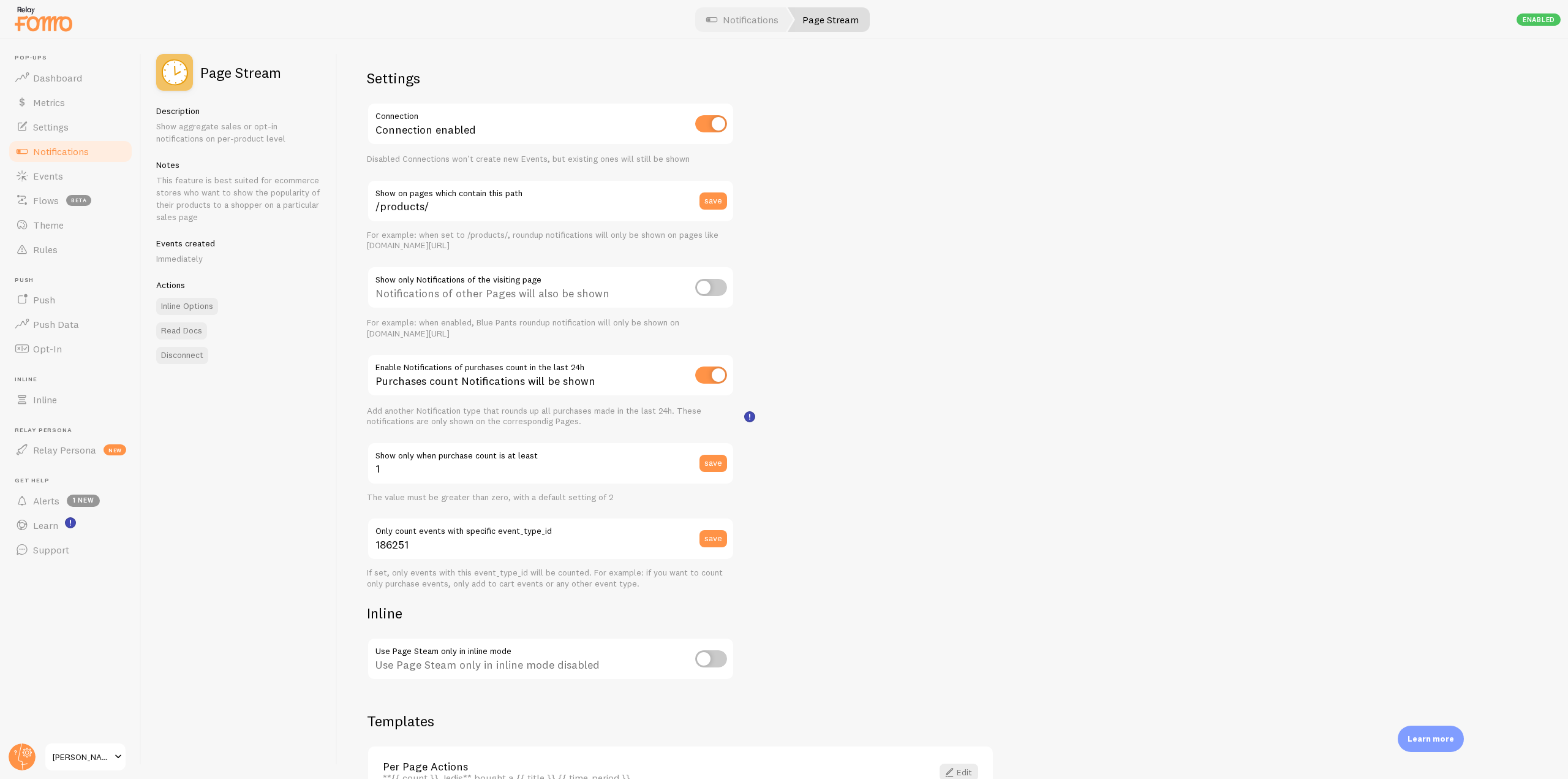
scroll to position [62, 0]
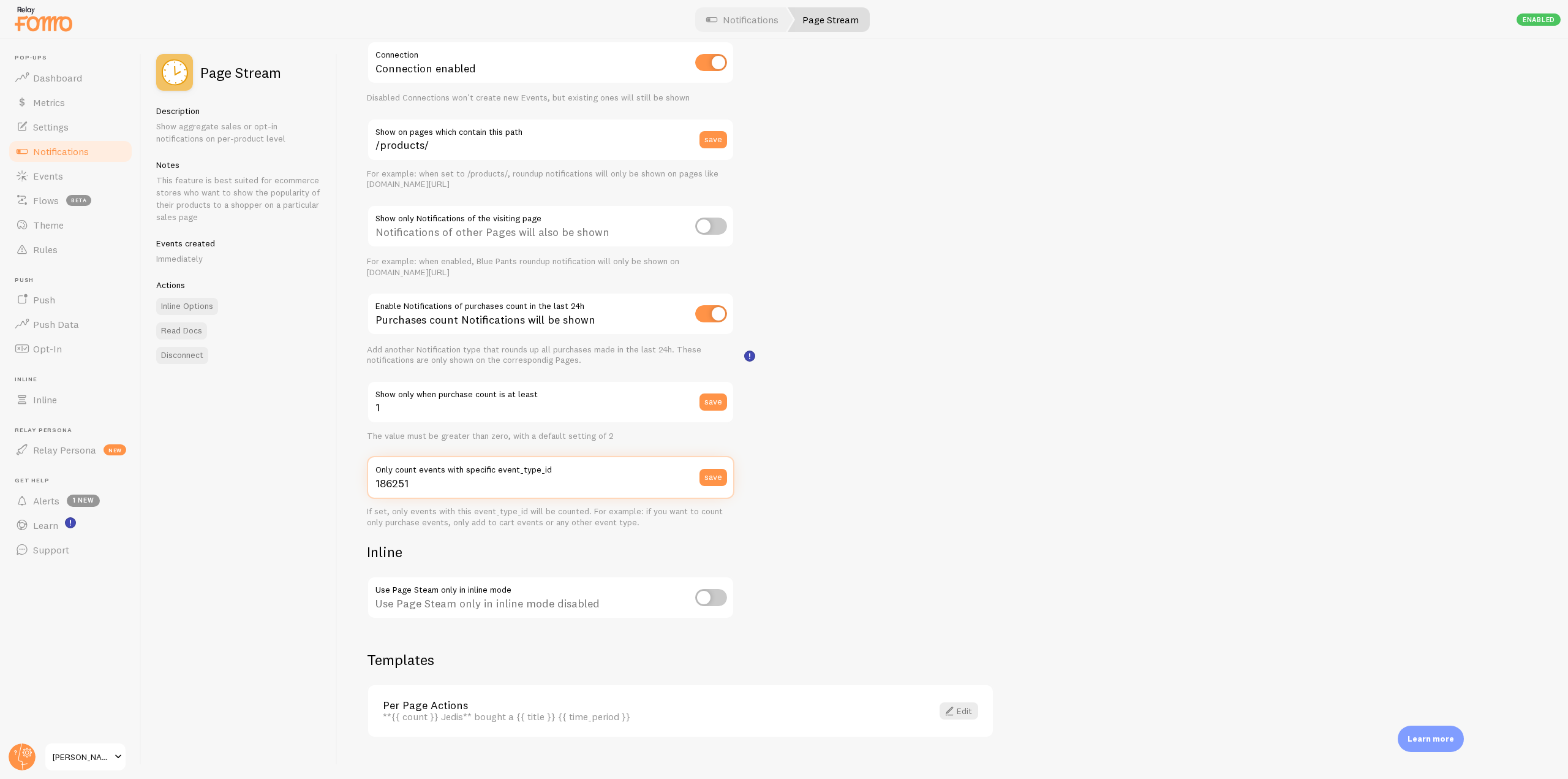
drag, startPoint x: 426, startPoint y: 490, endPoint x: 375, endPoint y: 487, distance: 51.1
click at [375, 487] on input "186251" at bounding box center [550, 477] width 367 height 42
drag, startPoint x: 868, startPoint y: 532, endPoint x: 718, endPoint y: 472, distance: 161.6
click at [867, 532] on div "Settings Connection Connection enabled Disabled Connections won't create new Ev…" at bounding box center [952, 409] width 1230 height 740
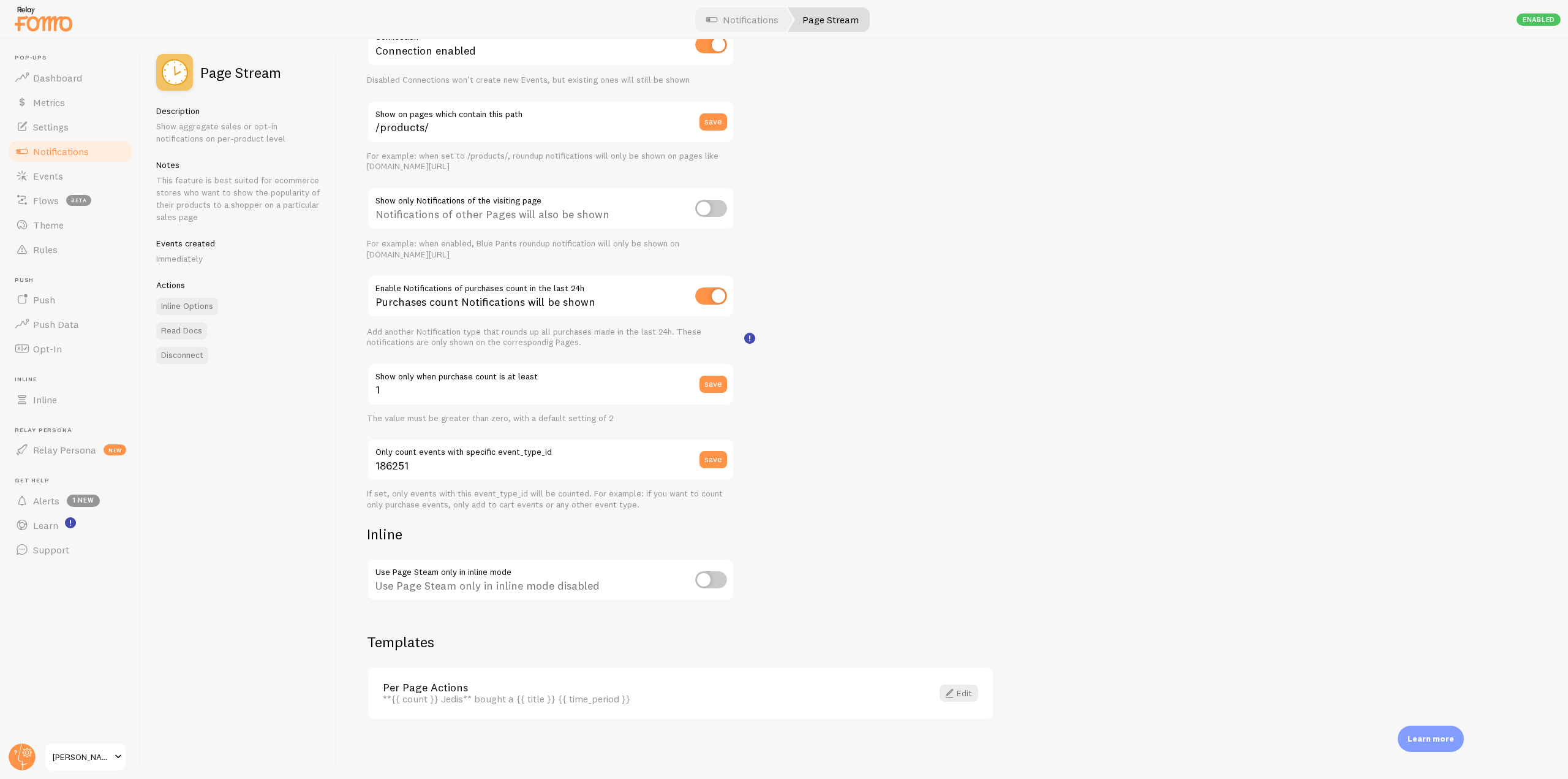
drag, startPoint x: 356, startPoint y: 532, endPoint x: 733, endPoint y: 586, distance: 380.8
click at [733, 586] on div "Settings Connection Connection enabled Disabled Connections won't create new Ev…" at bounding box center [952, 409] width 1230 height 740
click at [721, 536] on h2 "Inline" at bounding box center [550, 534] width 367 height 19
click at [717, 582] on input "checkbox" at bounding box center [711, 579] width 32 height 17
checkbox input "true"
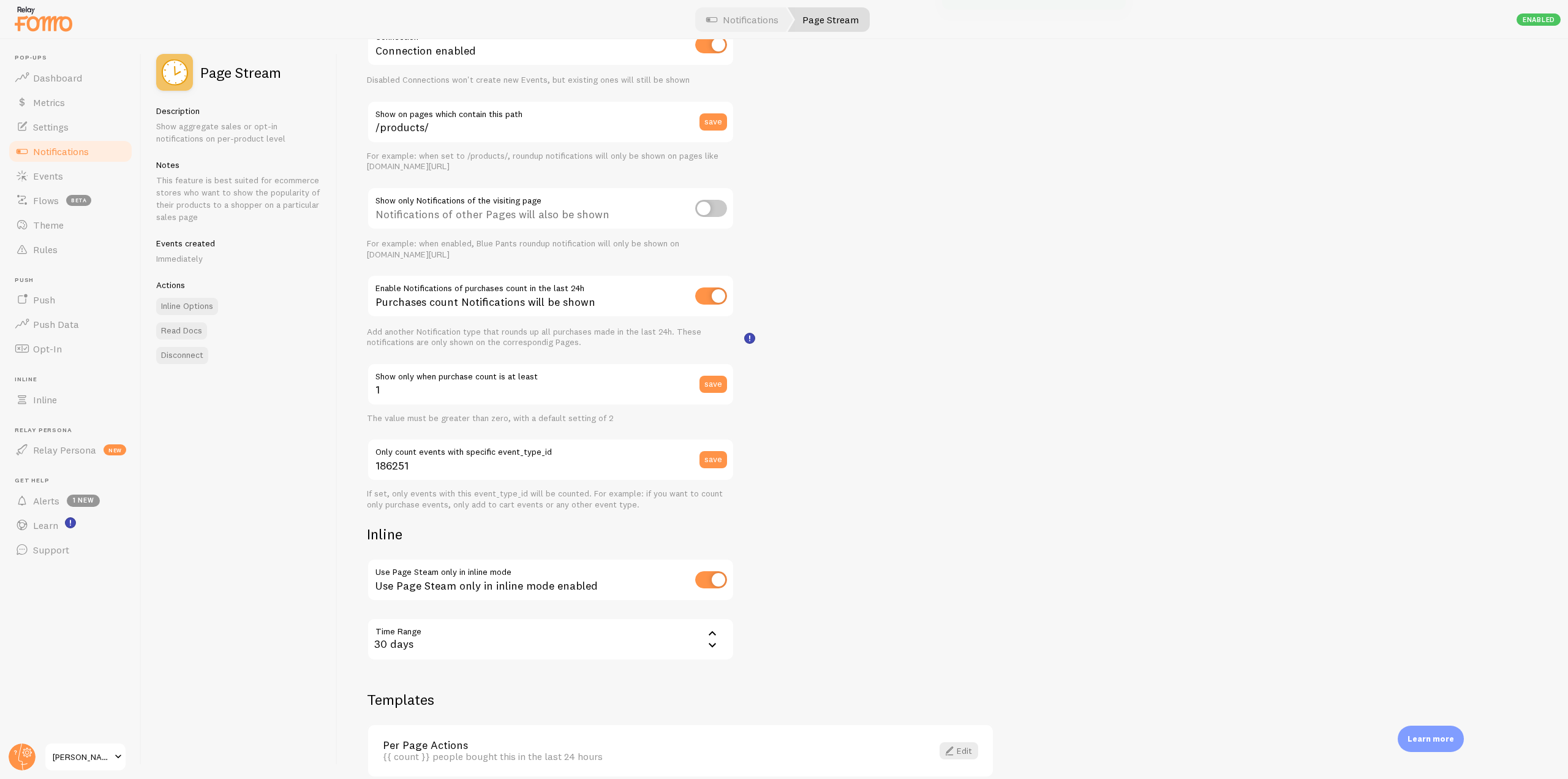
drag, startPoint x: 194, startPoint y: 74, endPoint x: 292, endPoint y: 72, distance: 98.0
click at [292, 72] on div "Page Stream" at bounding box center [239, 72] width 166 height 37
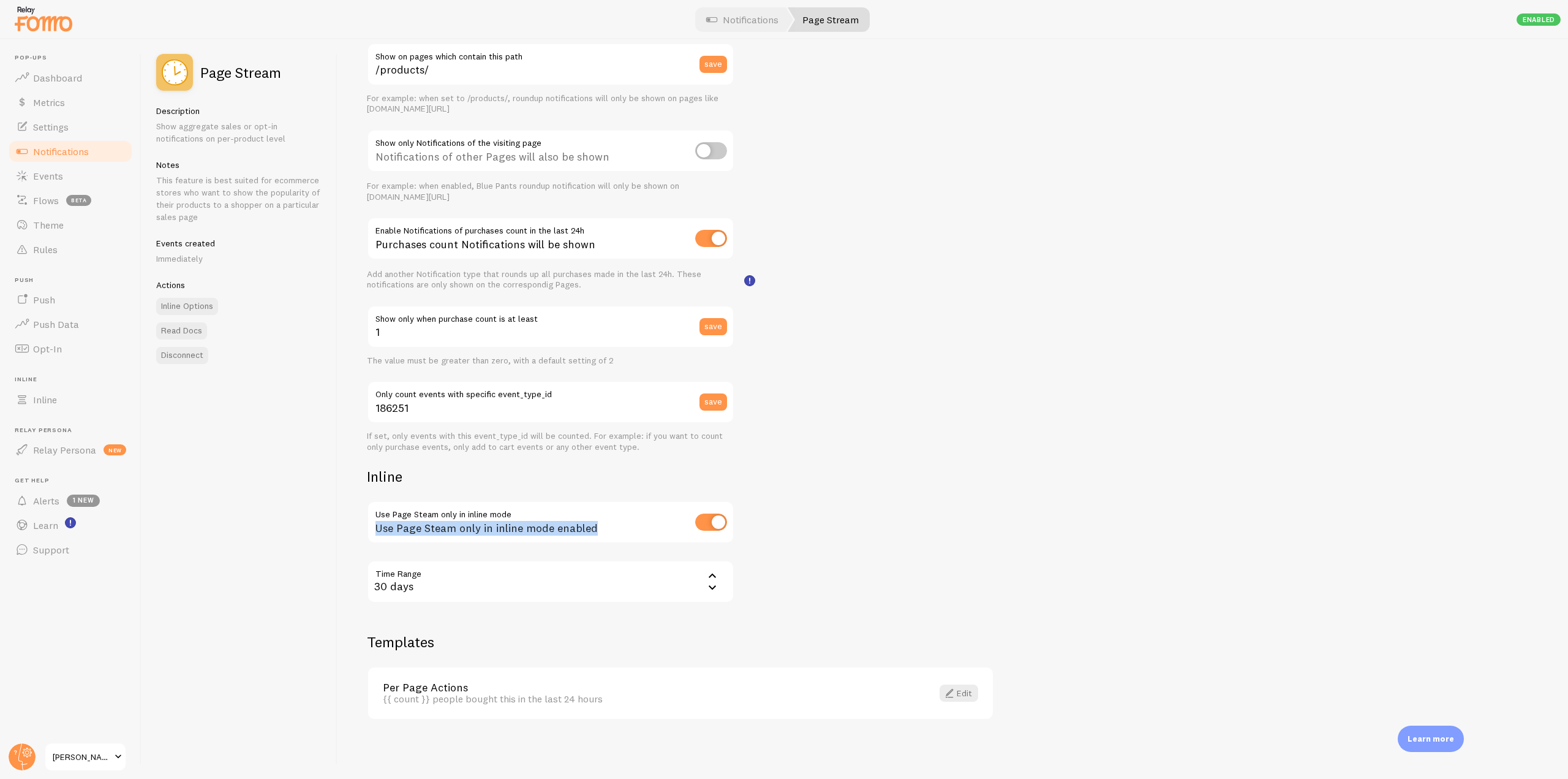
drag, startPoint x: 620, startPoint y: 532, endPoint x: 363, endPoint y: 506, distance: 258.3
click at [363, 506] on div "Settings Connection Connection enabled Disabled Connections won't create new Ev…" at bounding box center [952, 409] width 1230 height 740
click at [707, 520] on input "checkbox" at bounding box center [711, 522] width 32 height 17
checkbox input "false"
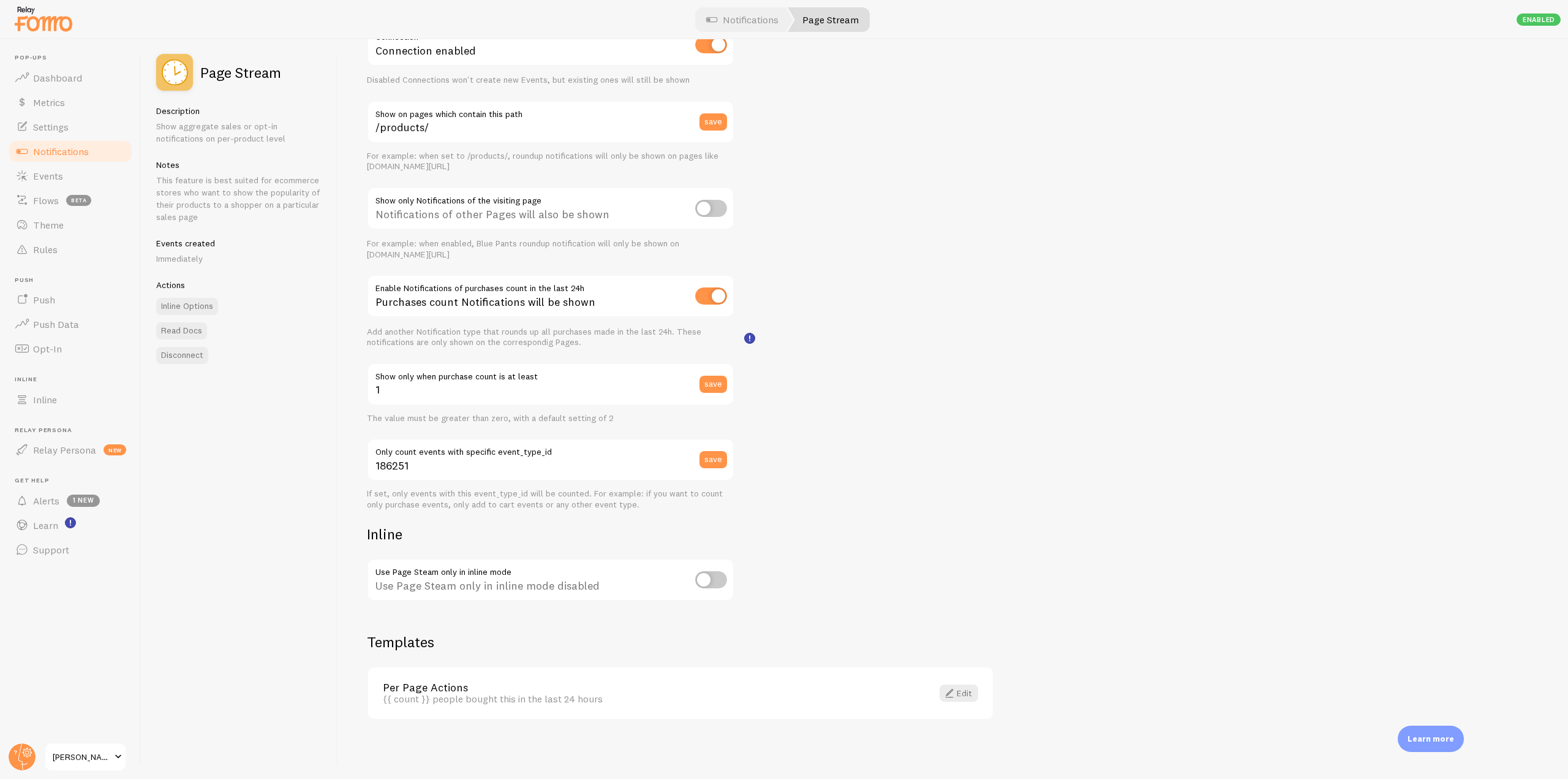
scroll to position [79, 0]
click at [182, 304] on link "Inline Options" at bounding box center [187, 306] width 62 height 17
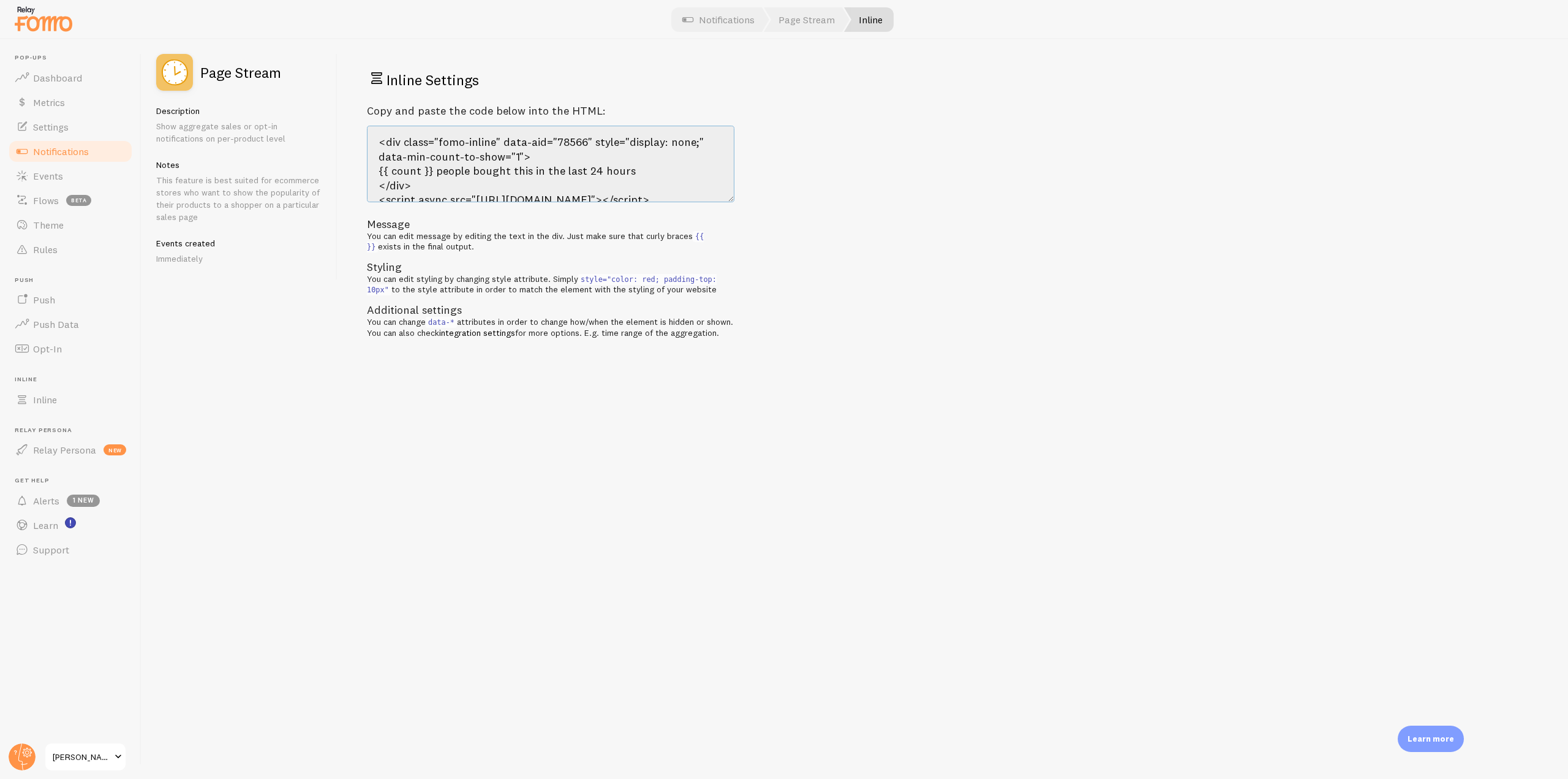
drag, startPoint x: 475, startPoint y: 192, endPoint x: 360, endPoint y: 129, distance: 131.1
click at [360, 129] on div "Inline Settings Copy and paste the code below into the HTML: <div class="fomo-i…" at bounding box center [952, 409] width 1230 height 740
click at [520, 176] on textarea "<div class="fomo-inline" data-aid="78566" style="display: none;" data-min-count…" at bounding box center [550, 164] width 367 height 77
drag, startPoint x: 438, startPoint y: 188, endPoint x: 359, endPoint y: 126, distance: 100.4
click at [359, 126] on div "Inline Settings Copy and paste the code below into the HTML: <div class="fomo-i…" at bounding box center [952, 409] width 1230 height 740
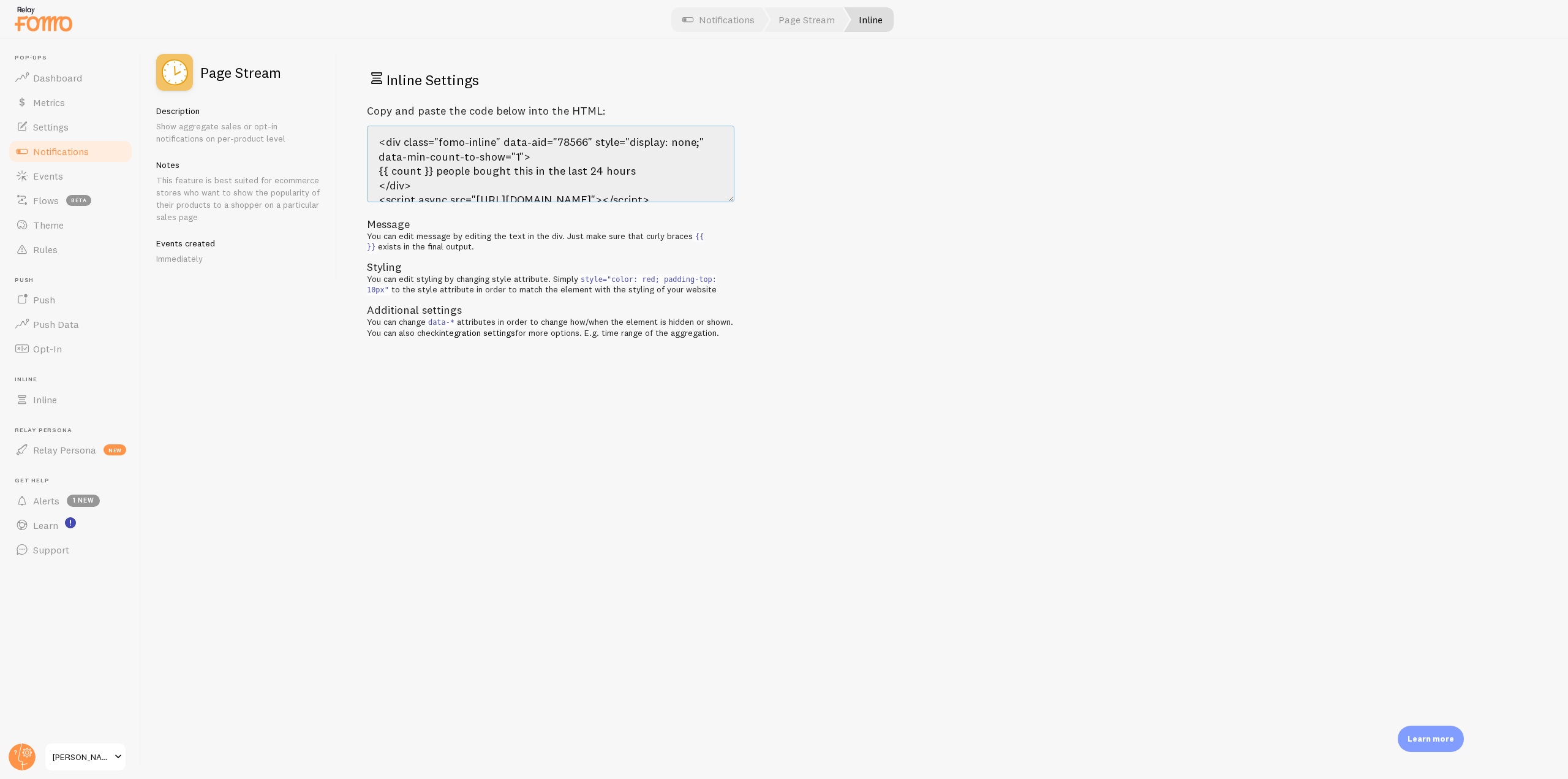
click at [578, 149] on textarea "<div class="fomo-inline" data-aid="78566" style="display: none;" data-min-count…" at bounding box center [550, 164] width 367 height 77
click at [600, 142] on textarea "<div class="fomo-inline" data-aid="78566" style="display: none;" data-min-count…" at bounding box center [550, 164] width 367 height 77
click at [512, 154] on textarea "<div class="fomo-inline" data-aid="78566" style="display: none;" data-min-count…" at bounding box center [550, 164] width 367 height 77
click at [546, 155] on textarea "<div class="fomo-inline" data-aid="78566" style="display: none;" data-min-count…" at bounding box center [550, 164] width 367 height 77
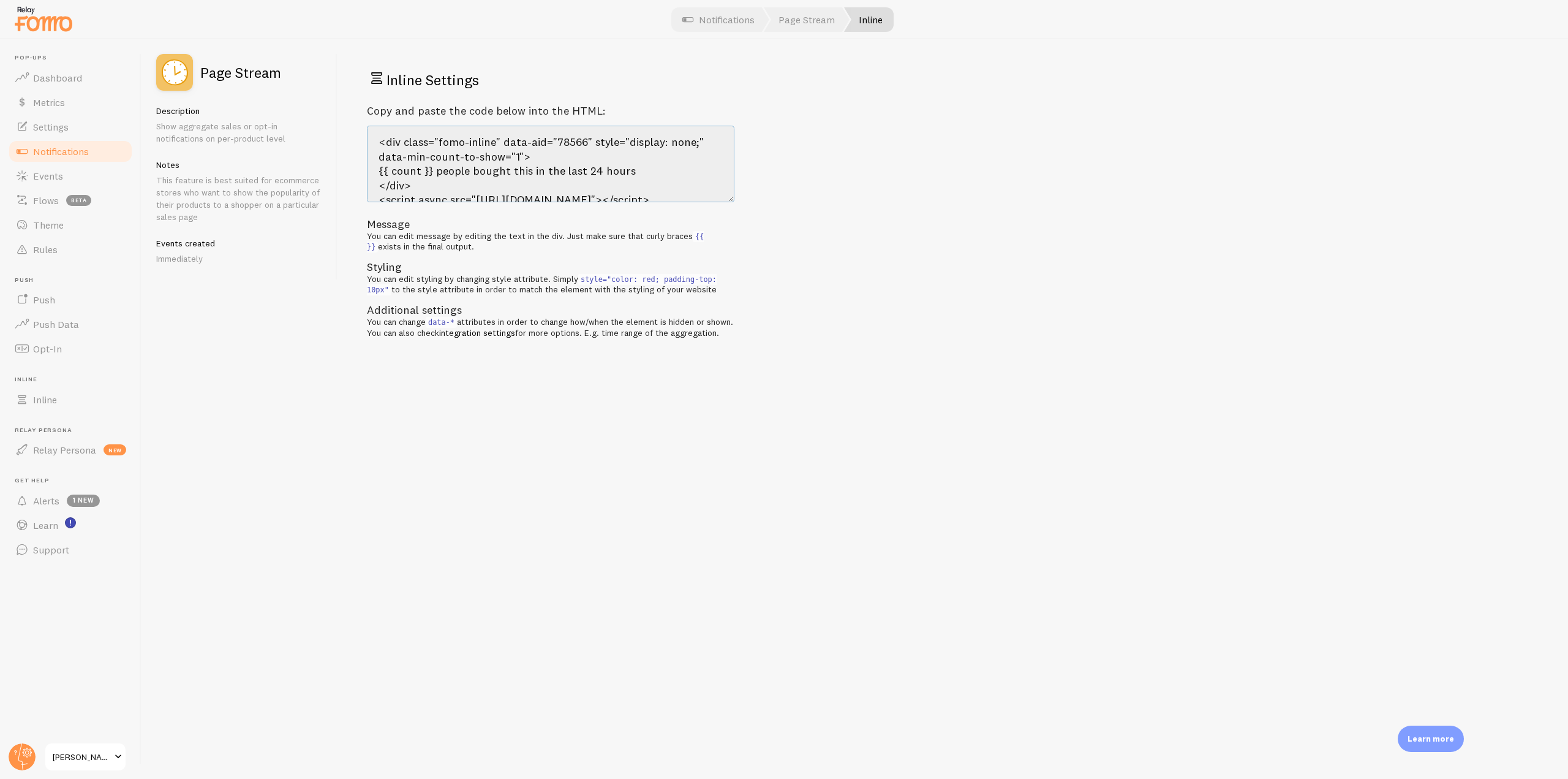
drag, startPoint x: 580, startPoint y: 158, endPoint x: 376, endPoint y: 136, distance: 205.2
click at [376, 136] on textarea "<div class="fomo-inline" data-aid="78566" style="display: none;" data-min-count…" at bounding box center [550, 164] width 367 height 77
click at [635, 151] on textarea "<div class="fomo-inline" data-aid="78566" style="display: none;" data-min-count…" at bounding box center [550, 164] width 367 height 77
click at [575, 140] on textarea "<div class="fomo-inline" data-aid="78566" style="display: none;" data-min-count…" at bounding box center [550, 164] width 367 height 77
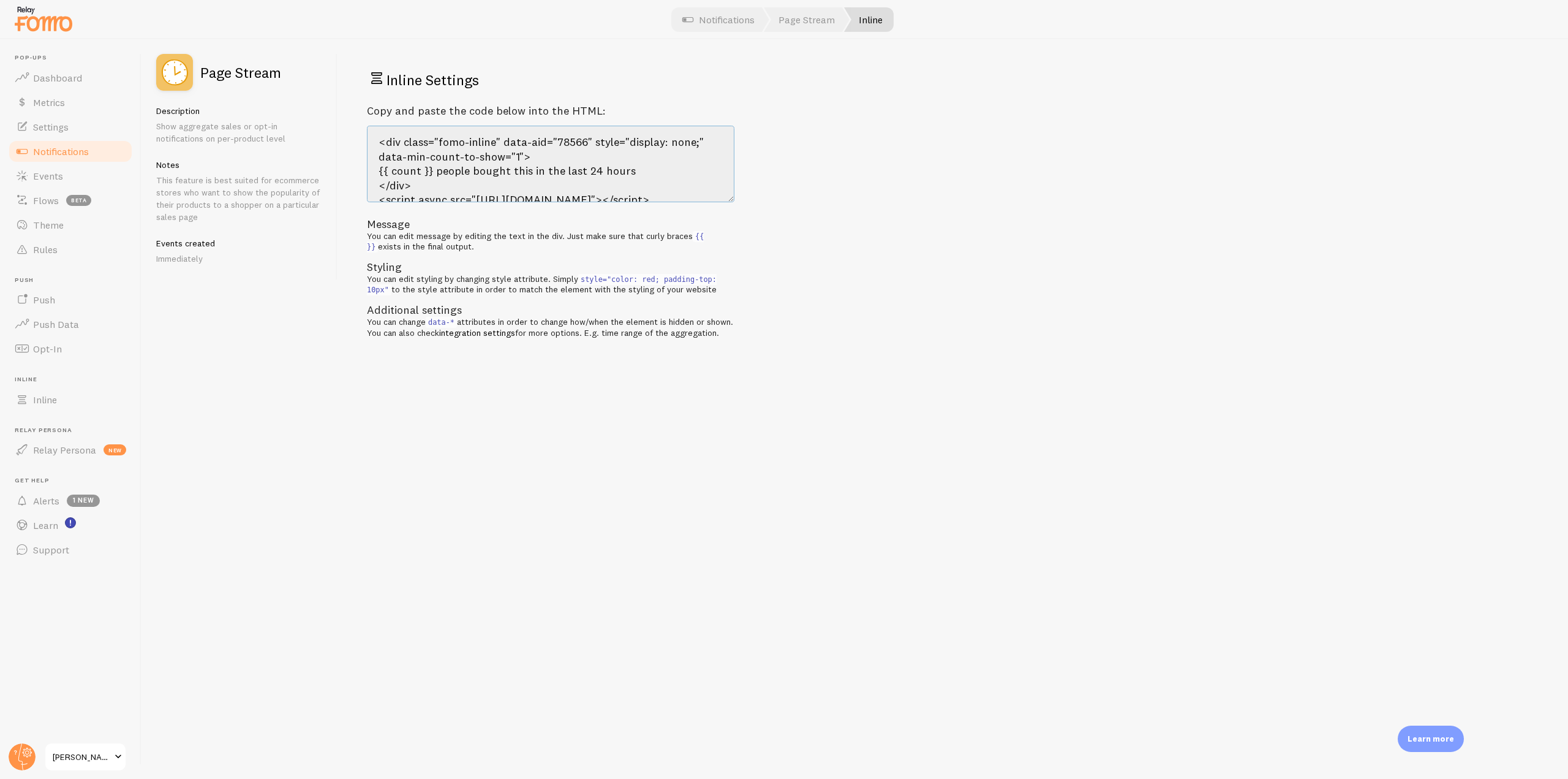
click at [511, 157] on textarea "<div class="fomo-inline" data-aid="78566" style="display: none;" data-min-count…" at bounding box center [550, 164] width 367 height 77
click at [568, 158] on textarea "<div class="fomo-inline" data-aid="78566" style="display: none;" data-min-count…" at bounding box center [550, 164] width 367 height 77
click at [606, 140] on textarea "<div class="fomo-inline" data-aid="78566" style="display: none;" data-min-count…" at bounding box center [550, 164] width 367 height 77
drag, startPoint x: 374, startPoint y: 169, endPoint x: 633, endPoint y: 167, distance: 259.0
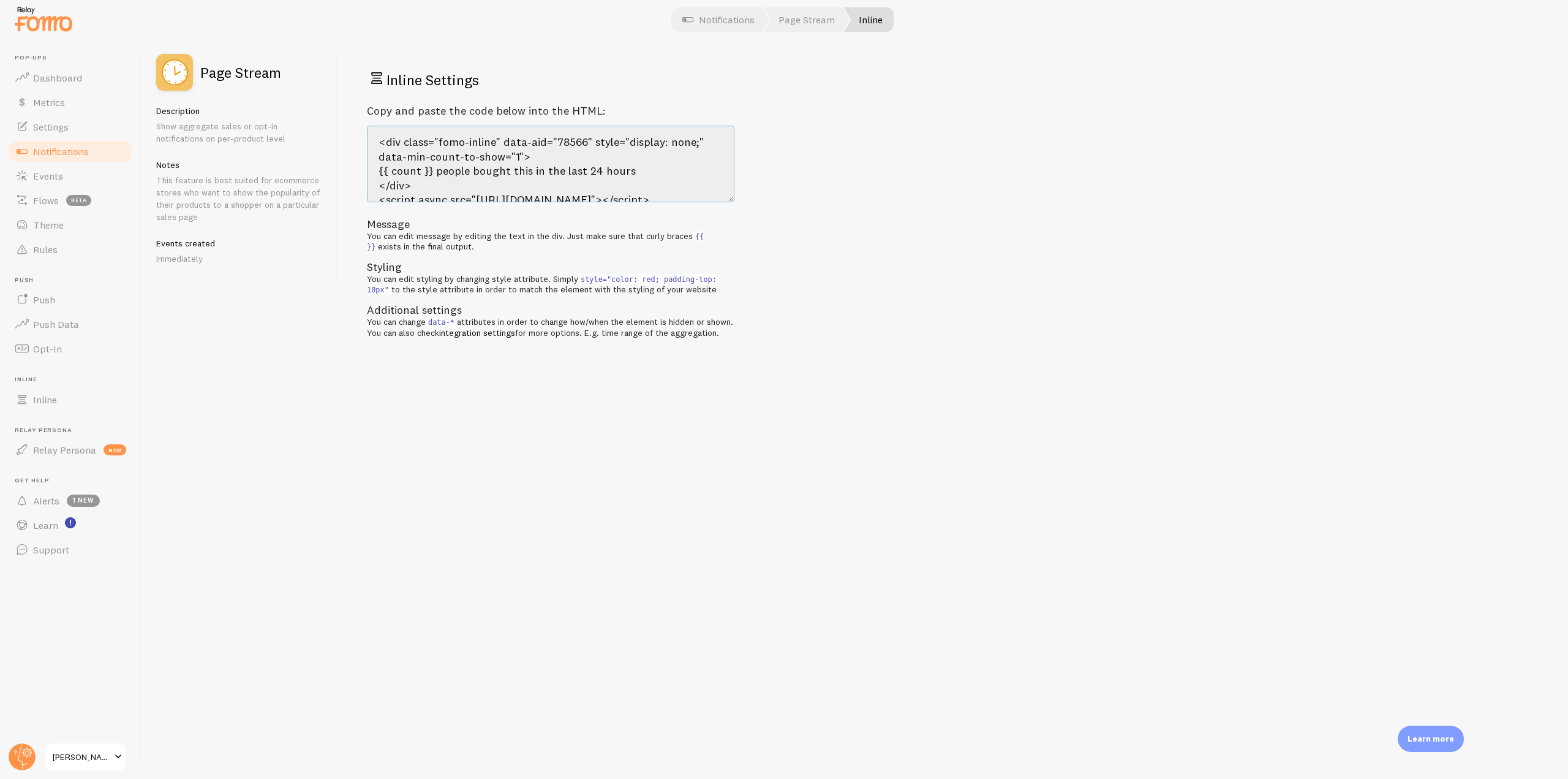
click at [633, 167] on textarea "<div class="fomo-inline" data-aid="78566" style="display: none;" data-min-count…" at bounding box center [550, 164] width 367 height 77
click at [453, 180] on textarea "<div class="fomo-inline" data-aid="78566" style="display: none;" data-min-count…" at bounding box center [550, 164] width 367 height 77
drag, startPoint x: 371, startPoint y: 171, endPoint x: 632, endPoint y: 168, distance: 261.0
click at [632, 168] on textarea "<div class="fomo-inline" data-aid="78566" style="display: none;" data-min-count…" at bounding box center [550, 164] width 367 height 77
drag, startPoint x: 620, startPoint y: 147, endPoint x: 376, endPoint y: 147, distance: 244.0
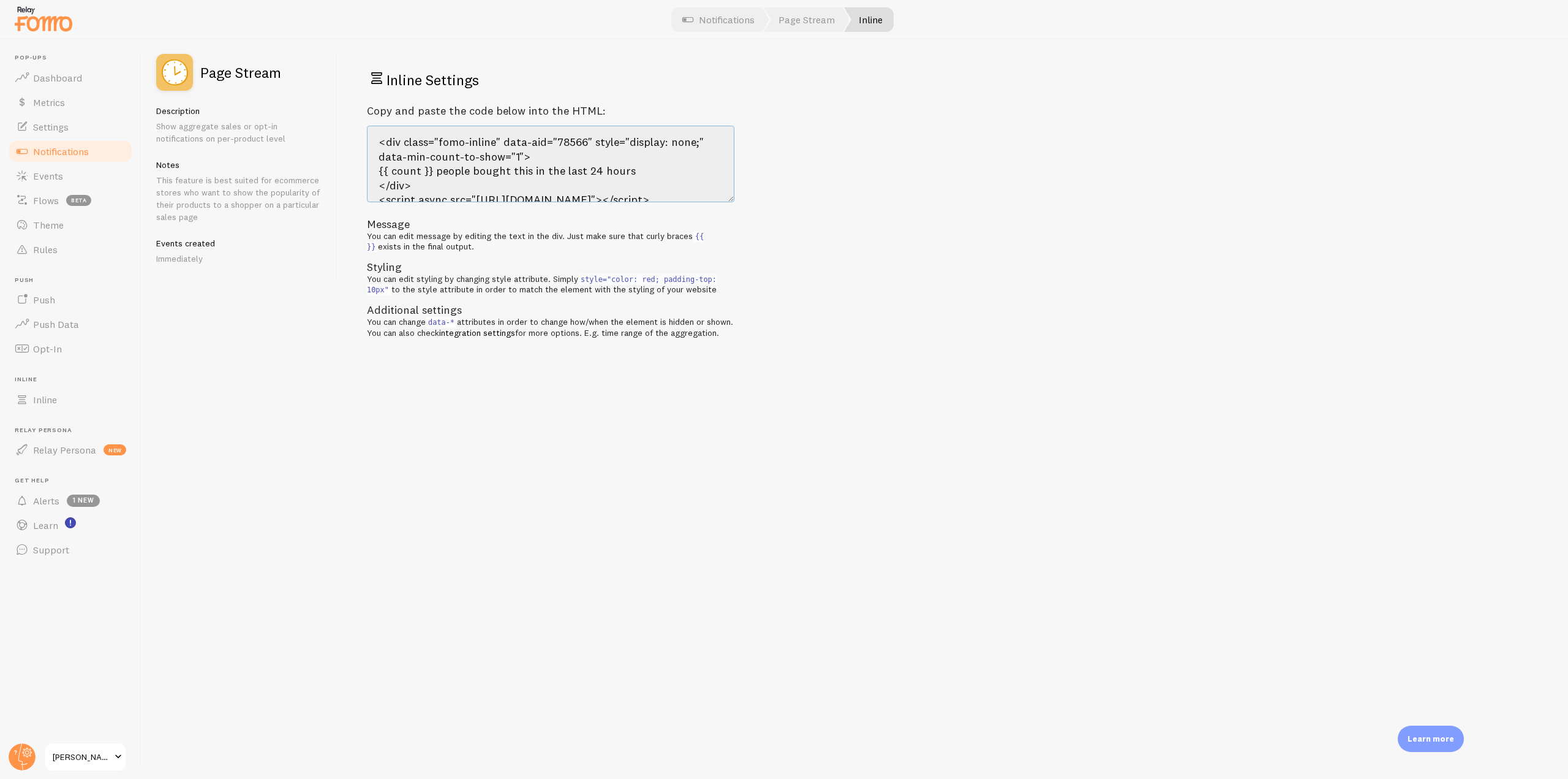
click at [376, 147] on textarea "<div class="fomo-inline" data-aid="78566" style="display: none;" data-min-count…" at bounding box center [550, 164] width 367 height 77
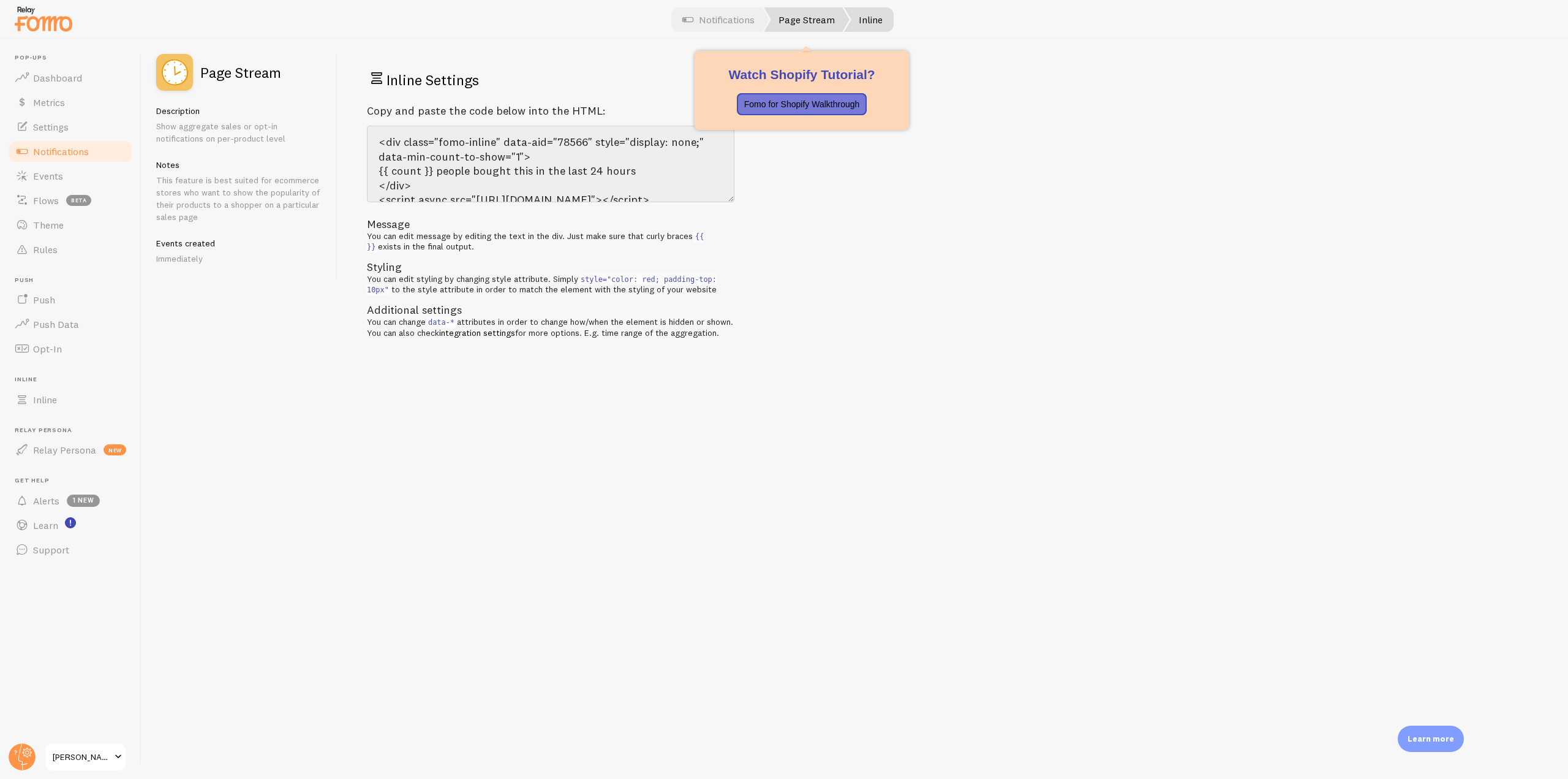
click at [803, 19] on link "Page Stream" at bounding box center [806, 19] width 86 height 24
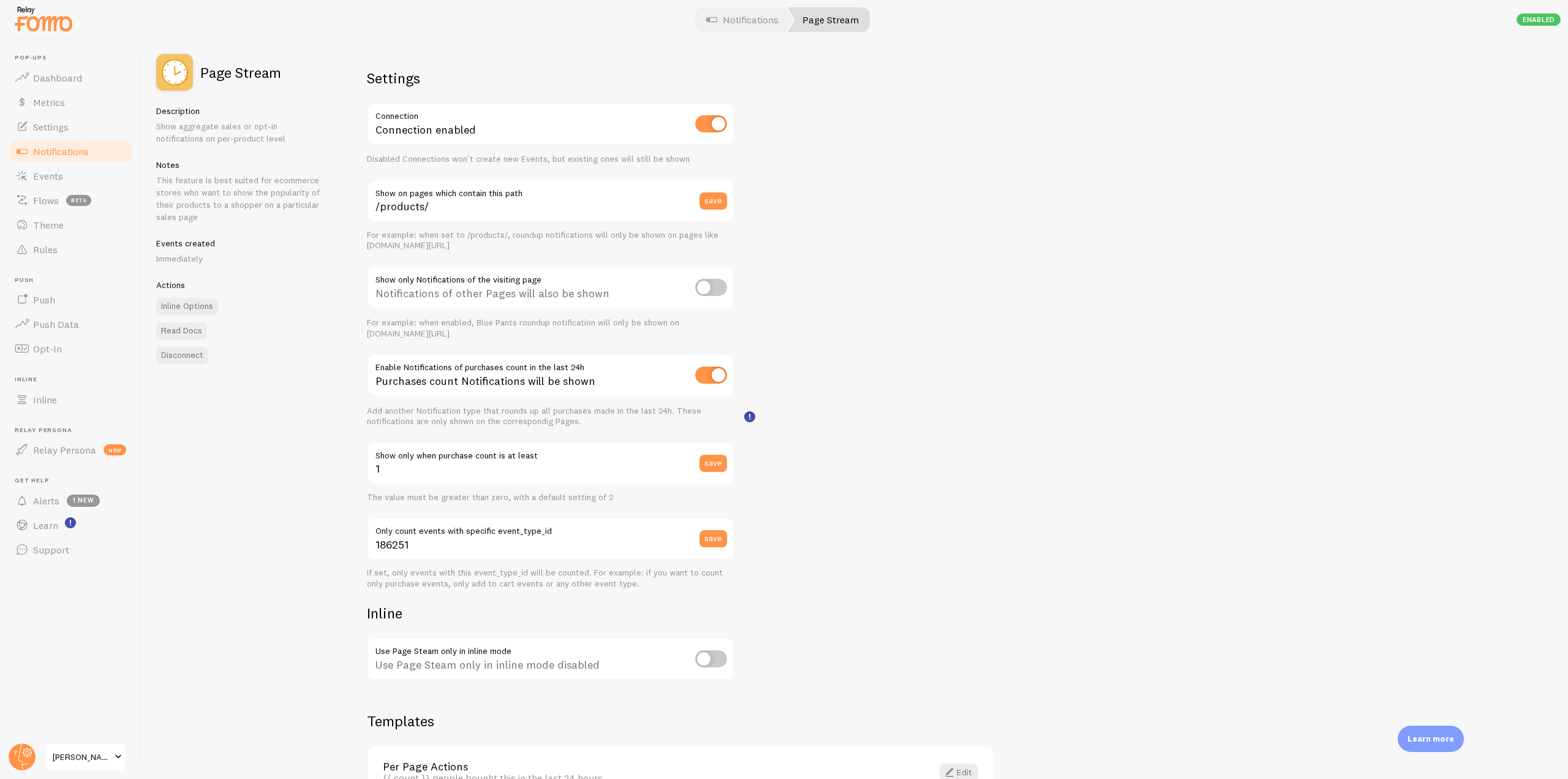
scroll to position [79, 0]
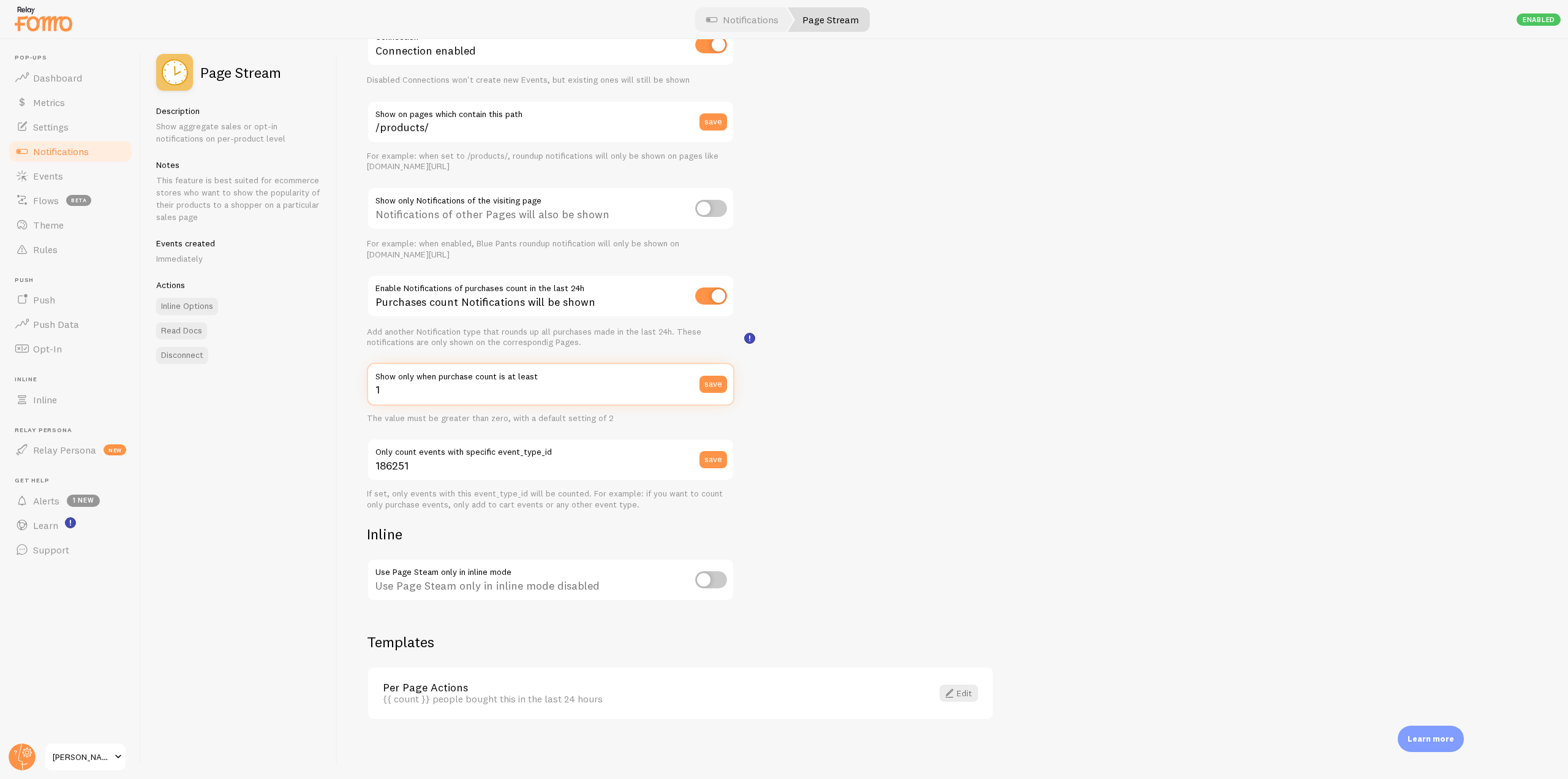
drag, startPoint x: 435, startPoint y: 398, endPoint x: 359, endPoint y: 391, distance: 76.3
click at [359, 391] on div "Settings Connection Connection enabled Disabled Connections won't create new Ev…" at bounding box center [952, 409] width 1230 height 740
click at [954, 691] on span at bounding box center [949, 693] width 15 height 15
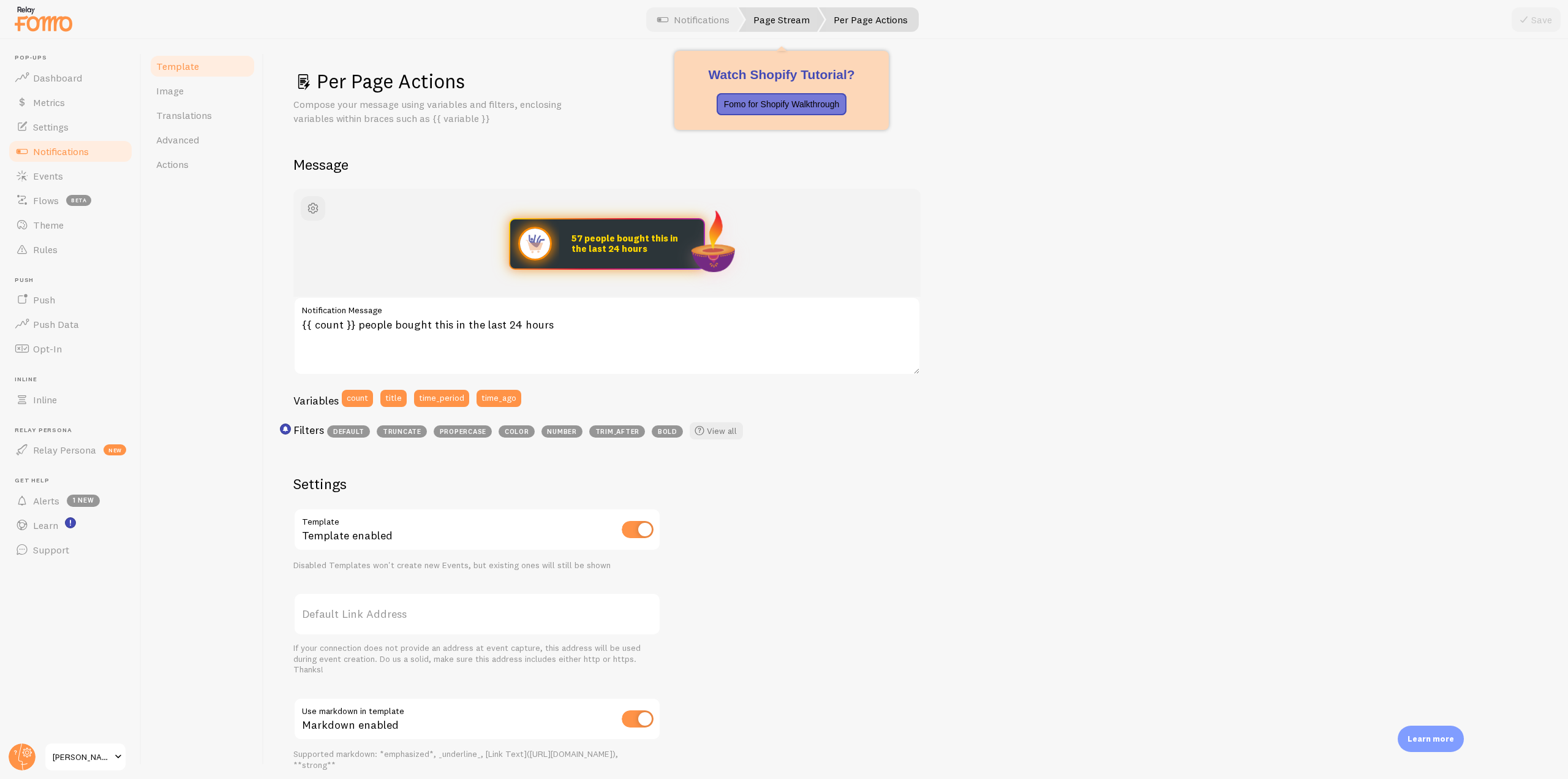
click at [784, 17] on link "Page Stream" at bounding box center [781, 19] width 86 height 24
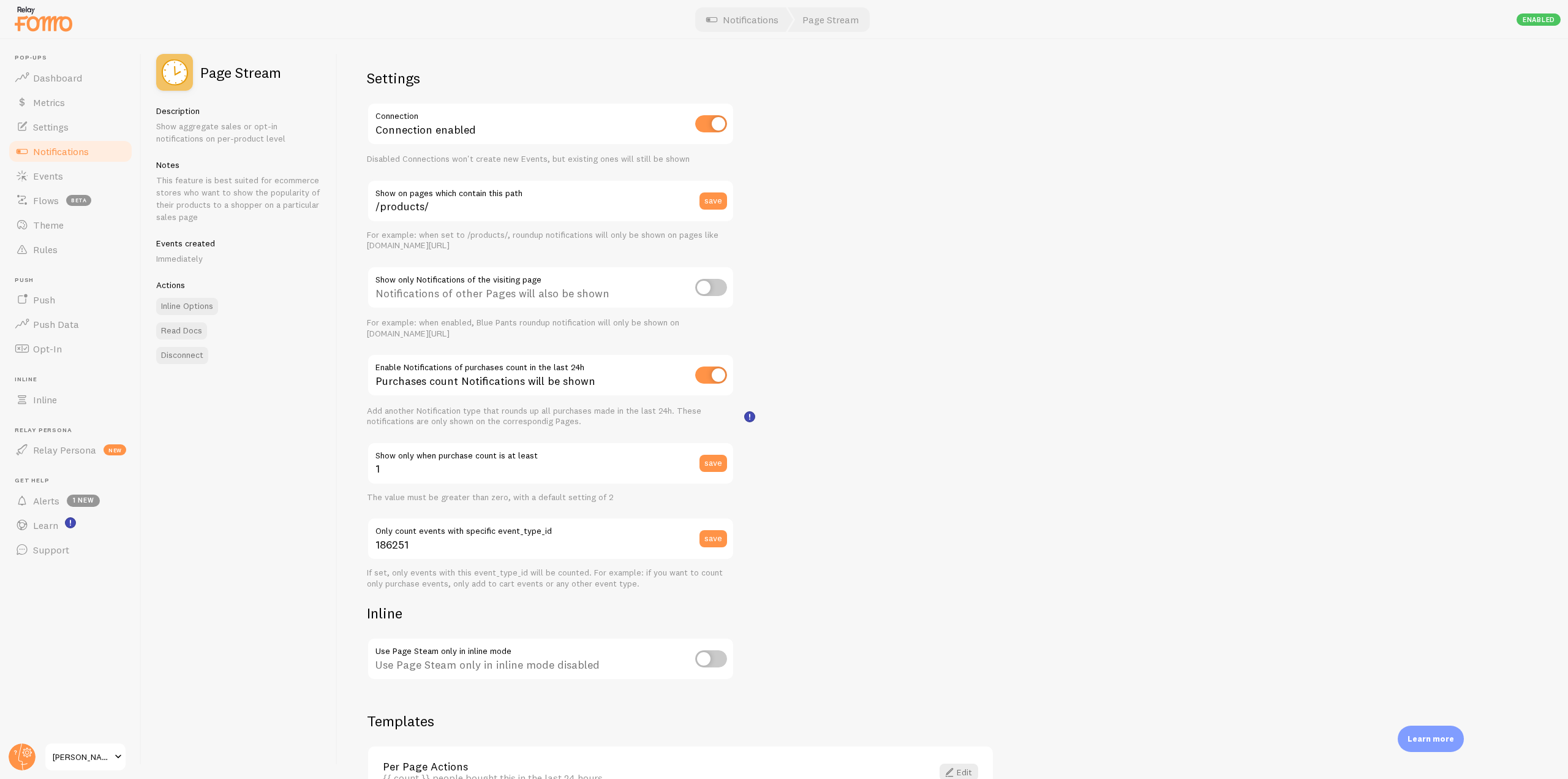
click at [703, 658] on input "checkbox" at bounding box center [711, 658] width 32 height 17
checkbox input "true"
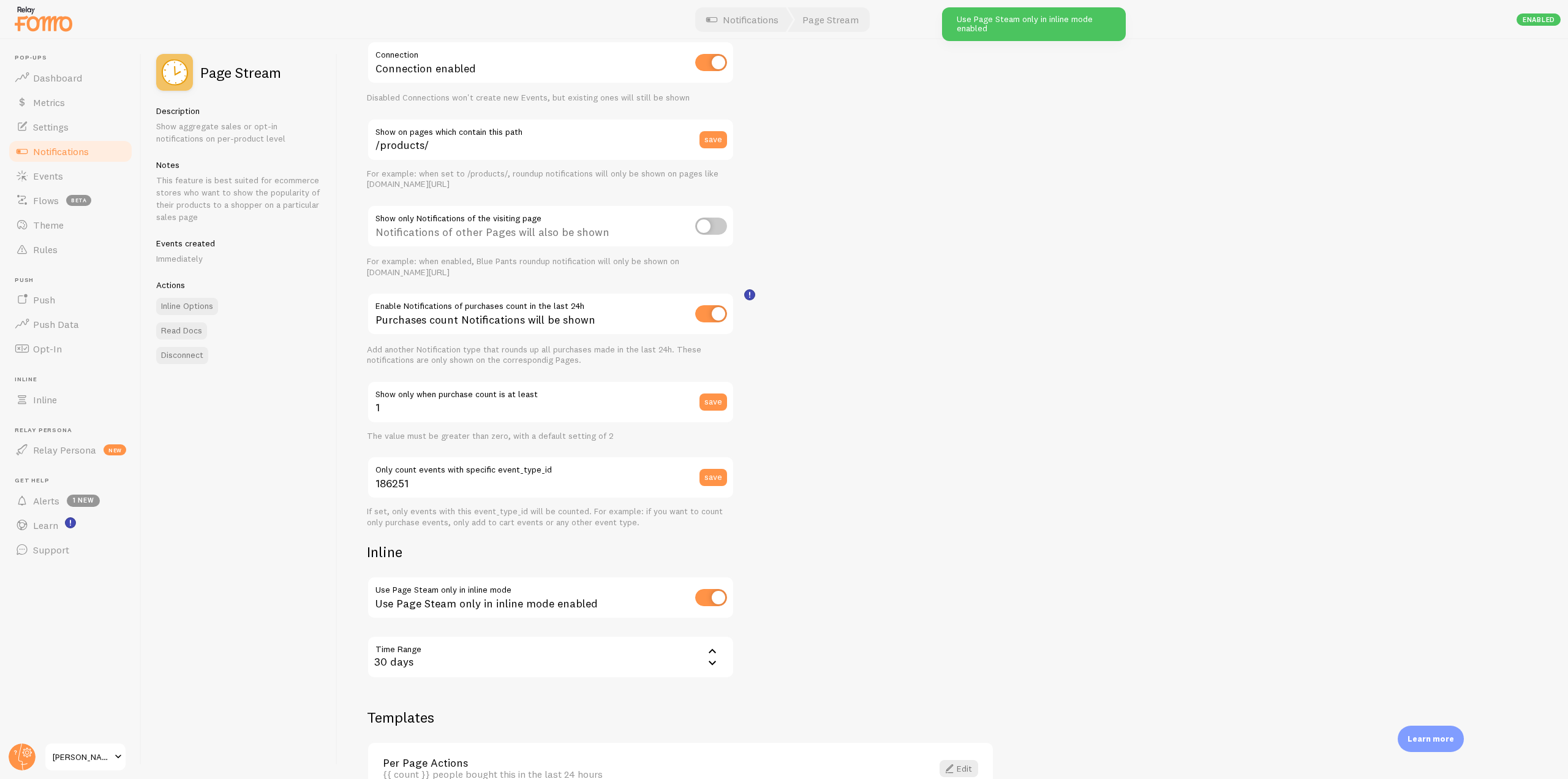
scroll to position [122, 0]
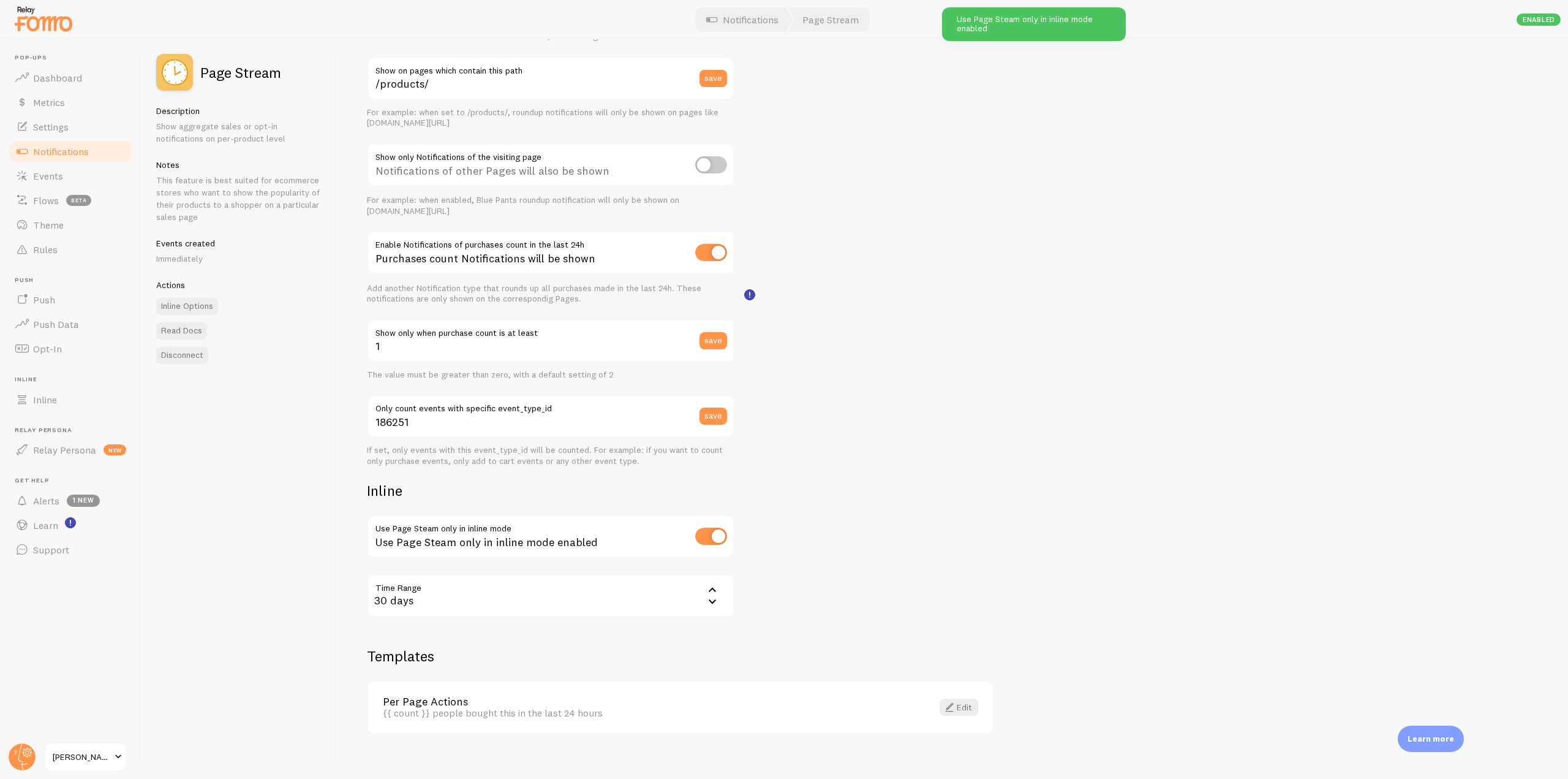
click at [691, 599] on div "30 days" at bounding box center [550, 595] width 367 height 42
click at [825, 490] on div "Settings Connection Connection enabled Disabled Connections won't create new Ev…" at bounding box center [952, 409] width 1230 height 740
click at [190, 304] on link "Inline Options" at bounding box center [187, 306] width 62 height 17
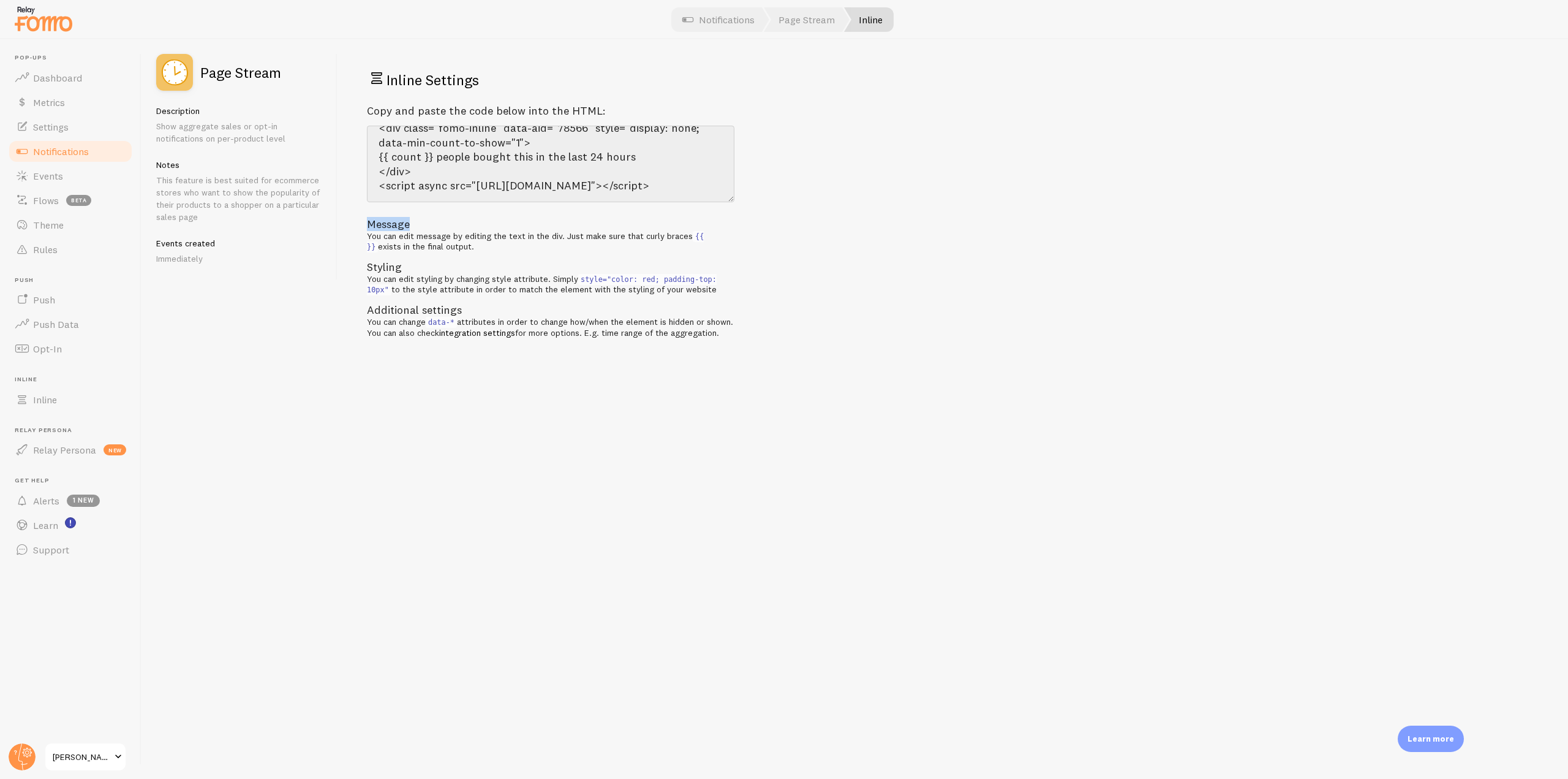
scroll to position [29, 0]
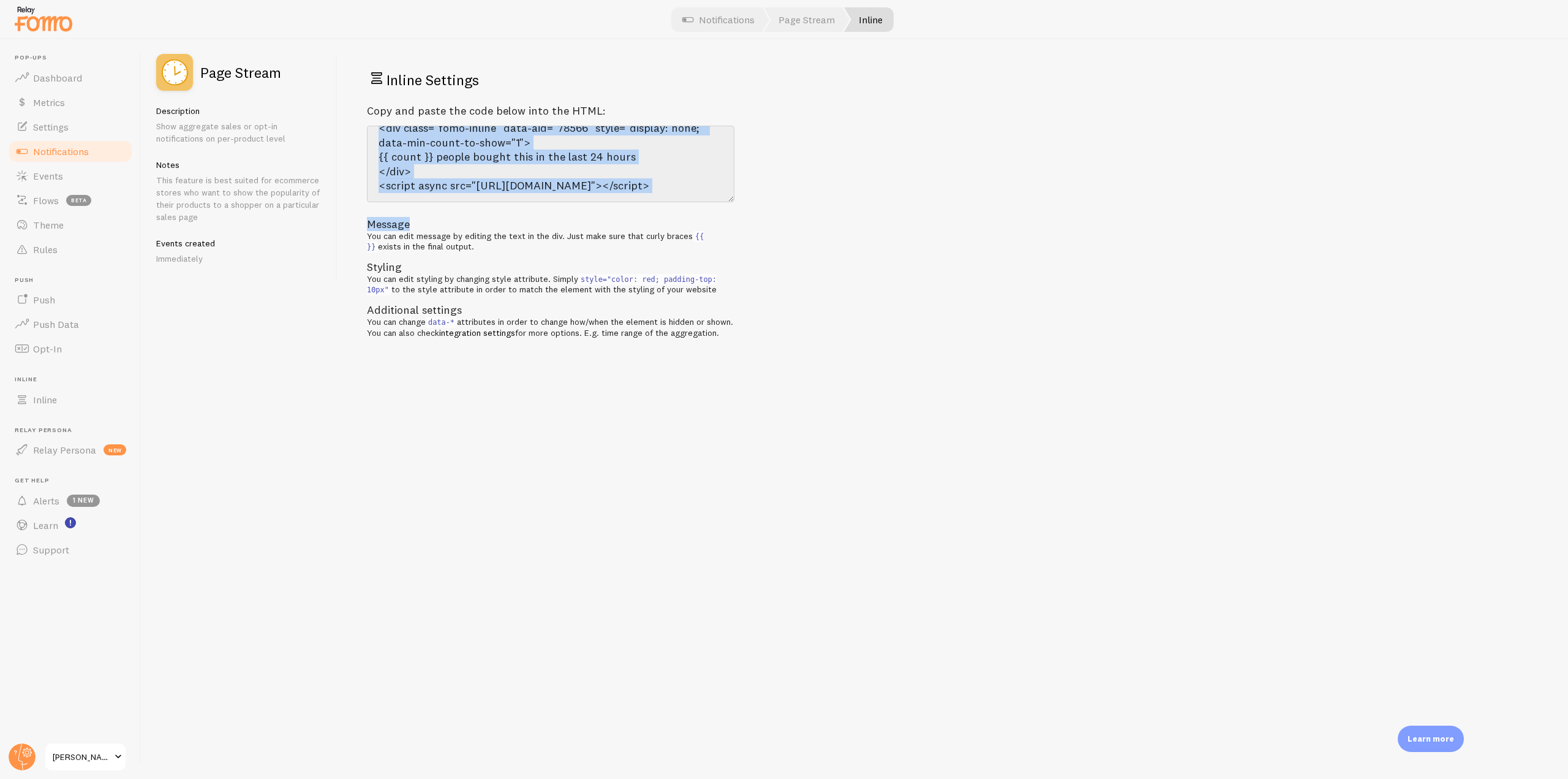
drag, startPoint x: 490, startPoint y: 202, endPoint x: 374, endPoint y: 154, distance: 125.5
click at [374, 154] on div "Copy and paste the code below into the HTML: <div class="fomo-inline" data-aid=…" at bounding box center [550, 221] width 367 height 234
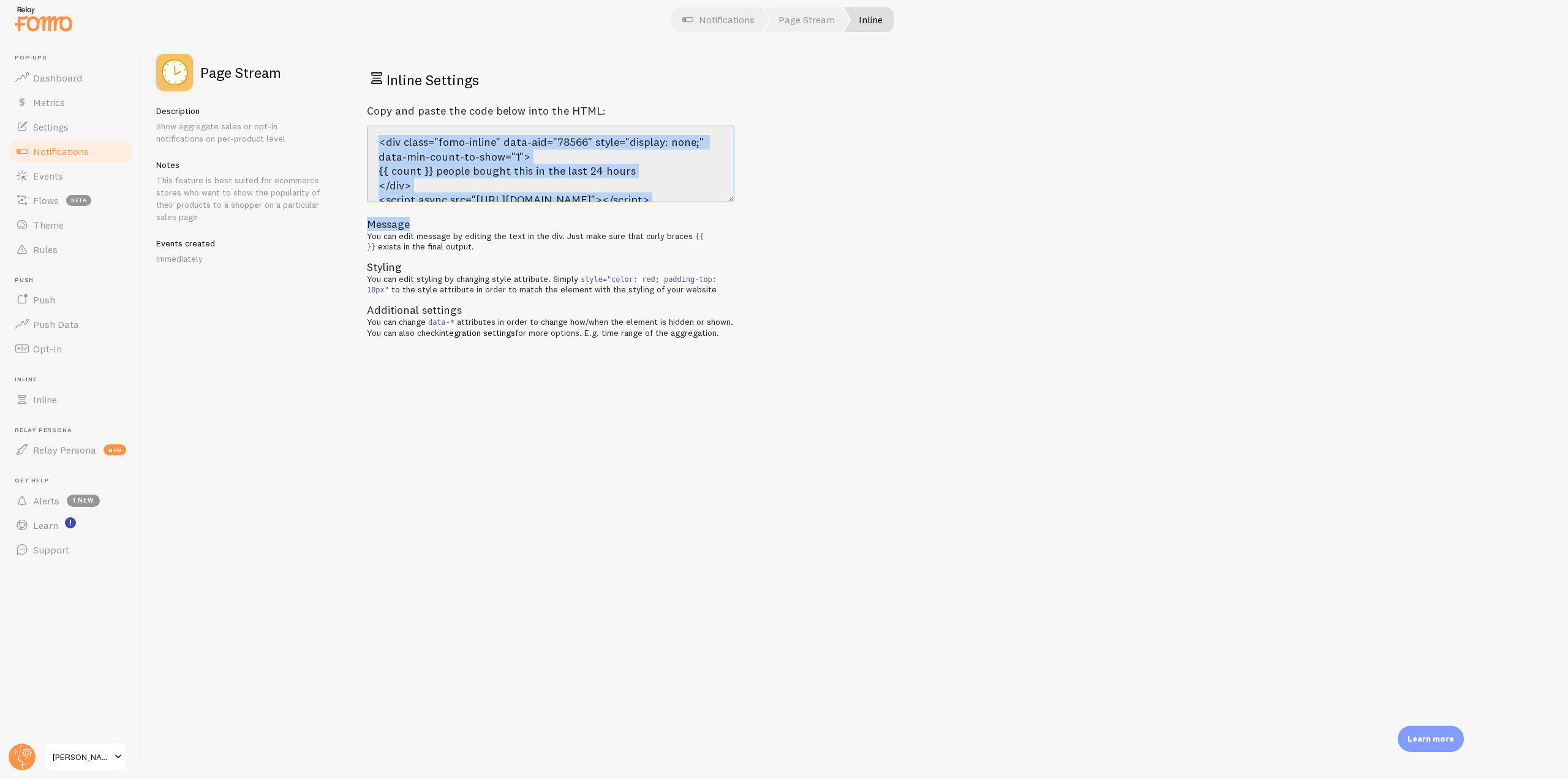
copy div "<div class="fomo-inline" data-aid="78566" style="display: none;" data-min-count…"
click at [71, 152] on span "Notifications" at bounding box center [61, 151] width 56 height 12
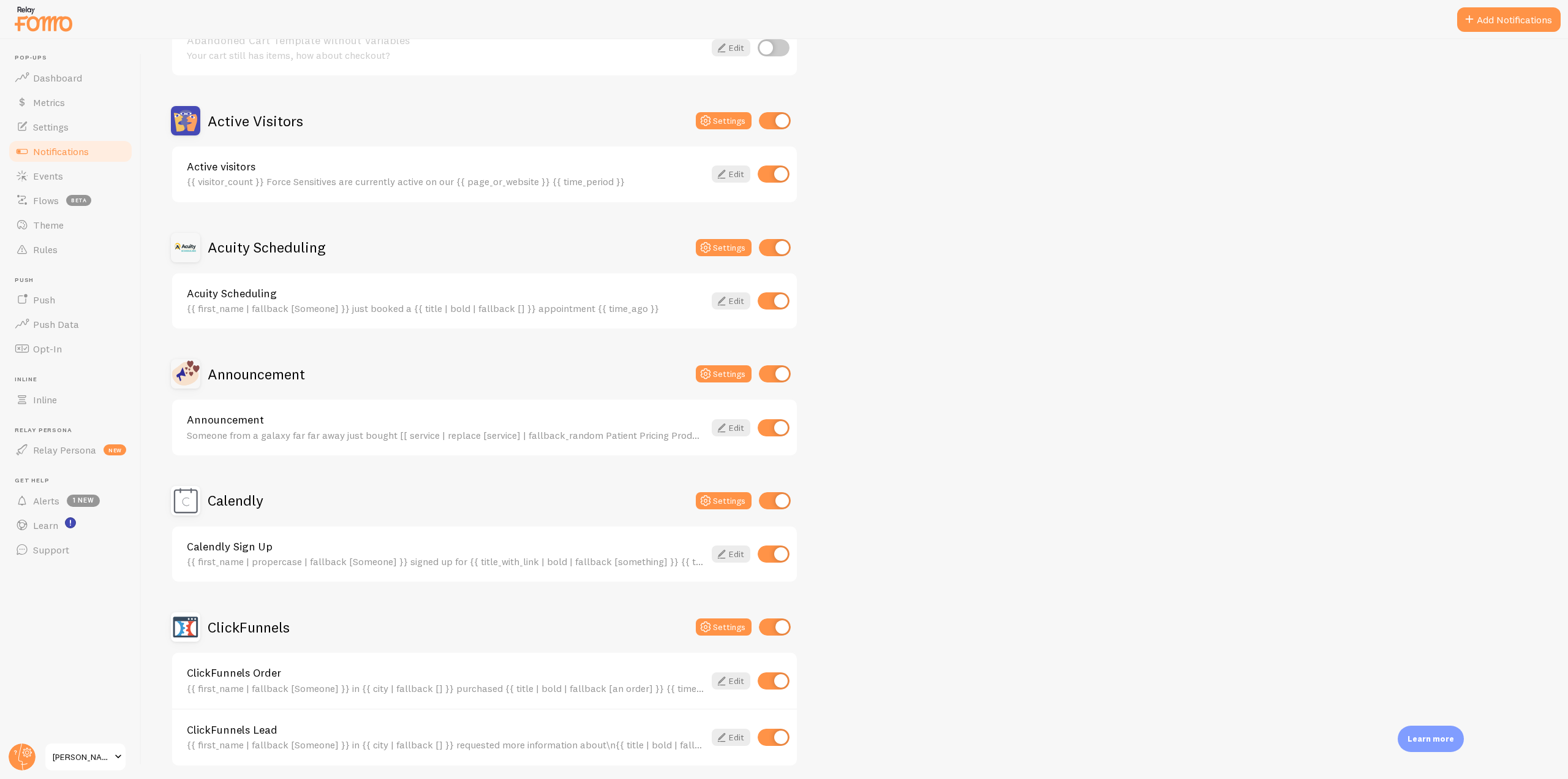
scroll to position [367, 0]
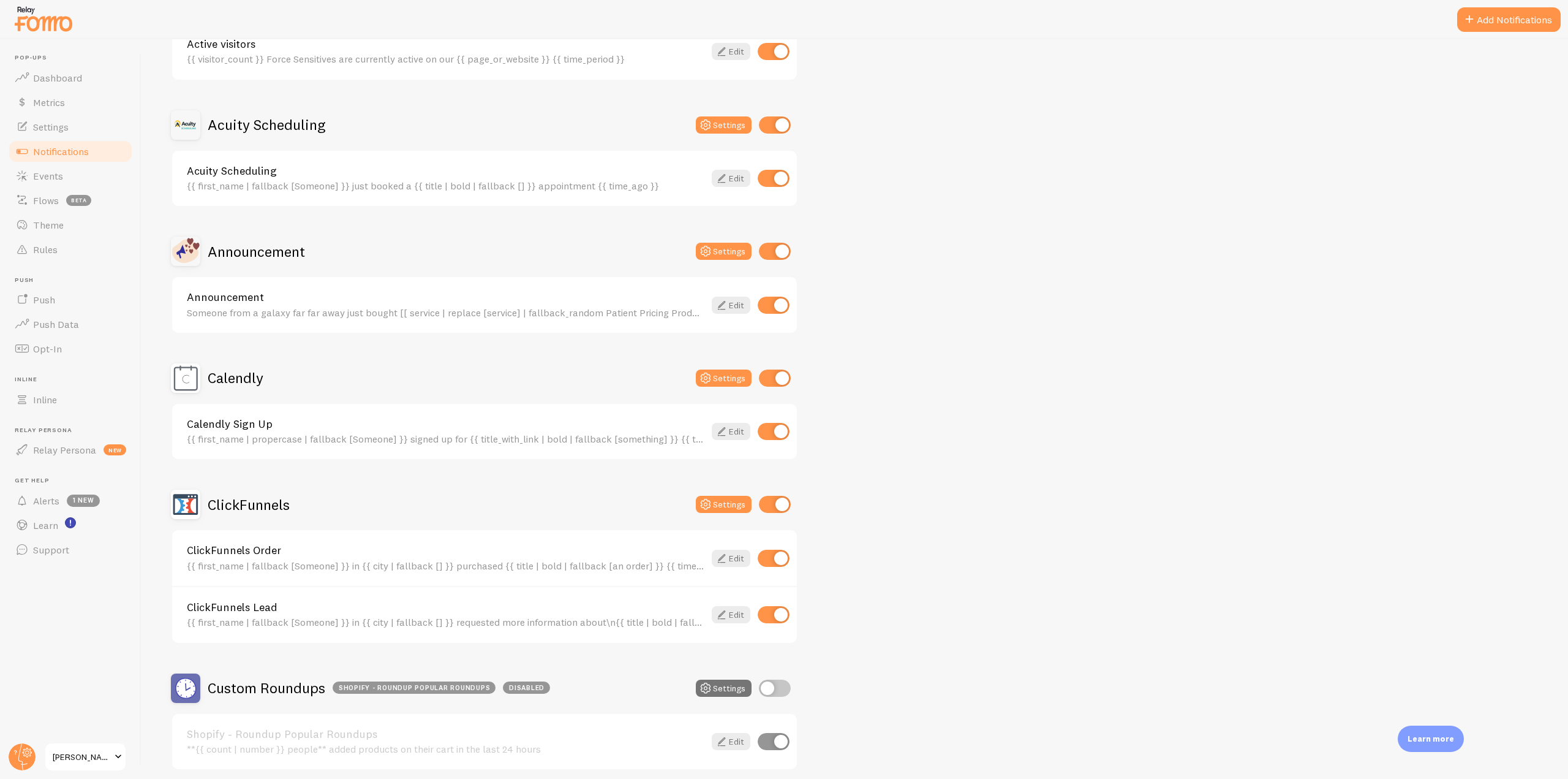
drag, startPoint x: 203, startPoint y: 252, endPoint x: 321, endPoint y: 252, distance: 118.0
click at [321, 252] on div "Announcement Settings" at bounding box center [484, 251] width 627 height 29
drag, startPoint x: 176, startPoint y: 312, endPoint x: 711, endPoint y: 324, distance: 535.1
click at [711, 324] on div "Announcement Someone from a galaxy far far away just bought [[ service | replac…" at bounding box center [485, 304] width 625 height 56
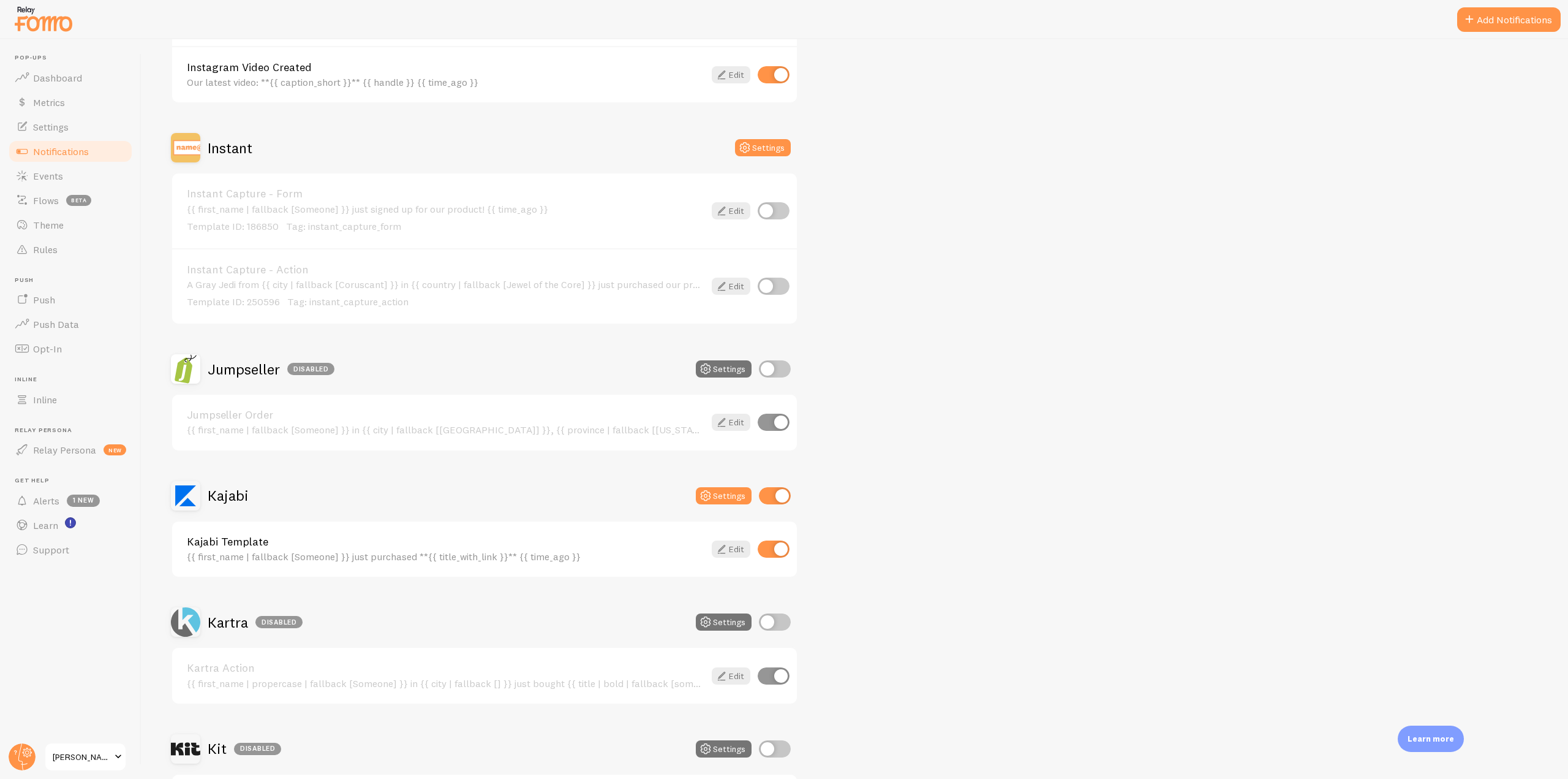
scroll to position [1715, 0]
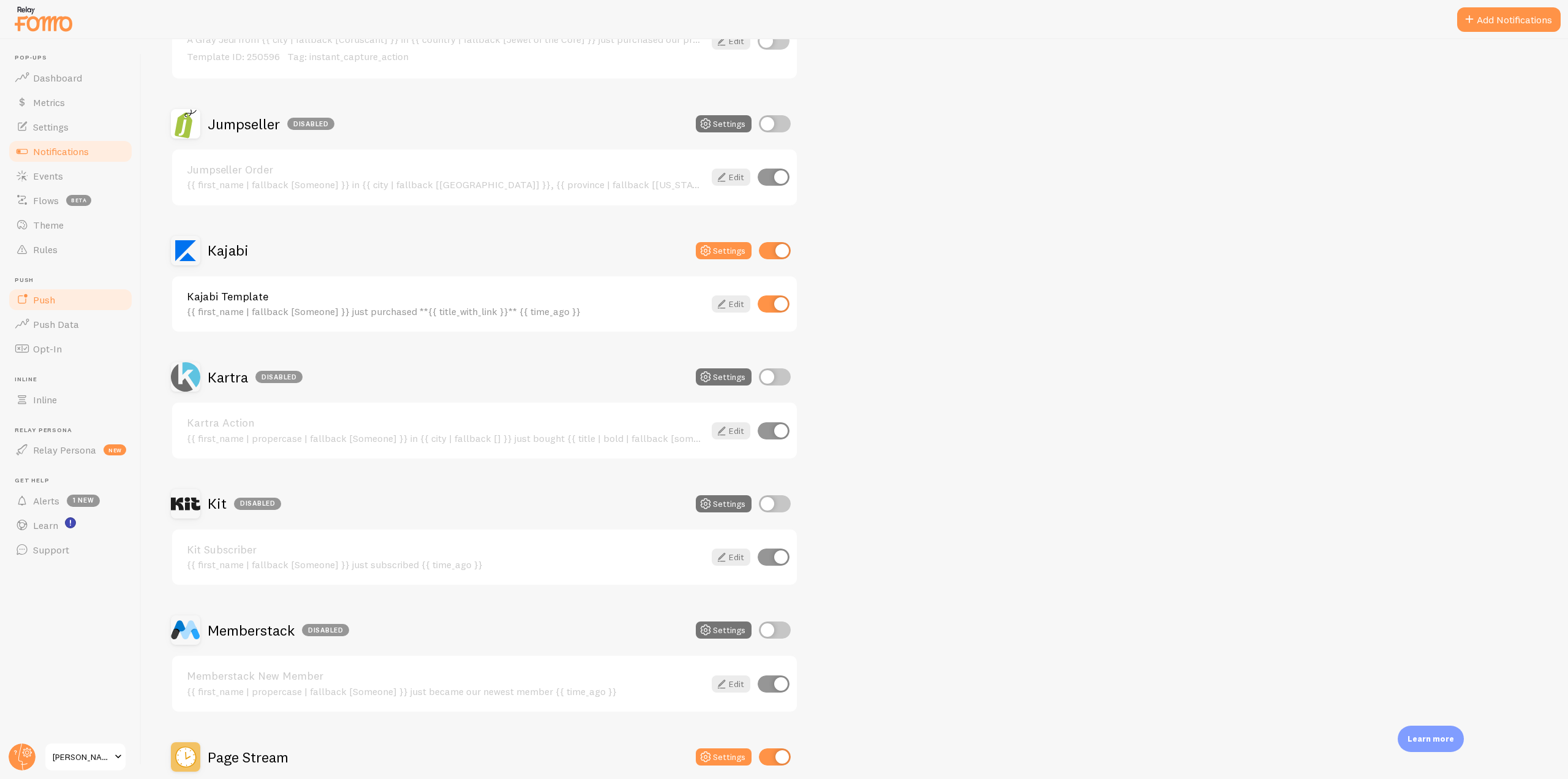
click at [62, 300] on link "Push" at bounding box center [70, 299] width 126 height 24
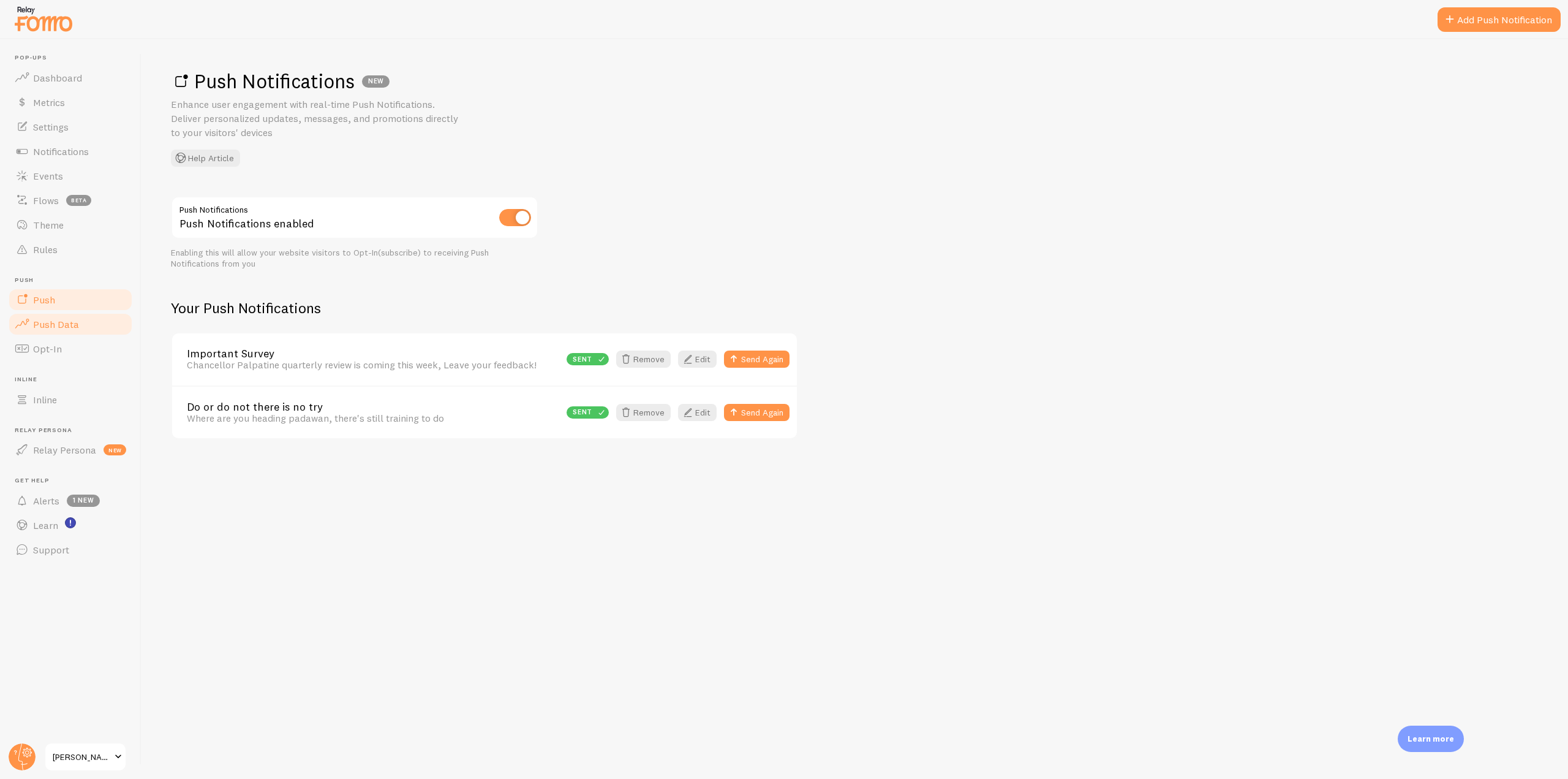
click at [89, 322] on link "Push Data" at bounding box center [70, 323] width 126 height 24
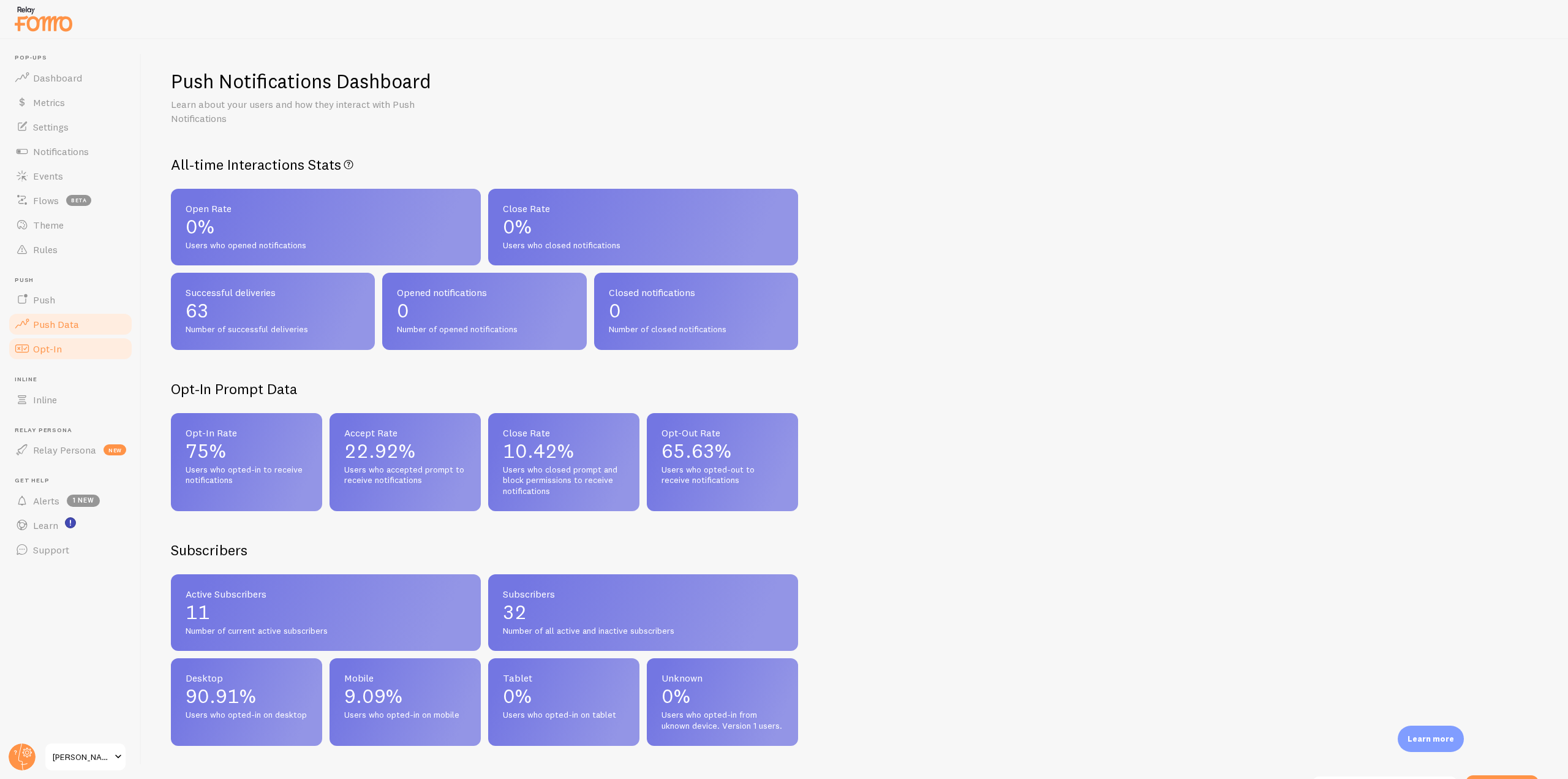
click at [62, 349] on link "Opt-In" at bounding box center [70, 348] width 126 height 24
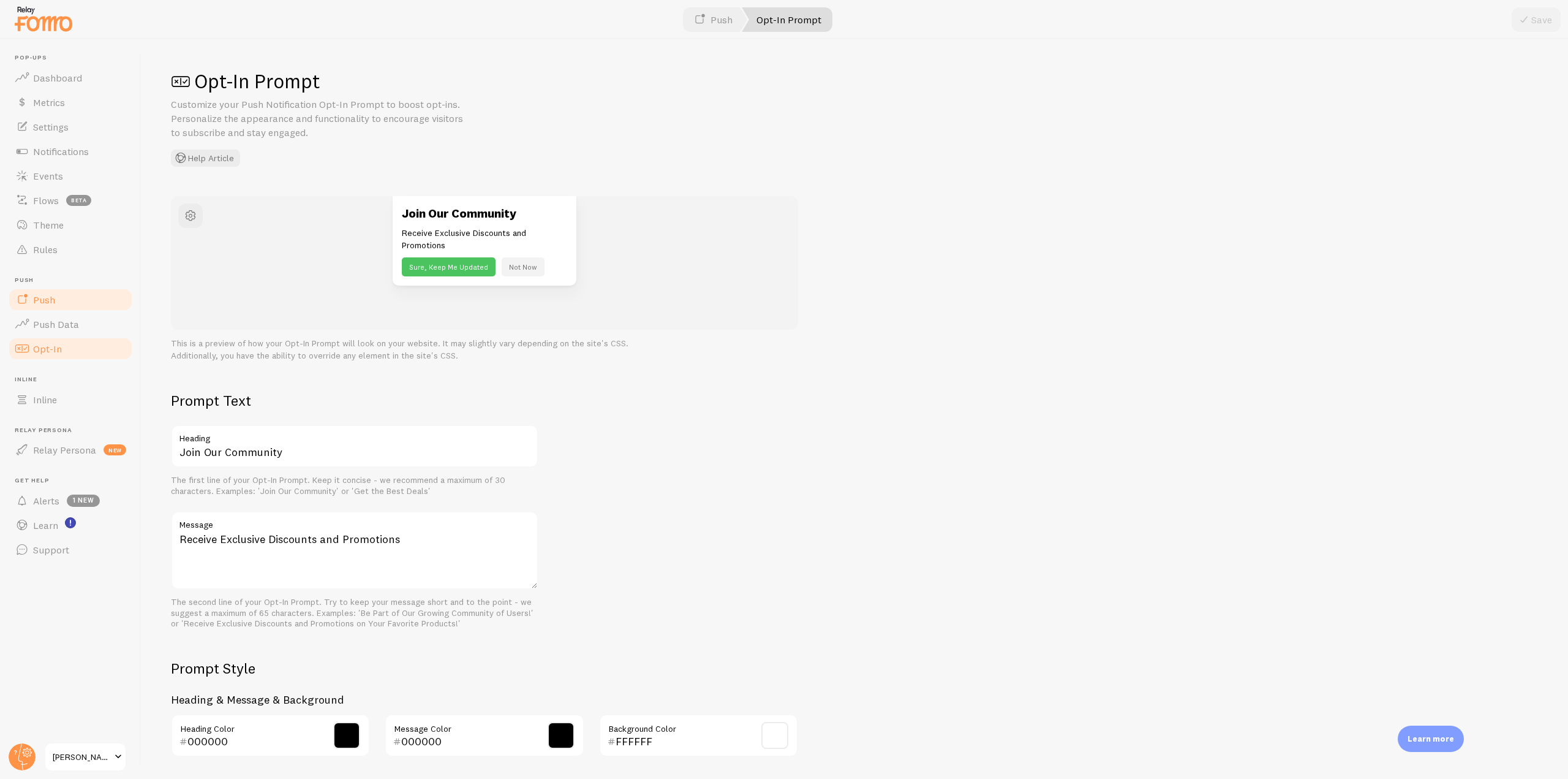
click at [66, 302] on link "Push" at bounding box center [70, 299] width 126 height 24
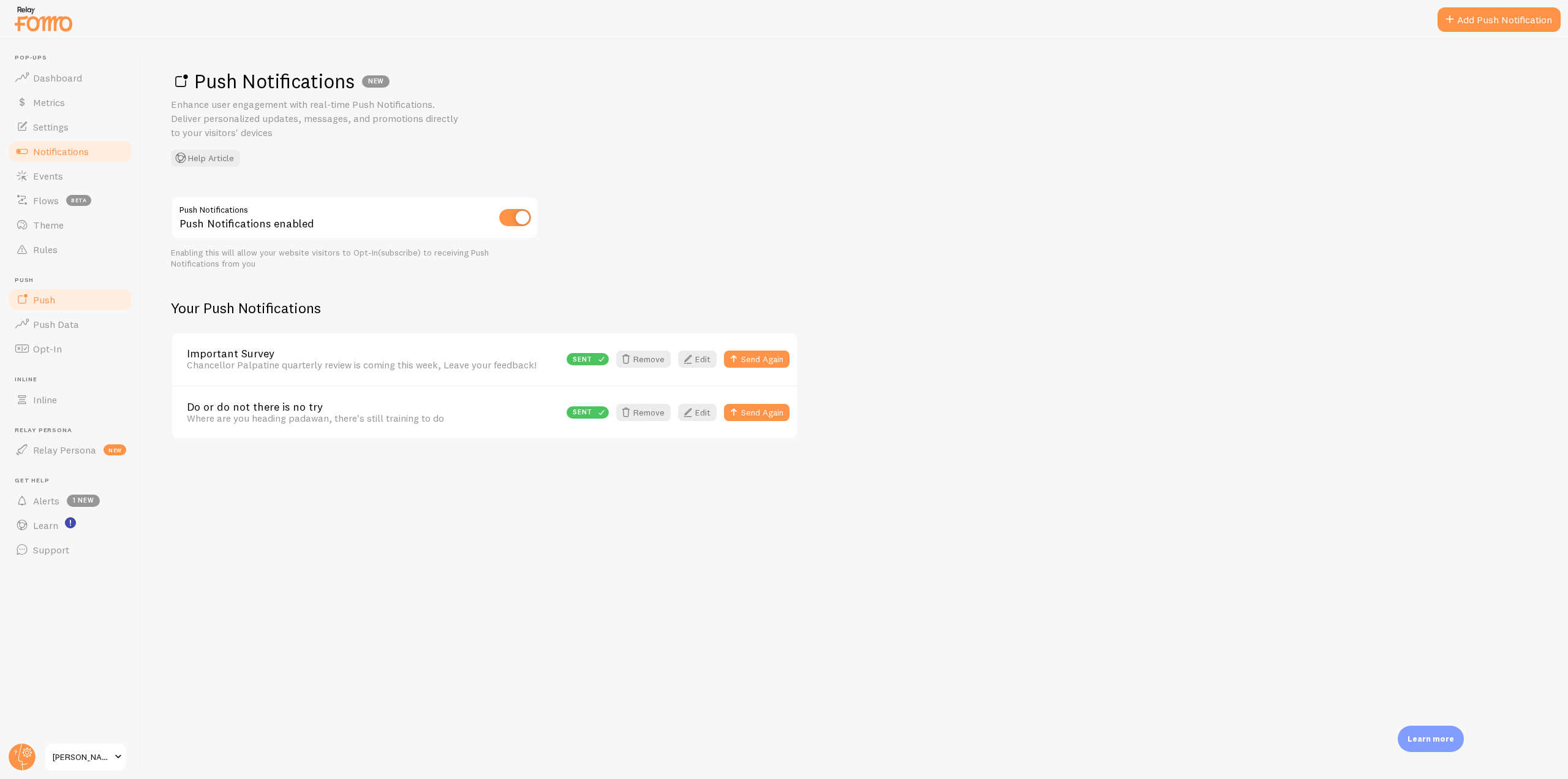
click at [78, 150] on span "Notifications" at bounding box center [61, 151] width 56 height 12
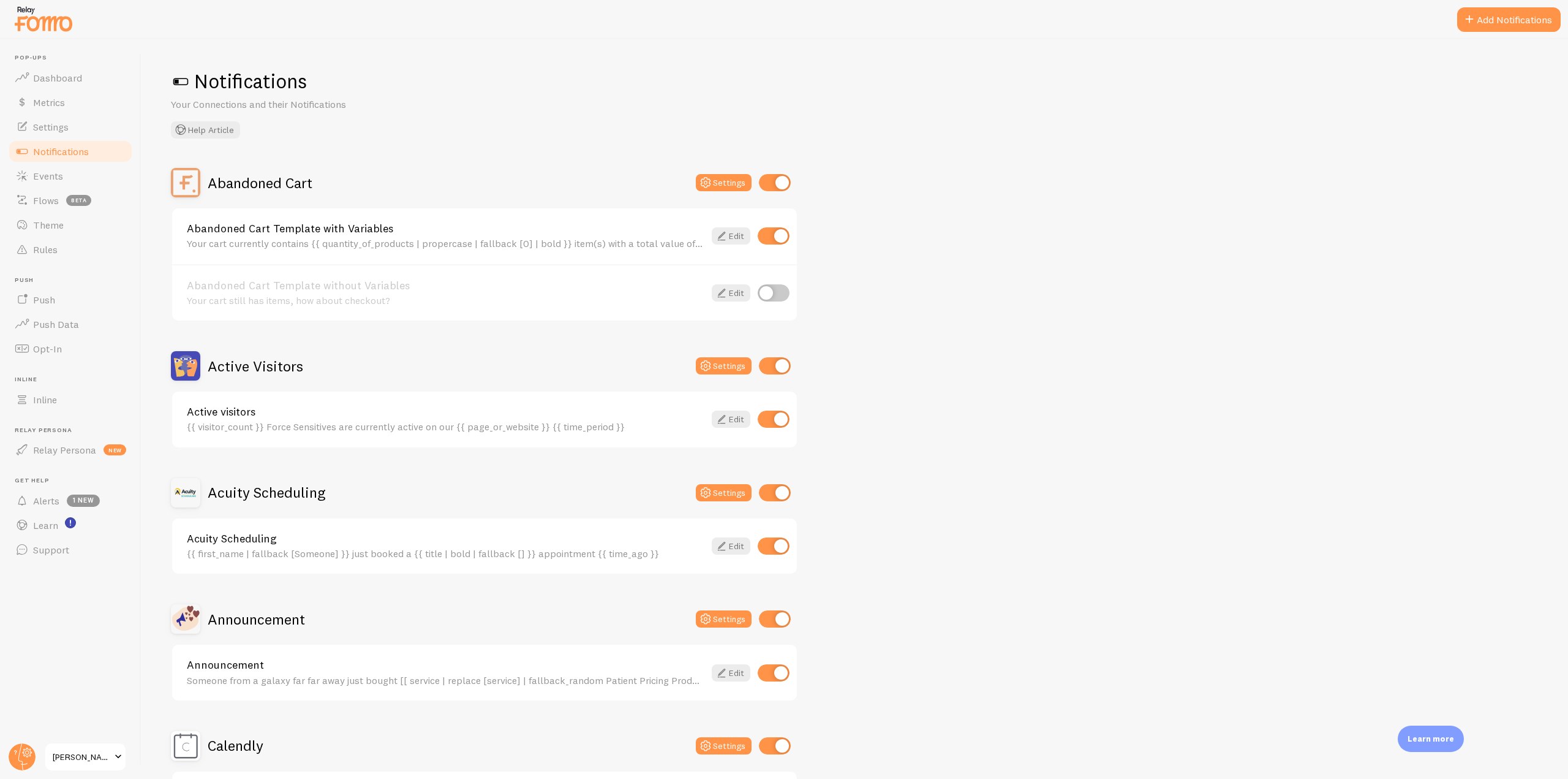
click at [306, 179] on h2 "Abandoned Cart" at bounding box center [260, 182] width 105 height 19
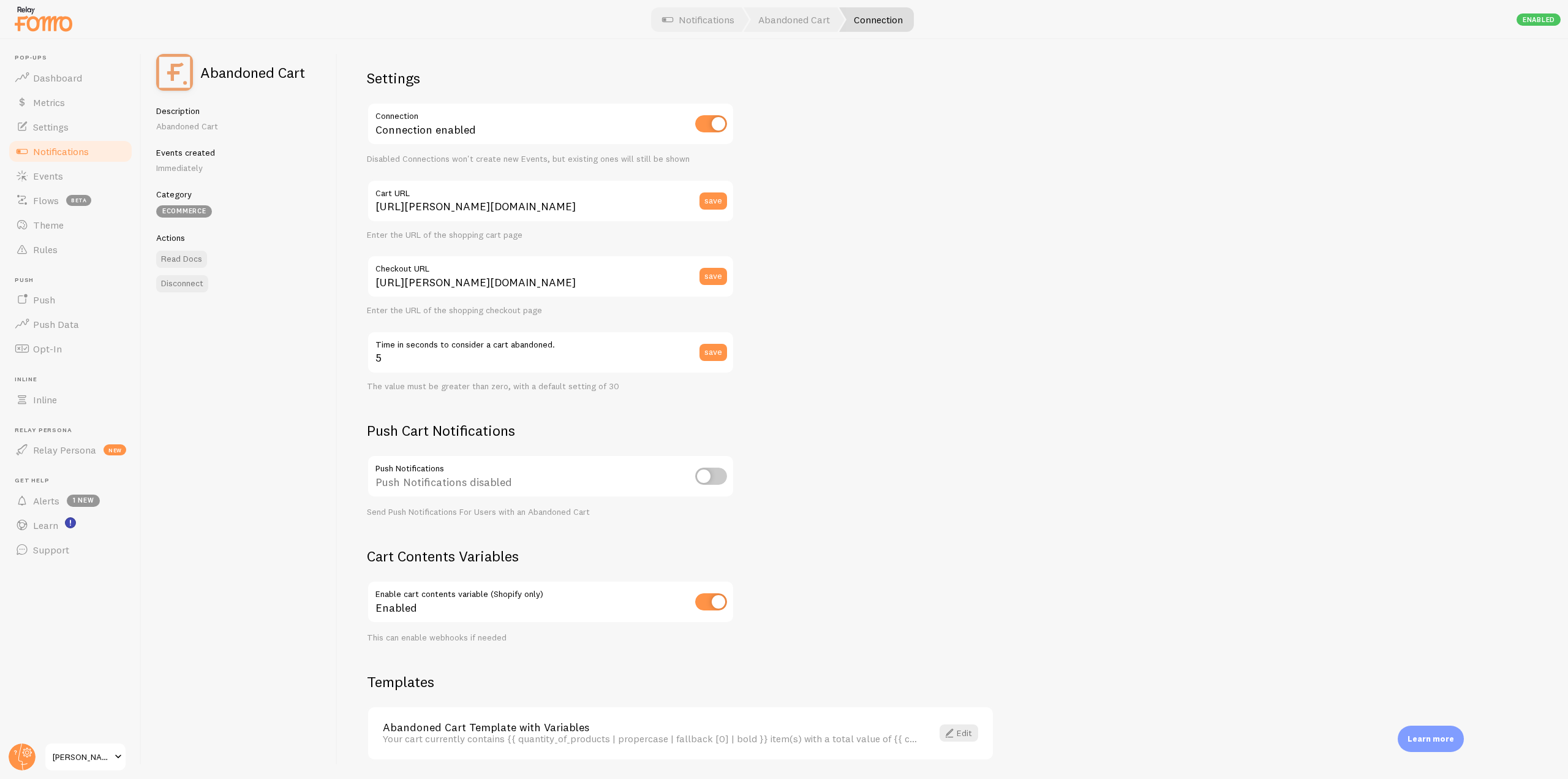
click at [714, 468] on input "checkbox" at bounding box center [711, 476] width 32 height 17
checkbox input "true"
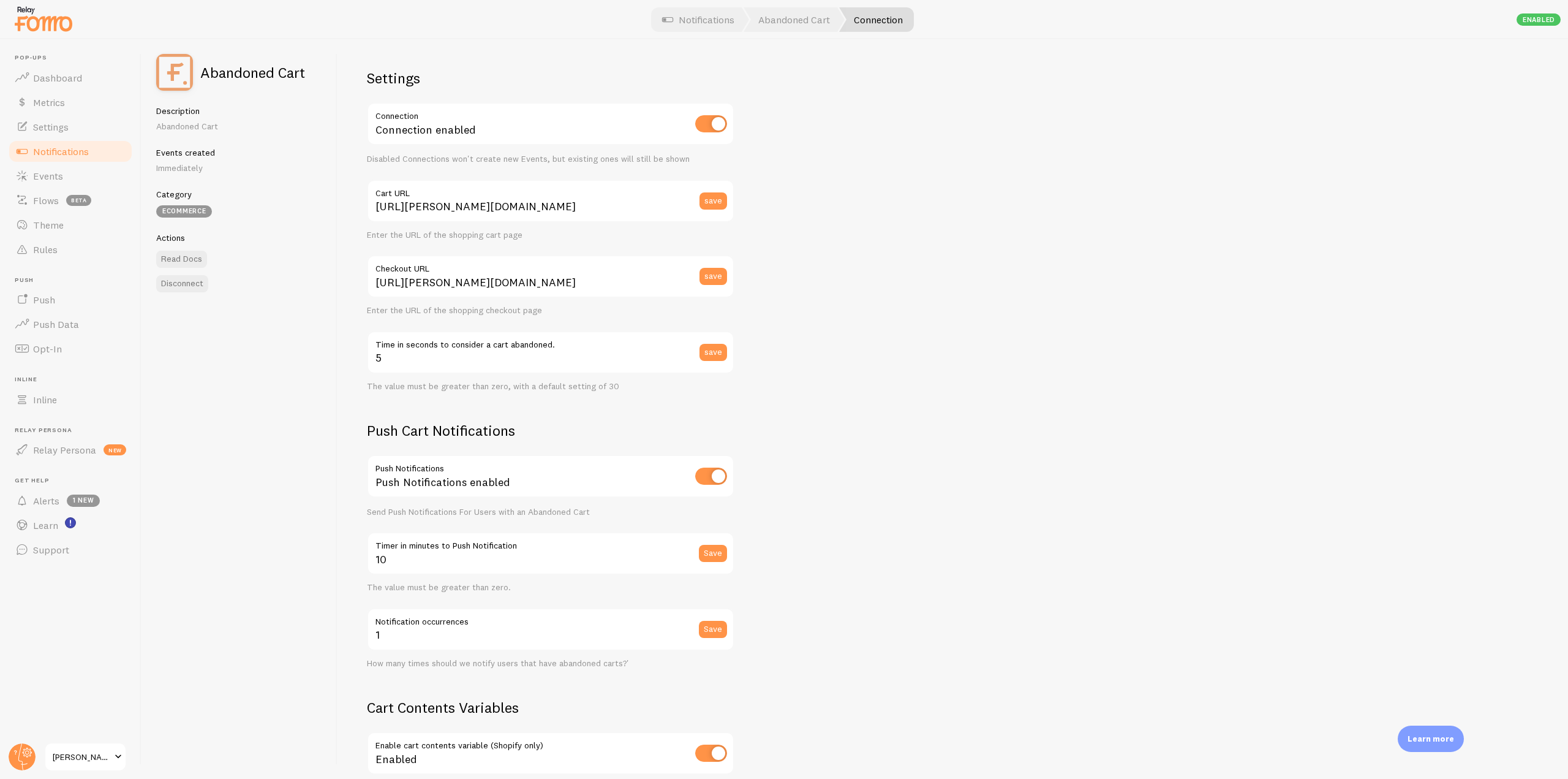
type input "3"
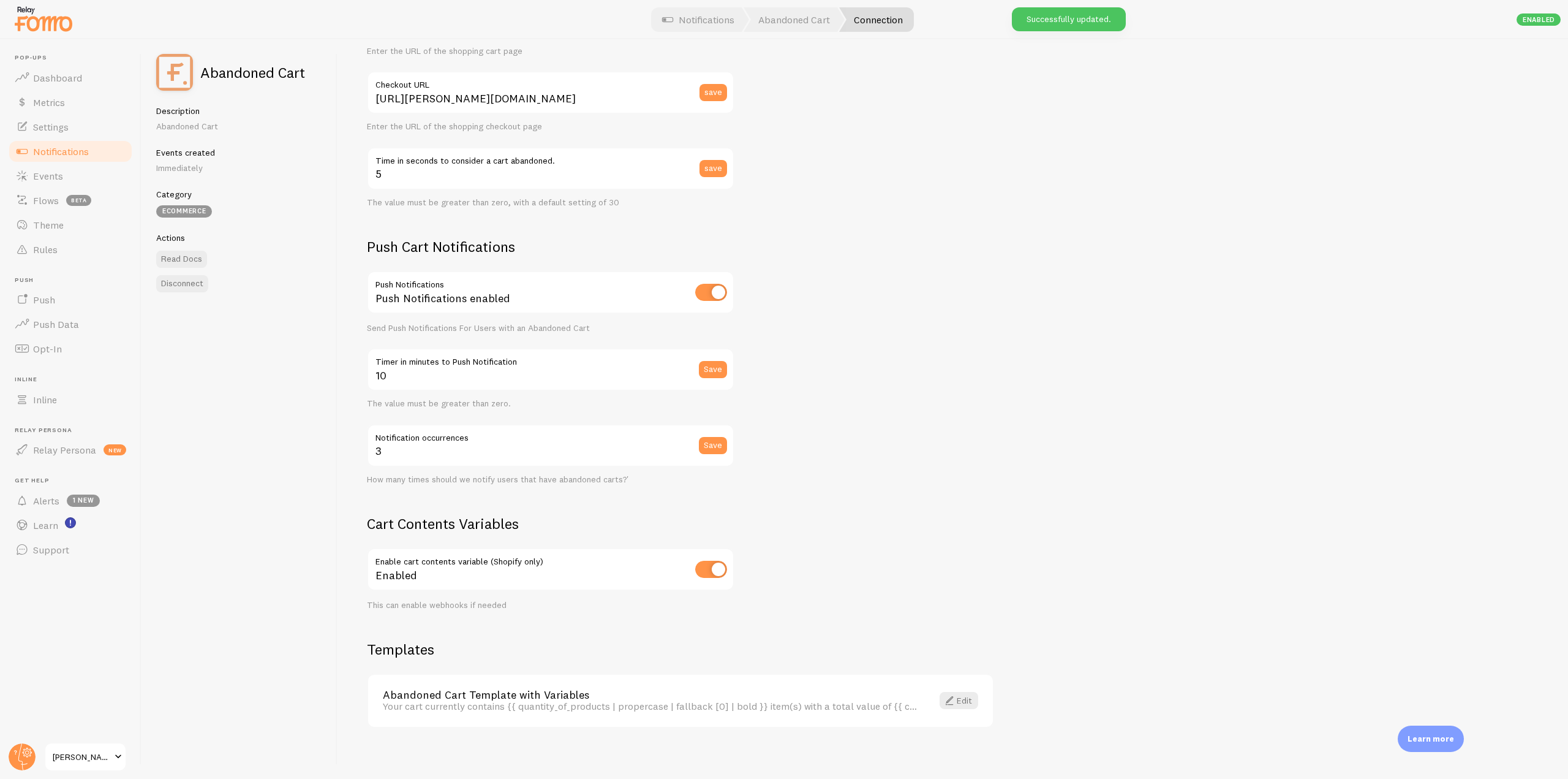
scroll to position [192, 0]
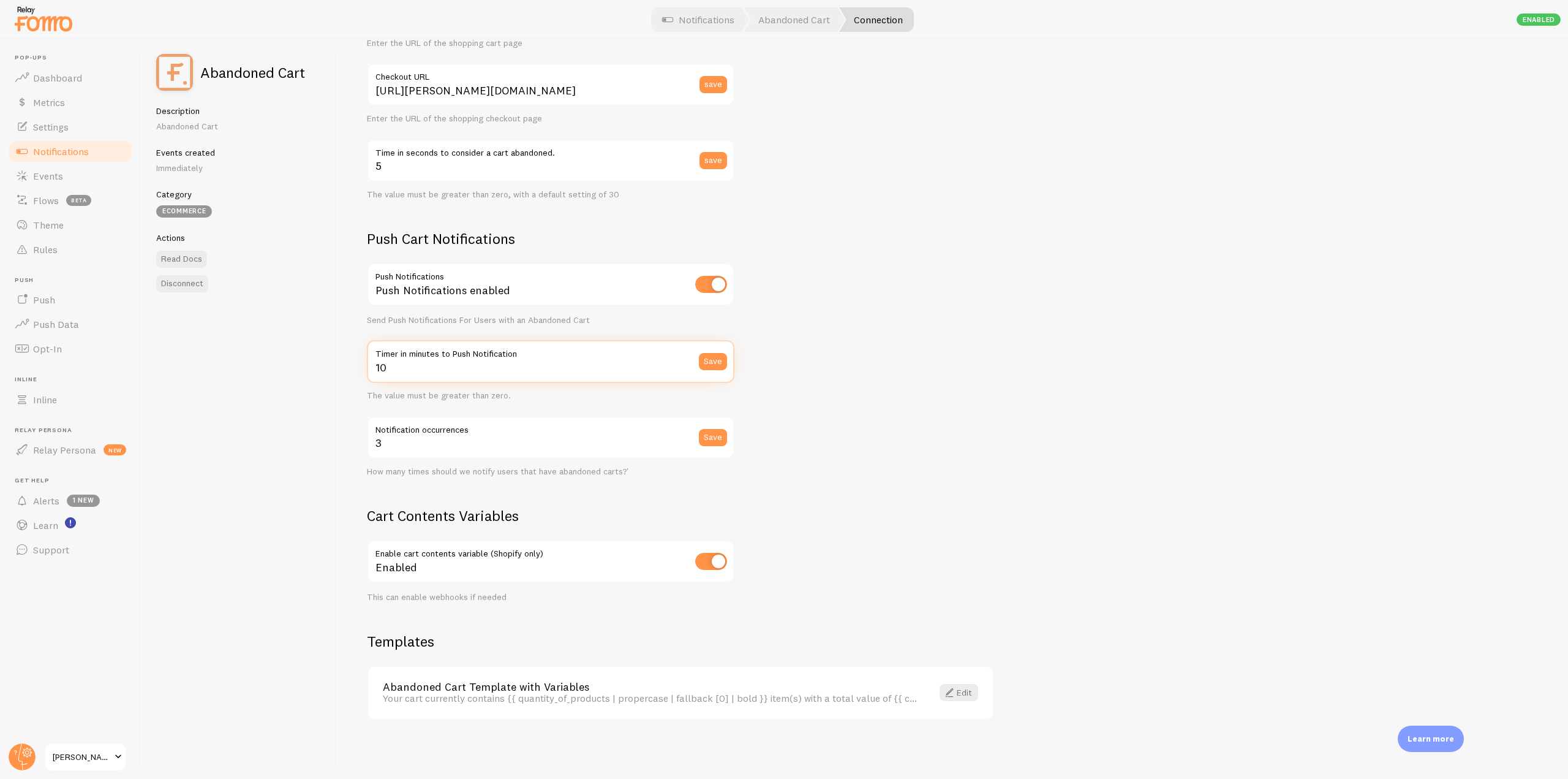
drag, startPoint x: 431, startPoint y: 371, endPoint x: 373, endPoint y: 370, distance: 58.0
click at [373, 370] on input "10" at bounding box center [550, 361] width 367 height 42
drag, startPoint x: 401, startPoint y: 446, endPoint x: 380, endPoint y: 452, distance: 21.8
click at [364, 446] on div "Settings Connection Connection enabled Disabled Connections won't create new Ev…" at bounding box center [952, 409] width 1230 height 740
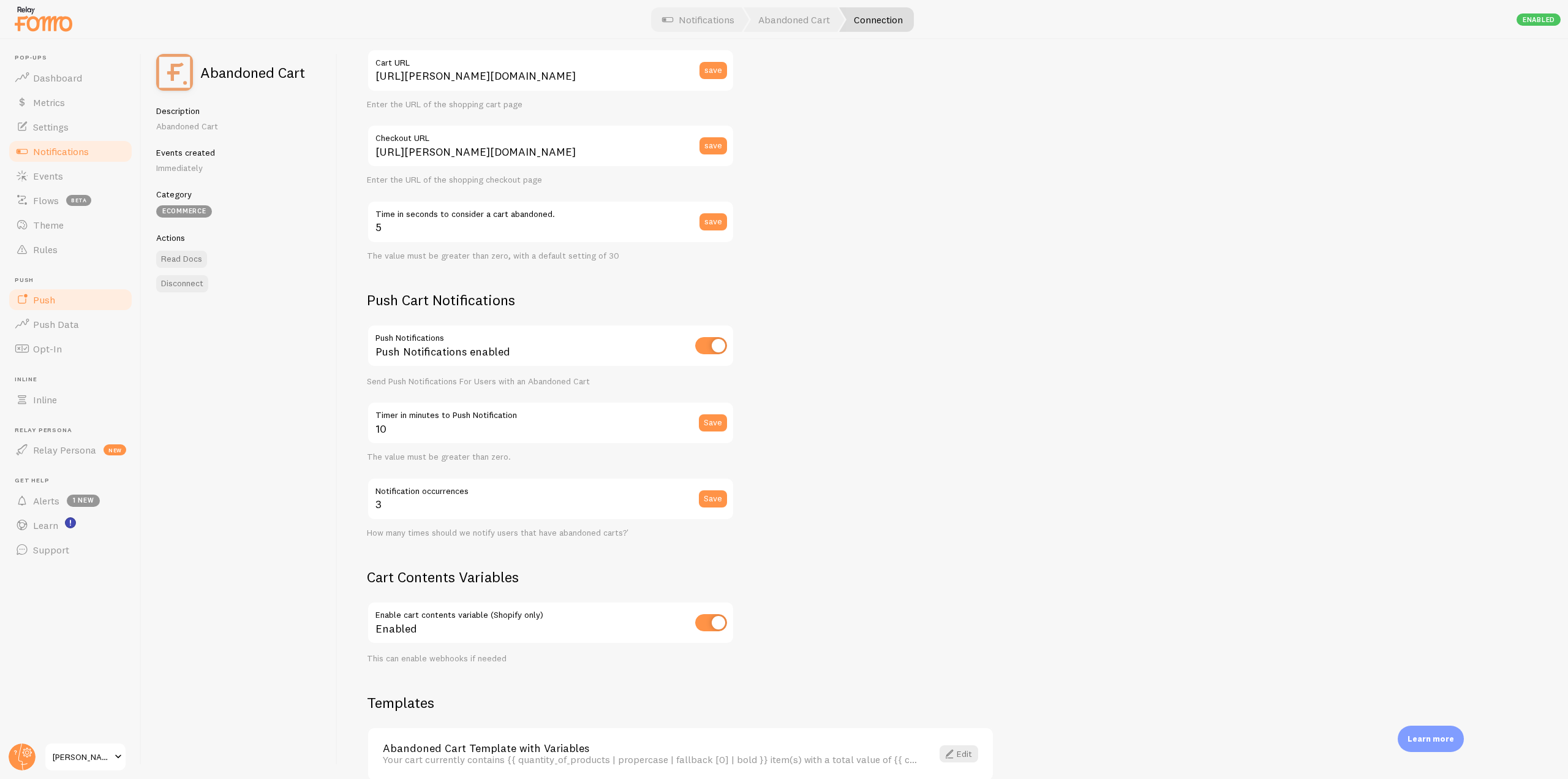
click at [78, 312] on link "Push" at bounding box center [70, 299] width 126 height 24
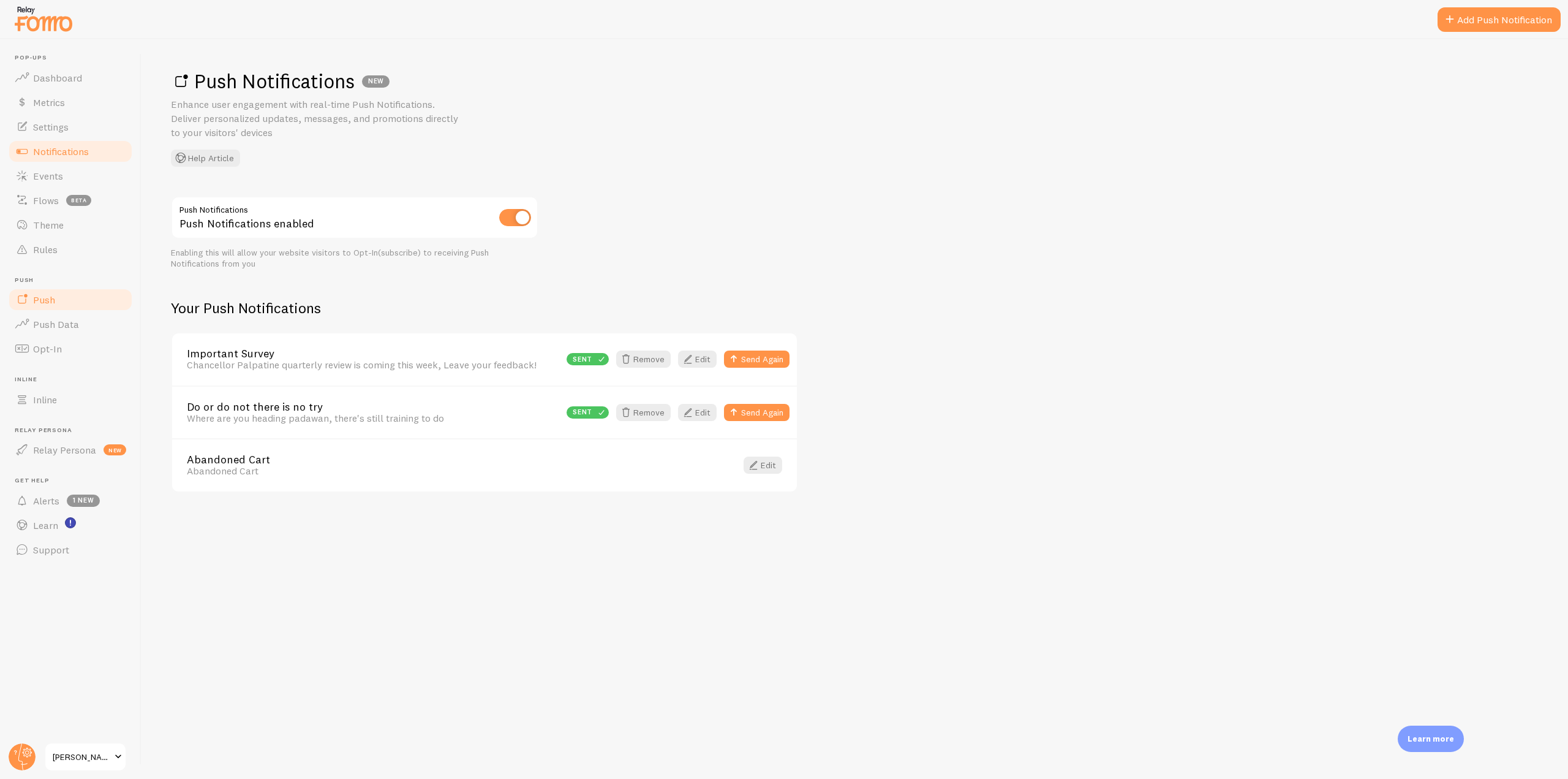
click at [86, 157] on span "Notifications" at bounding box center [61, 151] width 56 height 12
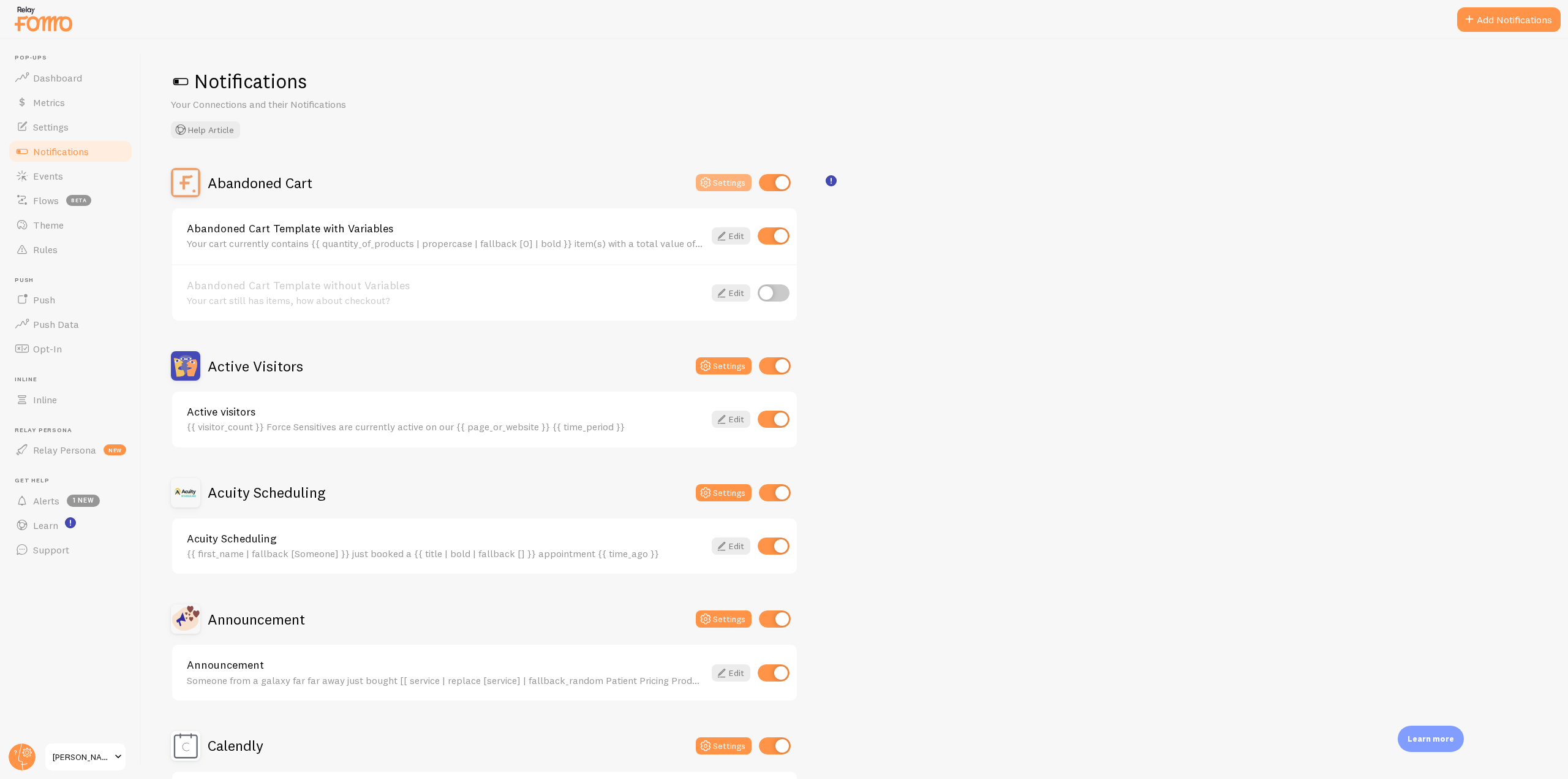
click at [708, 185] on icon at bounding box center [705, 182] width 15 height 15
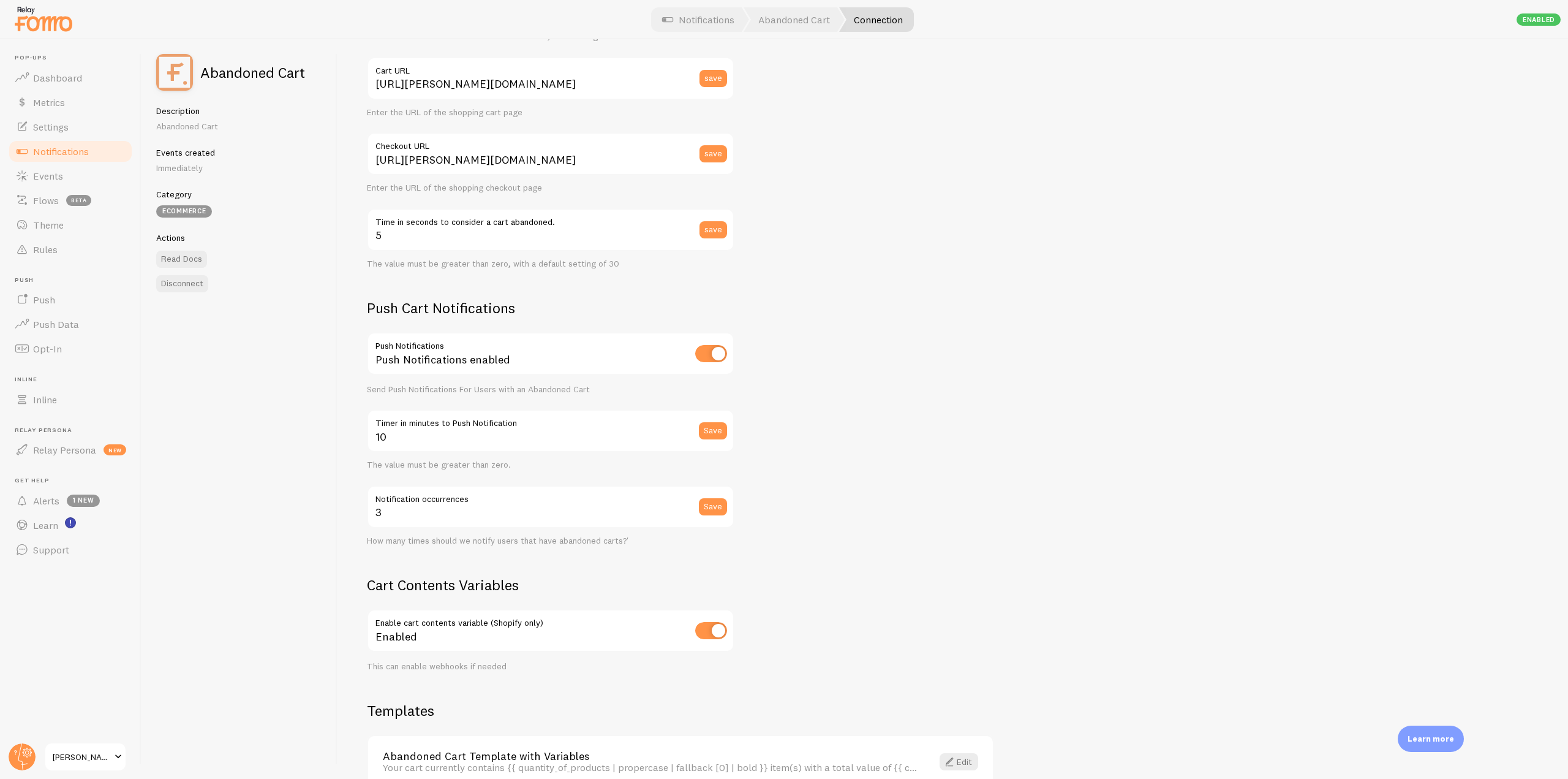
scroll to position [184, 0]
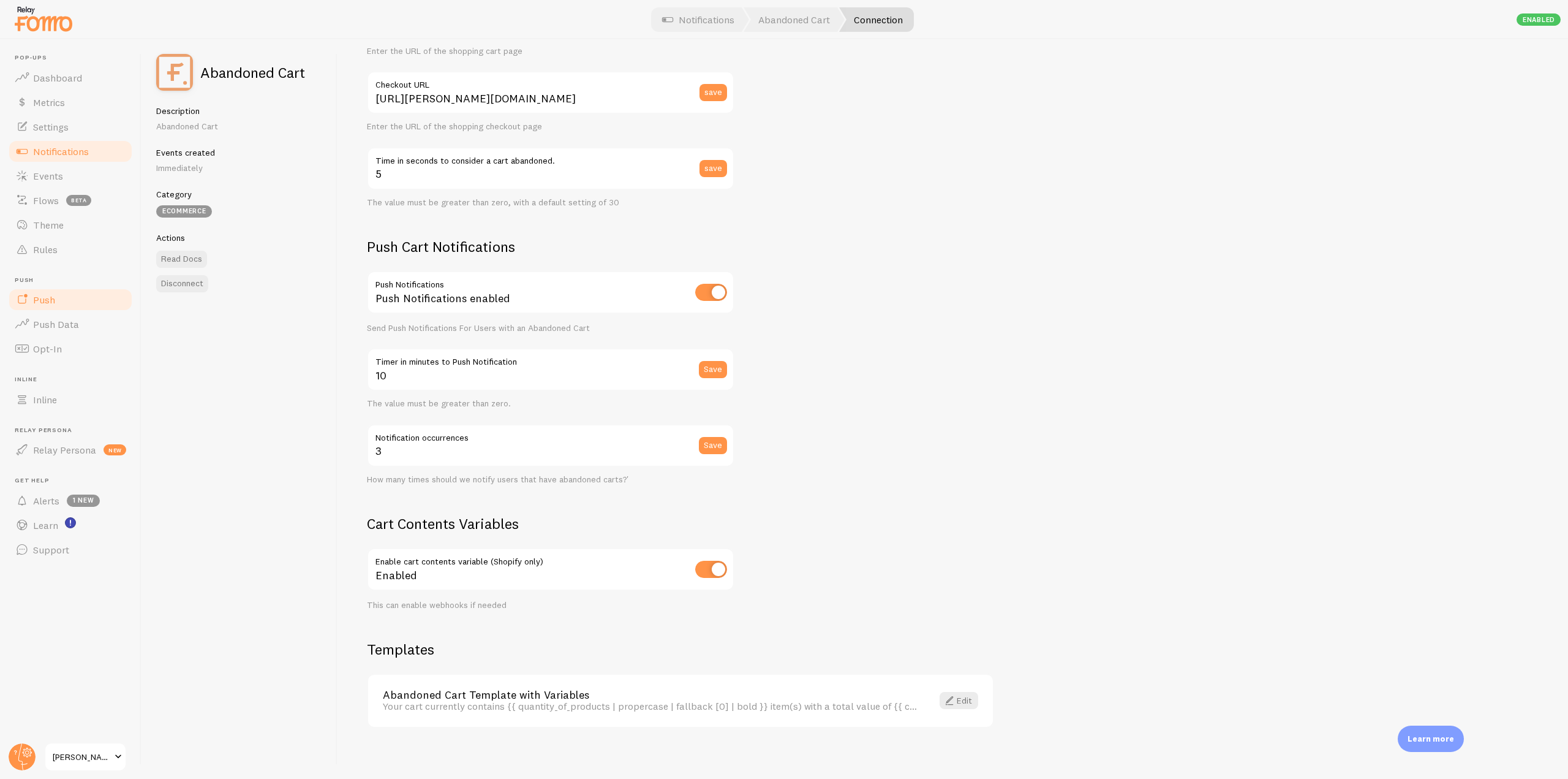
click at [62, 310] on link "Push" at bounding box center [70, 299] width 126 height 24
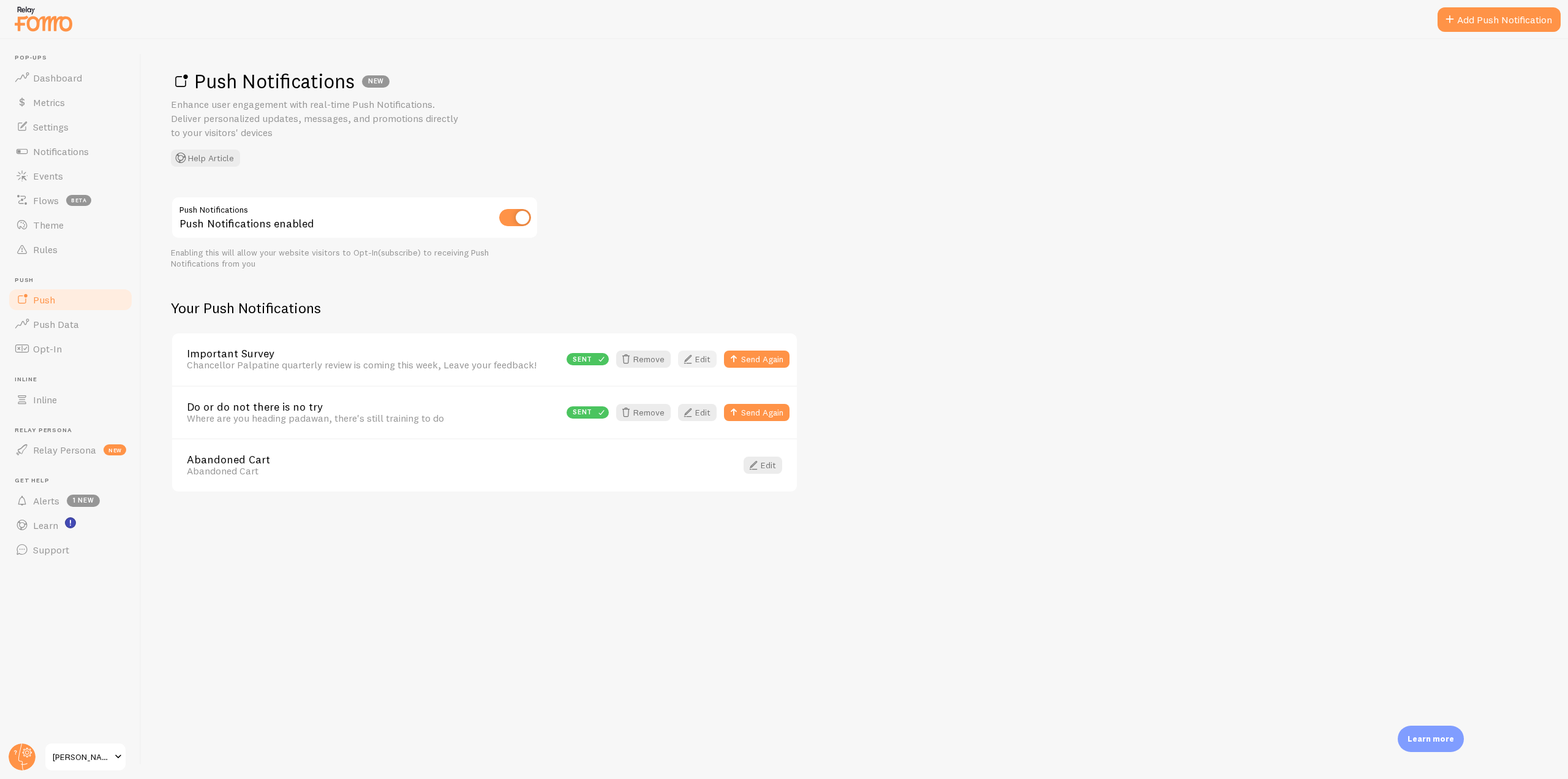
click at [699, 359] on link "Edit" at bounding box center [697, 359] width 38 height 17
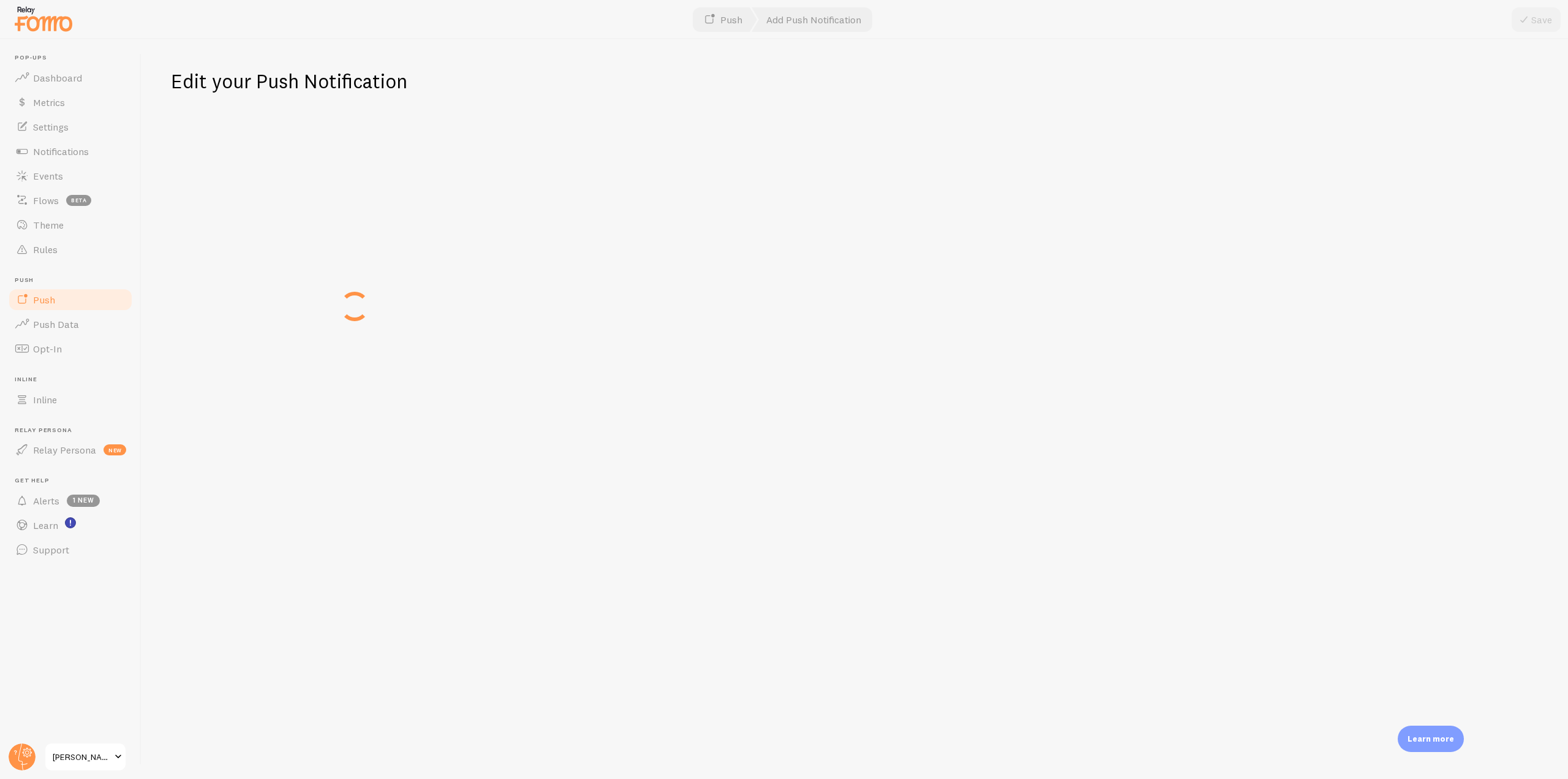
type input "Important Survey"
type textarea "Chancellor Palpatine quarterly review is coming this week, Leave your feedback!"
type input "[URL][DOMAIN_NAME][DOMAIN_NAME]"
type input "[URL][PERSON_NAME][DOMAIN_NAME]"
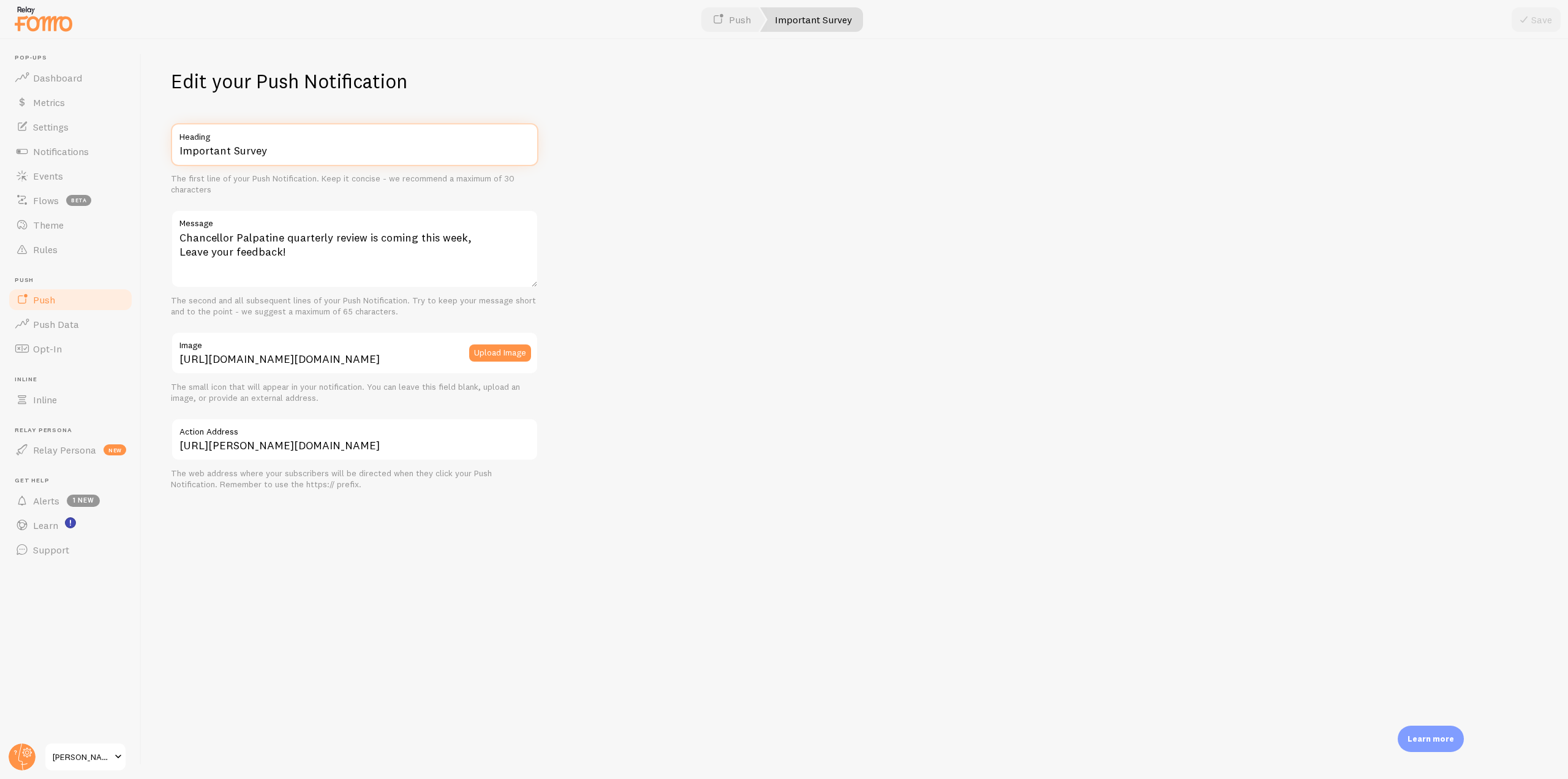
drag, startPoint x: 297, startPoint y: 156, endPoint x: 167, endPoint y: 155, distance: 130.0
click at [167, 155] on div "Edit your Push Notification Important Survey Heading The first line of your Pus…" at bounding box center [854, 409] width 1426 height 740
drag, startPoint x: 323, startPoint y: 260, endPoint x: 168, endPoint y: 235, distance: 157.0
click at [168, 235] on div "Edit your Push Notification Important Survey Heading The first line of your Pus…" at bounding box center [854, 409] width 1426 height 740
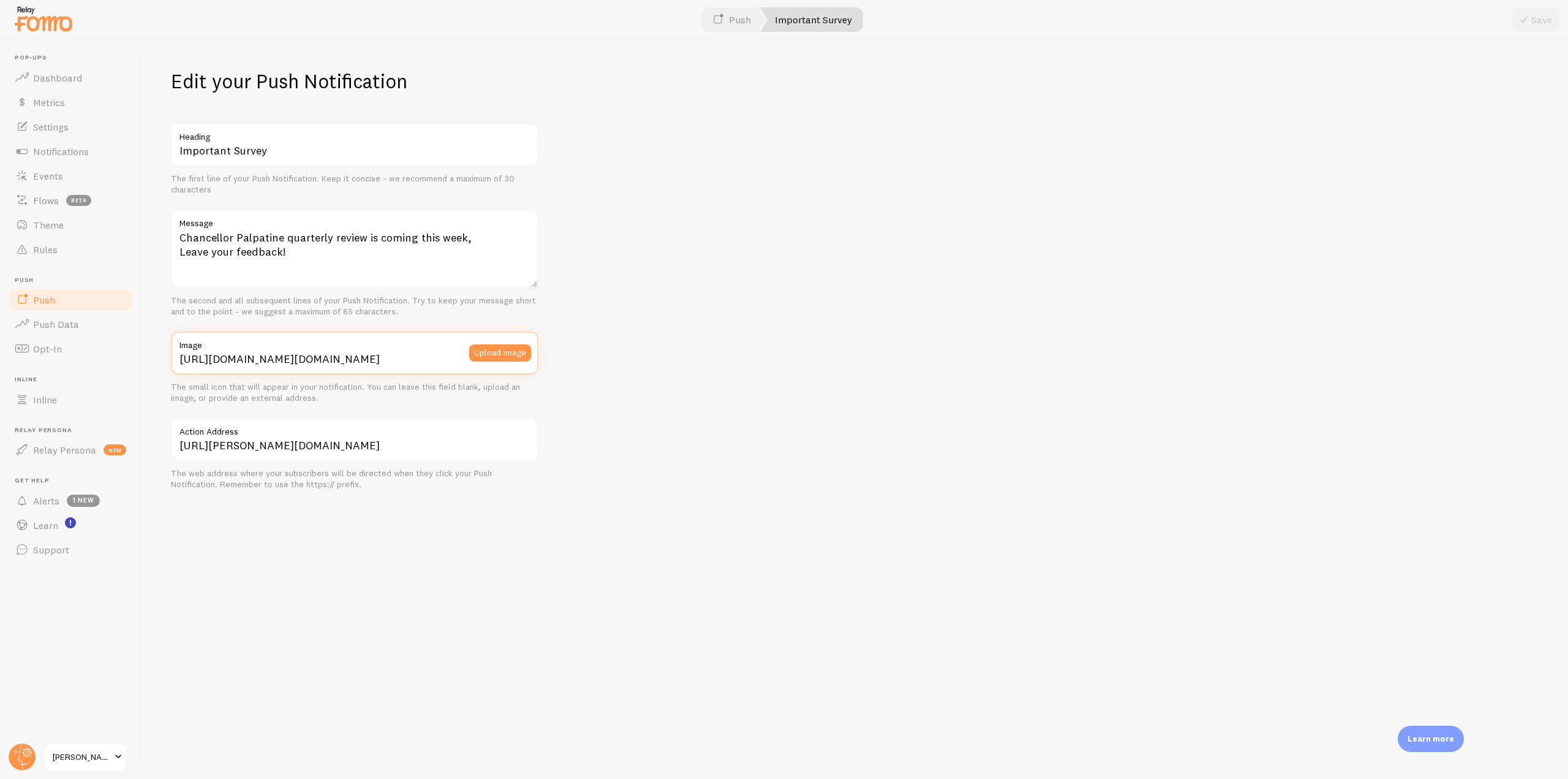
drag, startPoint x: 177, startPoint y: 354, endPoint x: 586, endPoint y: 360, distance: 409.0
click at [586, 360] on div "Edit your Push Notification Important Survey Heading The first line of your Pus…" at bounding box center [854, 409] width 1426 height 740
drag, startPoint x: 496, startPoint y: 449, endPoint x: 162, endPoint y: 452, distance: 334.0
click at [162, 452] on div "Edit your Push Notification Important Survey Heading The first line of your Pus…" at bounding box center [854, 409] width 1426 height 740
